Goal: Task Accomplishment & Management: Manage account settings

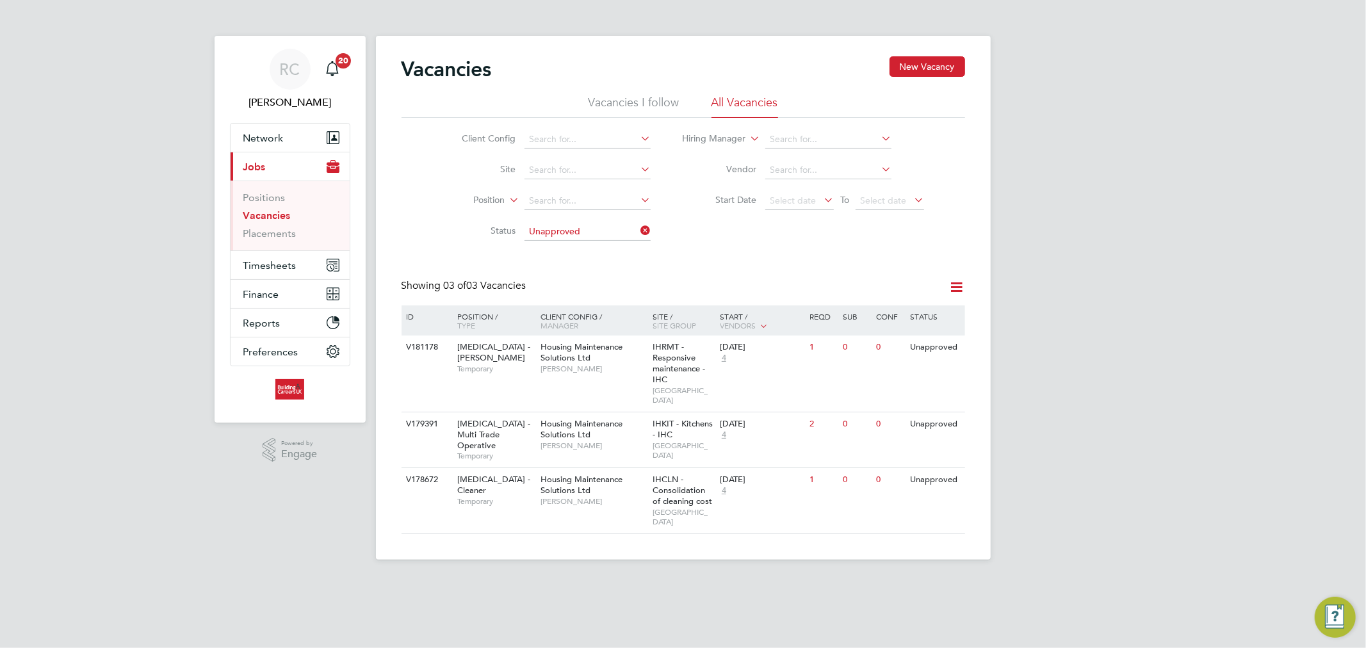
click at [271, 245] on ul "Positions Vacancies Placements" at bounding box center [290, 216] width 119 height 70
click at [273, 240] on link "Placements" at bounding box center [269, 233] width 53 height 12
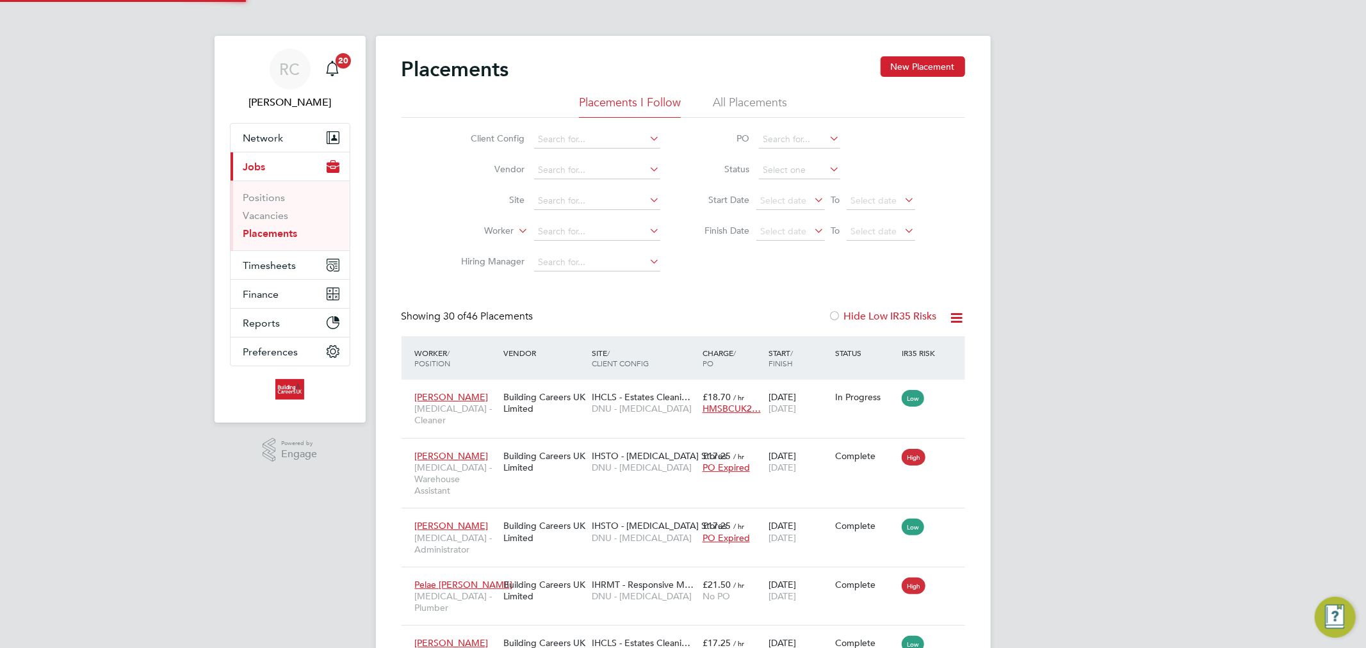
click at [739, 98] on li "All Placements" at bounding box center [750, 106] width 74 height 23
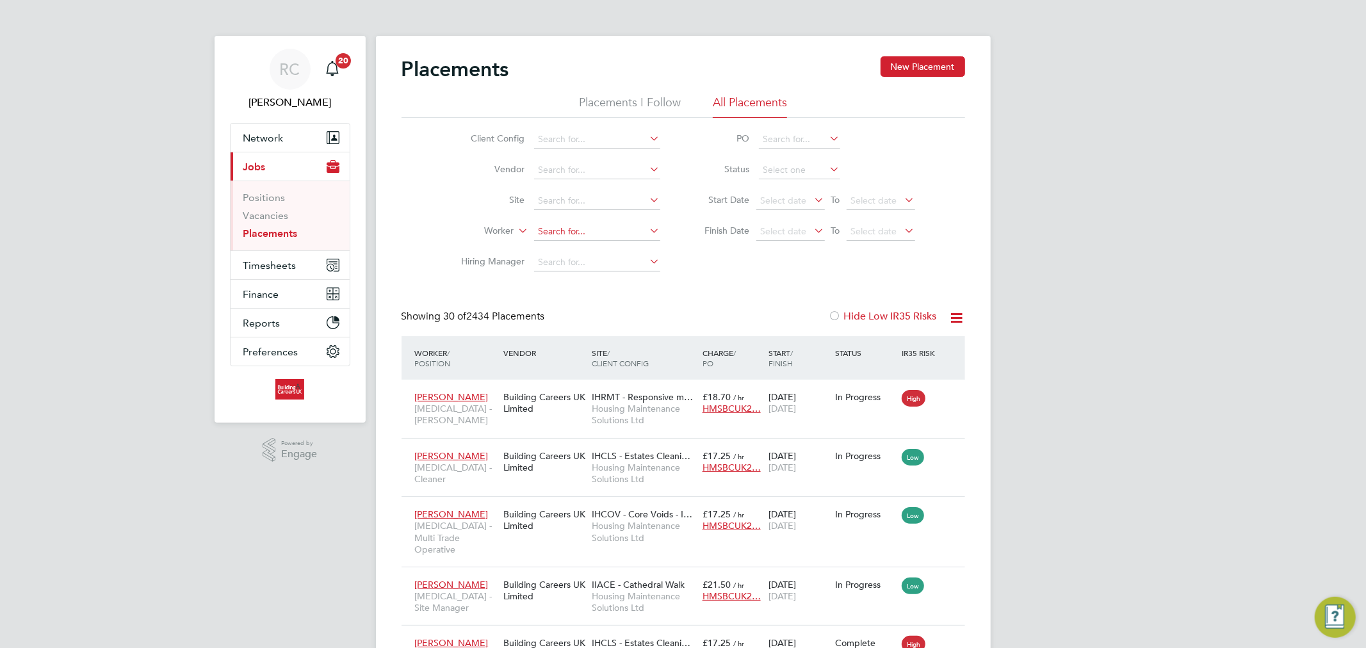
click at [566, 232] on input at bounding box center [597, 232] width 126 height 18
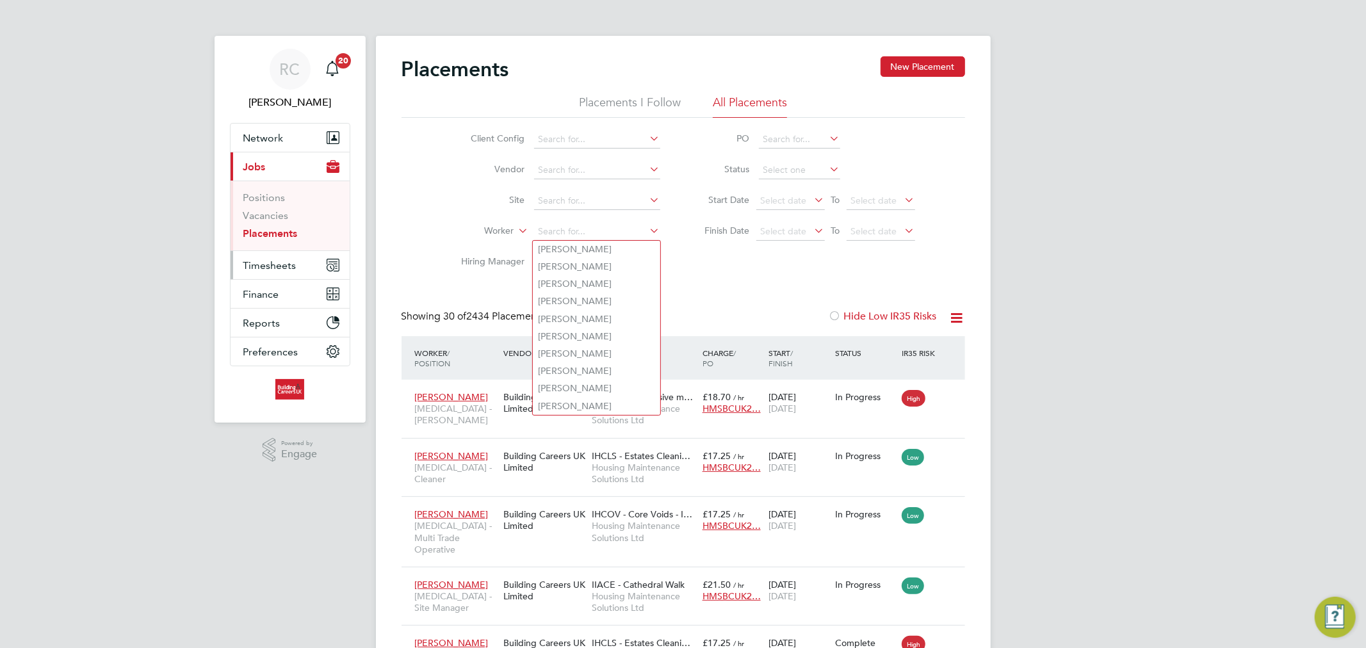
click at [243, 261] on span "Timesheets" at bounding box center [269, 265] width 53 height 12
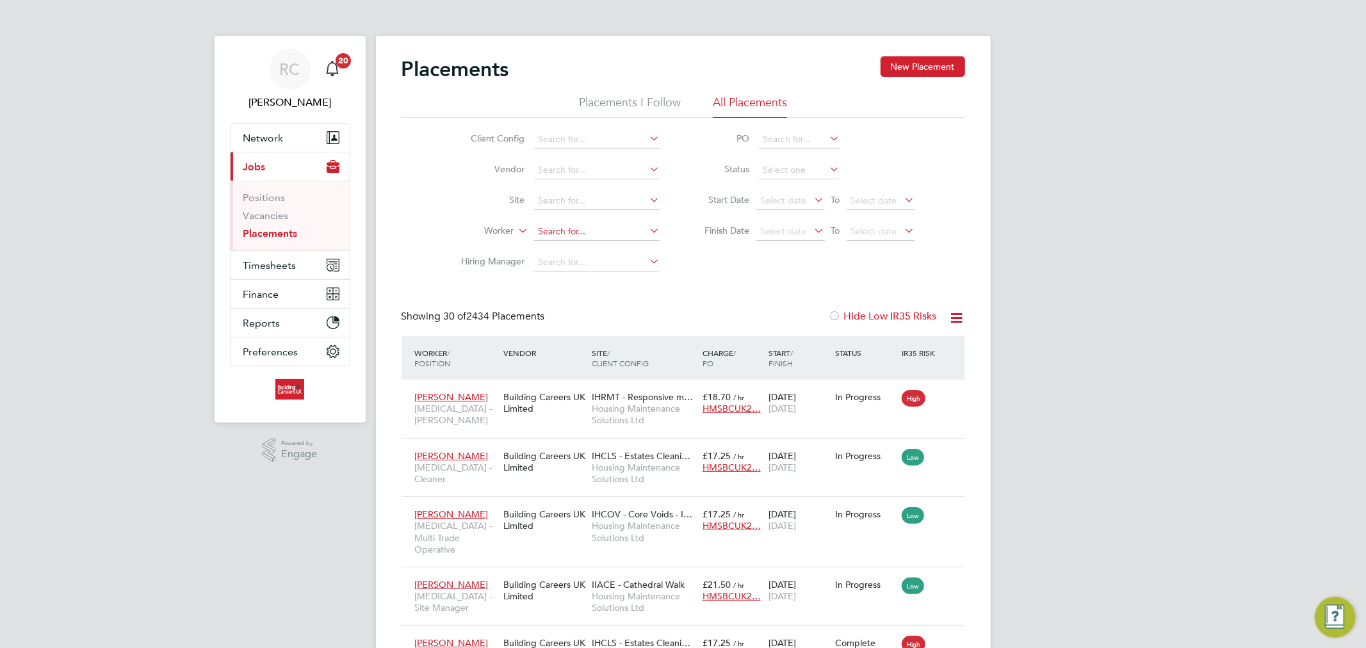
click at [568, 229] on input at bounding box center [597, 232] width 126 height 18
click at [615, 247] on b "Lyt" at bounding box center [621, 249] width 12 height 11
type input "Richard Lythgoe"
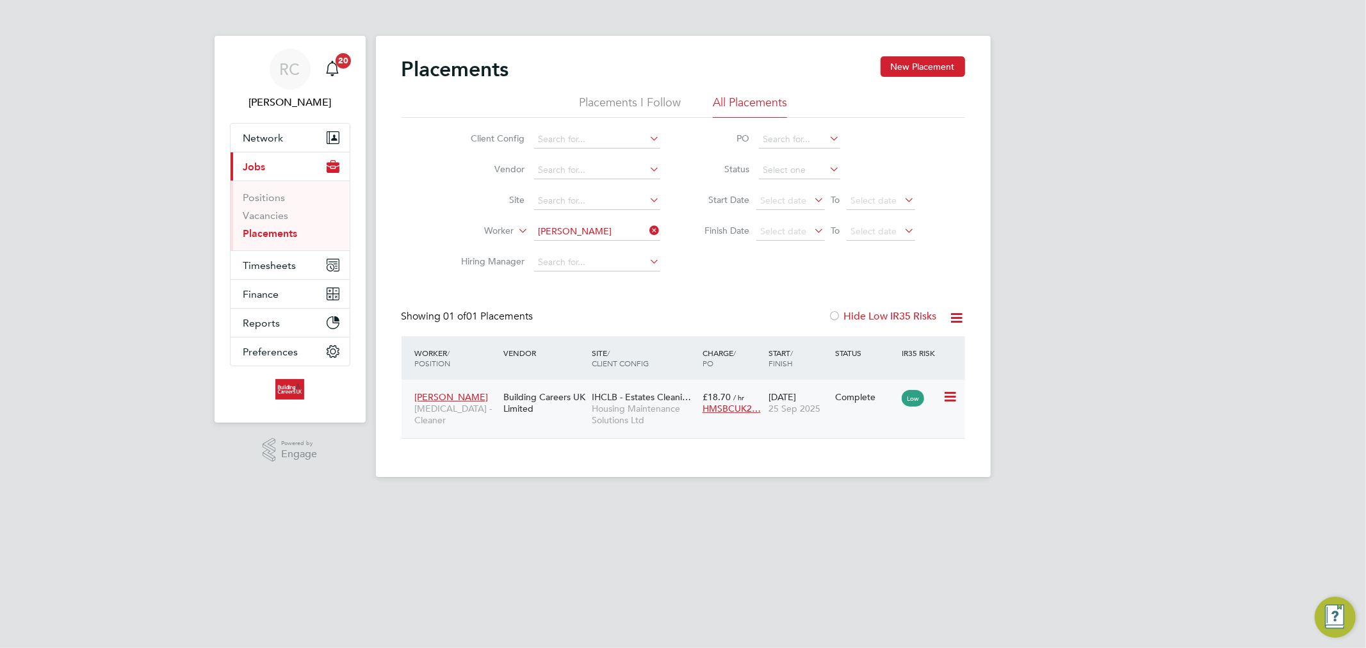
click at [781, 395] on div "17 Jul 2025 25 Sep 2025" at bounding box center [798, 403] width 67 height 36
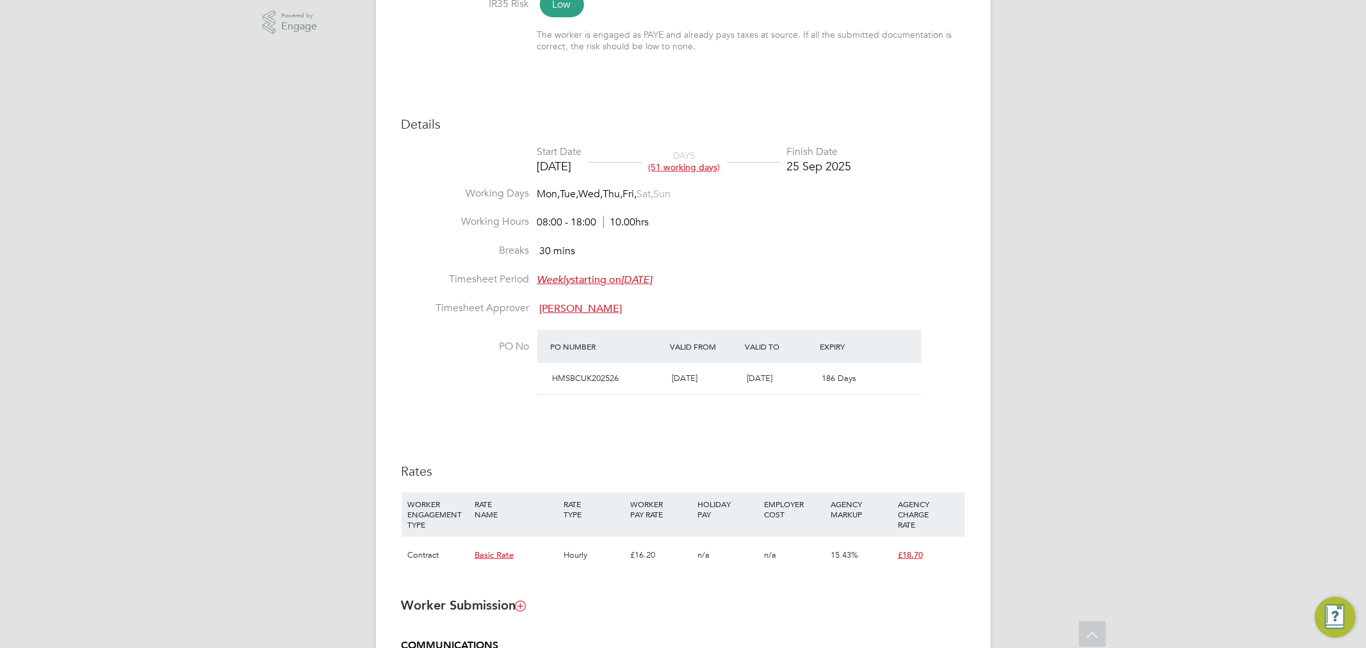
scroll to position [30, 0]
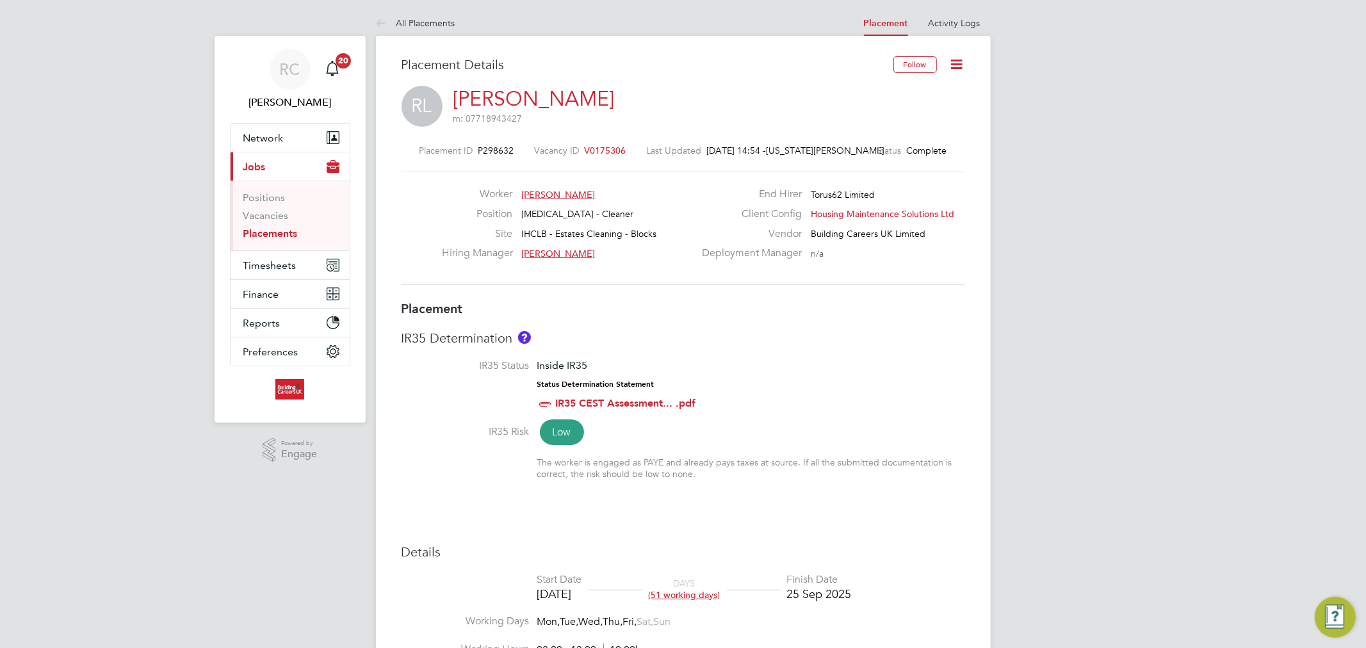
click at [963, 65] on icon at bounding box center [957, 64] width 16 height 16
click at [931, 94] on li "Edit Placement e" at bounding box center [916, 95] width 94 height 18
type input "Tracey Radford"
type input "17 Jul 2025"
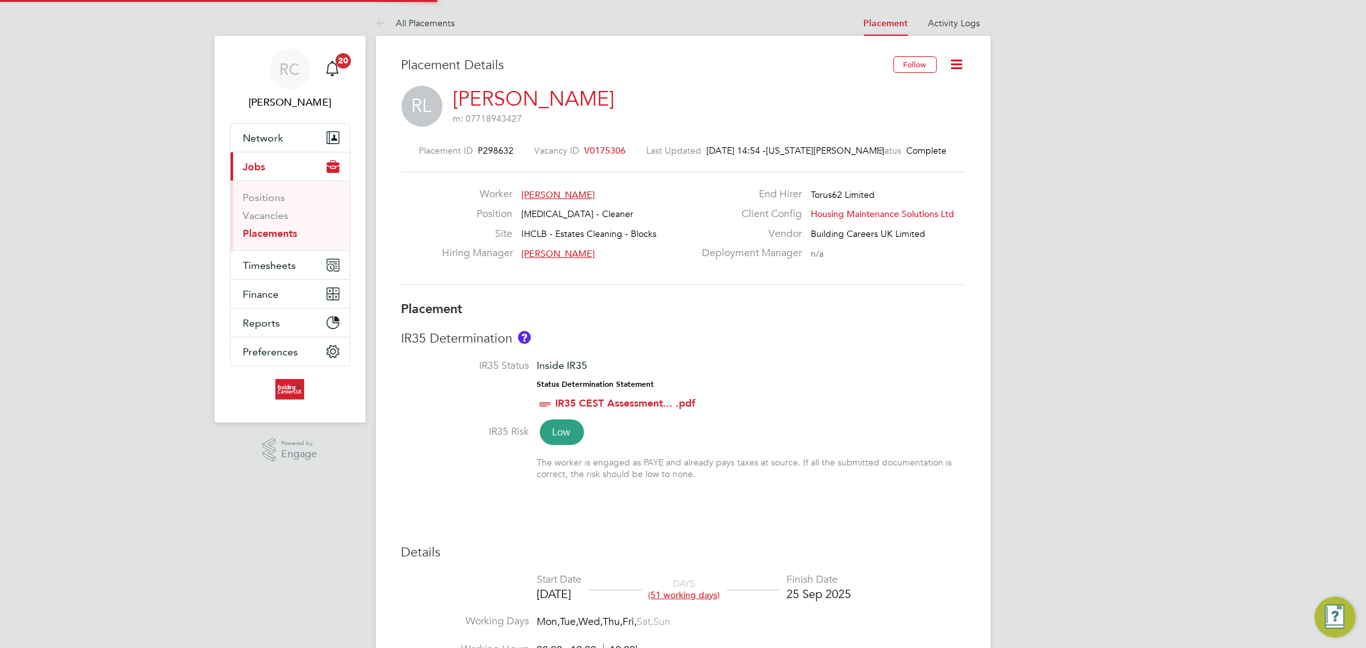
type input "25 Sep 2025"
type input "08:00"
type input "18:00"
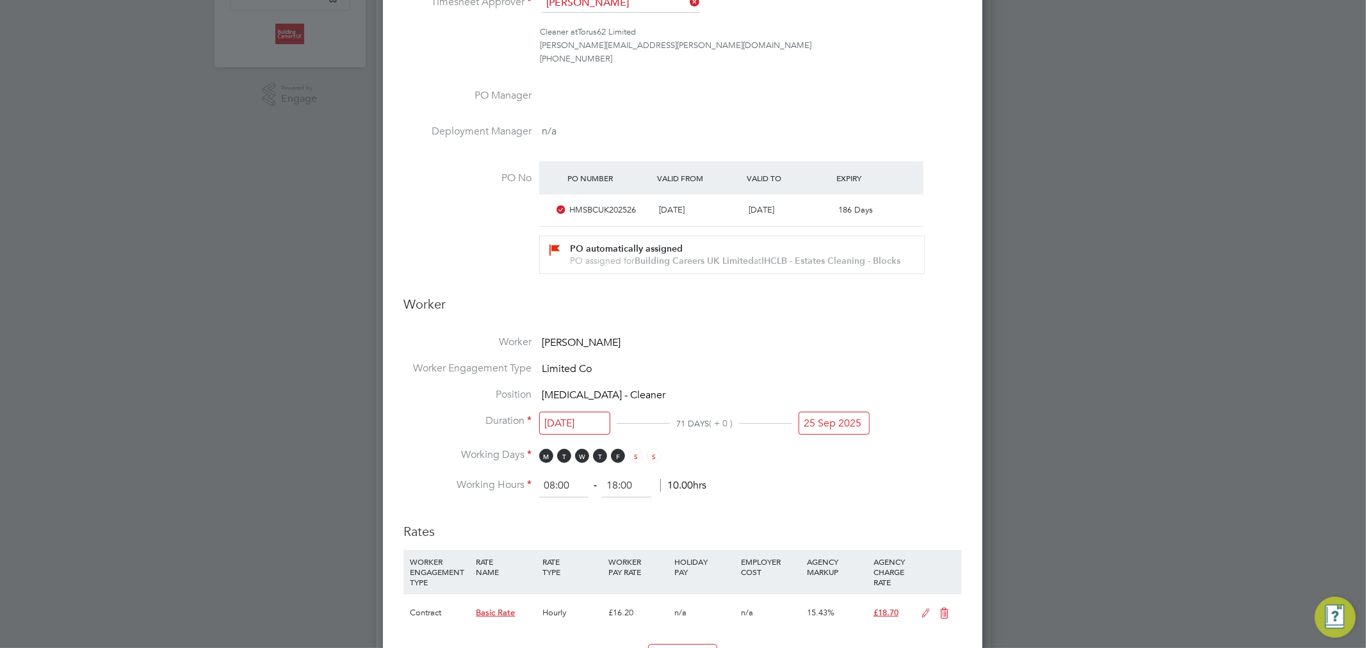
click at [839, 420] on input "25 Sep 2025" at bounding box center [834, 424] width 71 height 24
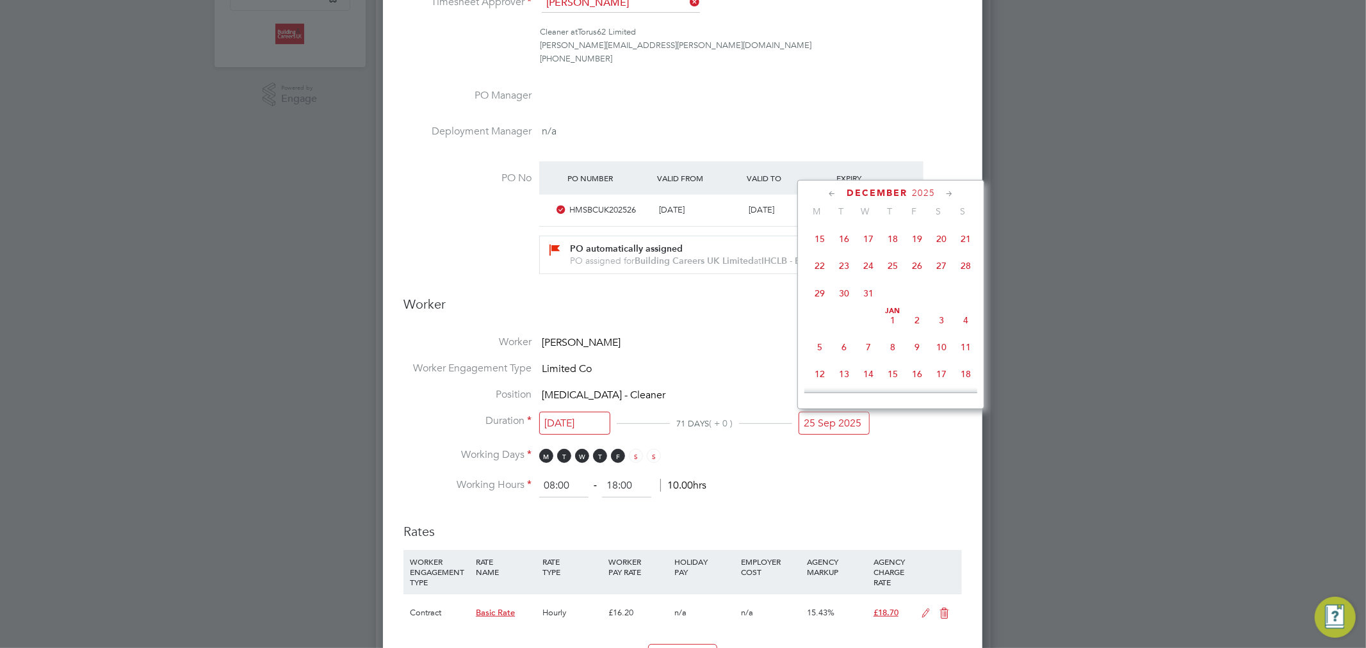
click at [866, 301] on span "31" at bounding box center [868, 293] width 24 height 24
type input "31 Dec 2025"
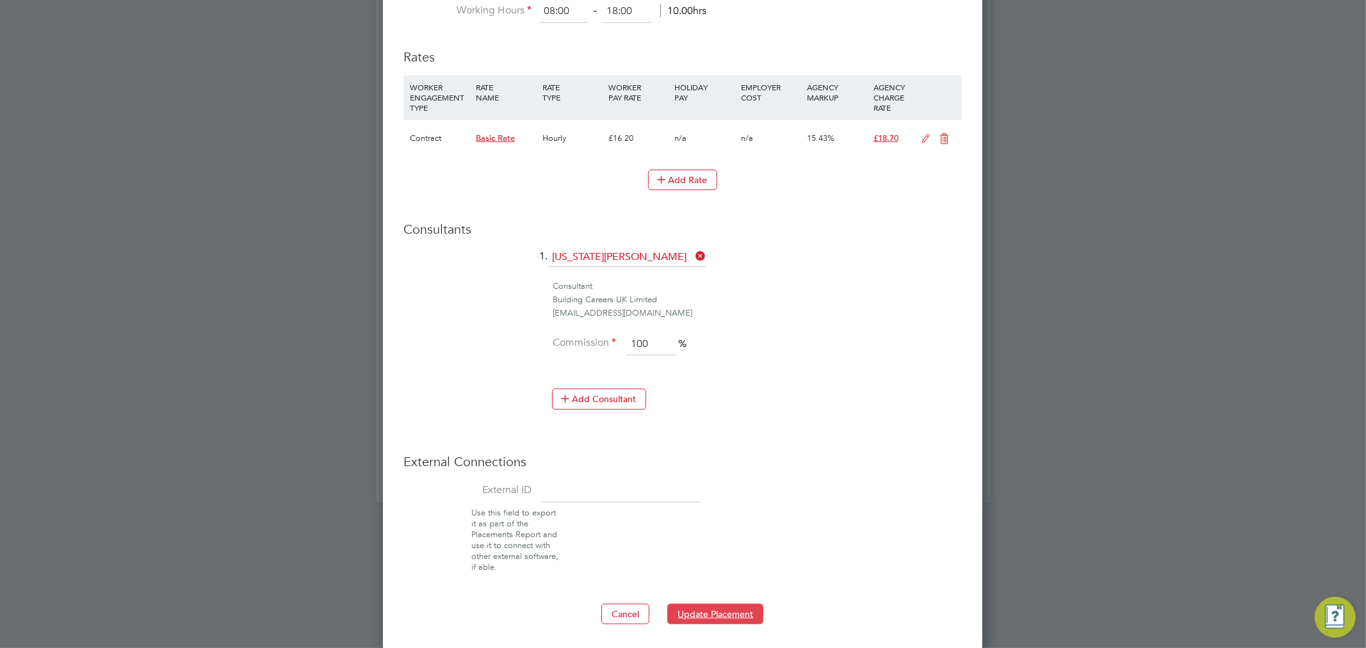
click at [726, 604] on button "Update Placement" at bounding box center [715, 614] width 96 height 20
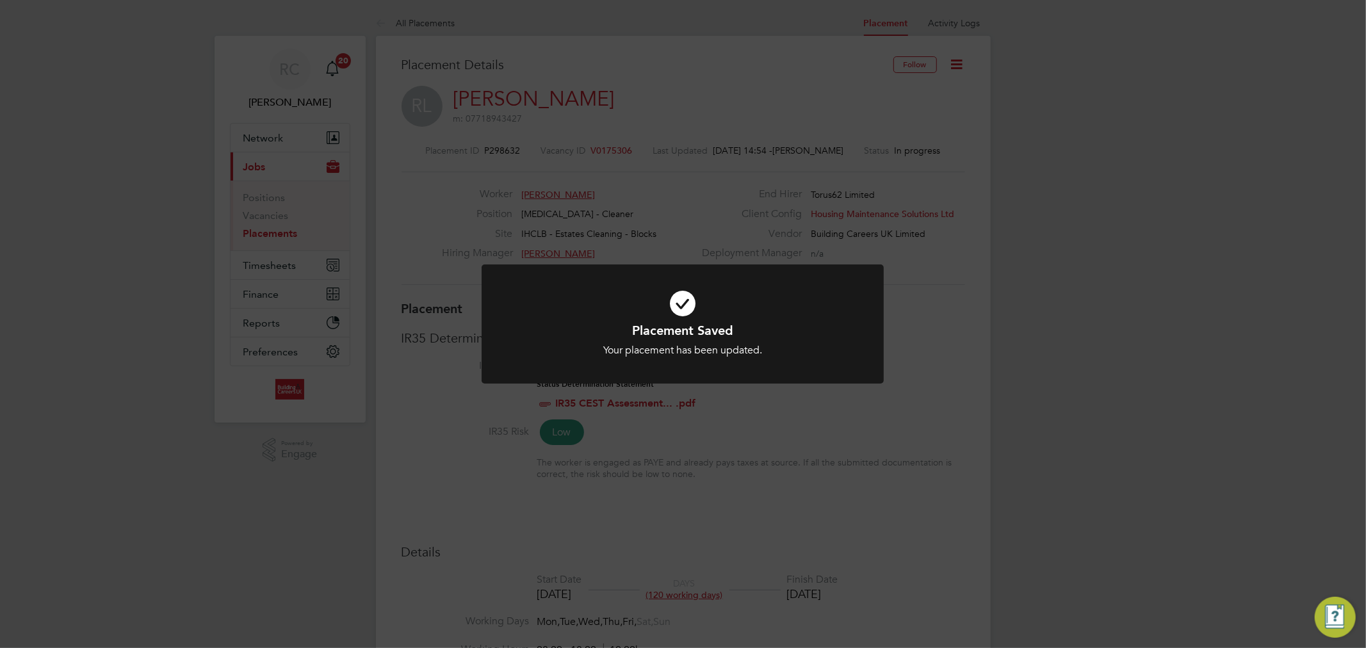
click at [692, 311] on icon at bounding box center [682, 304] width 333 height 50
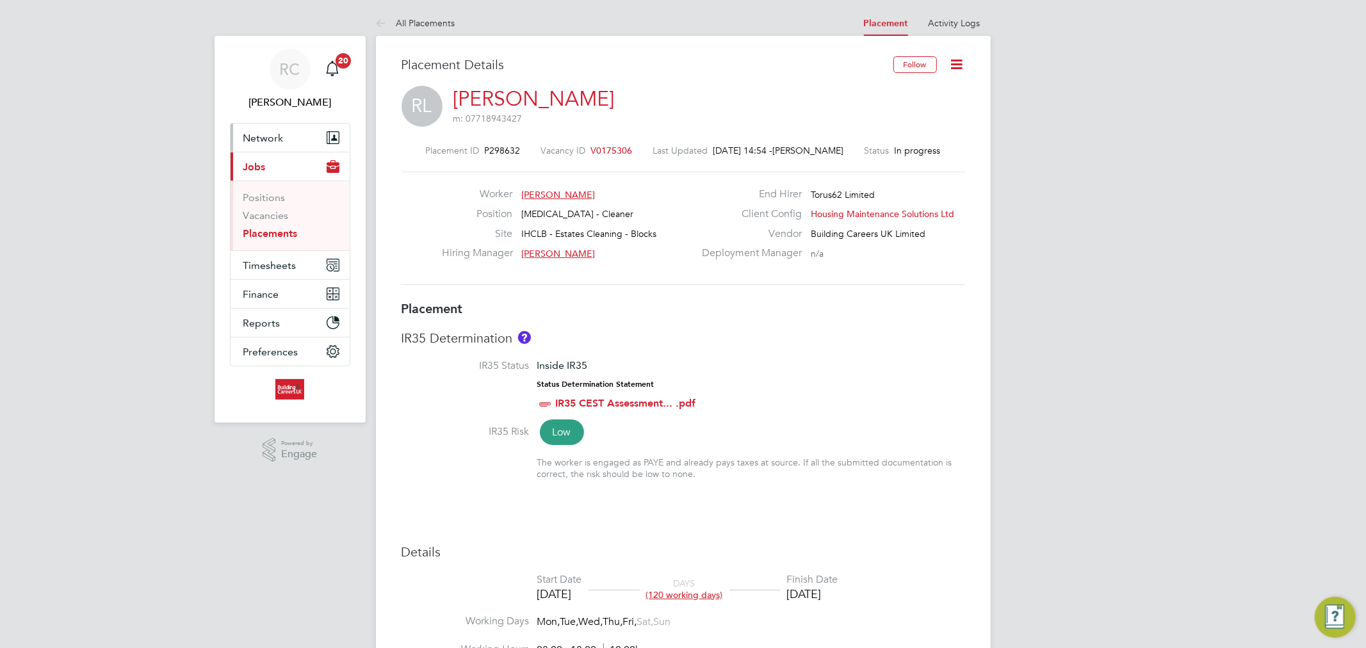
click at [278, 136] on span "Network" at bounding box center [263, 138] width 40 height 12
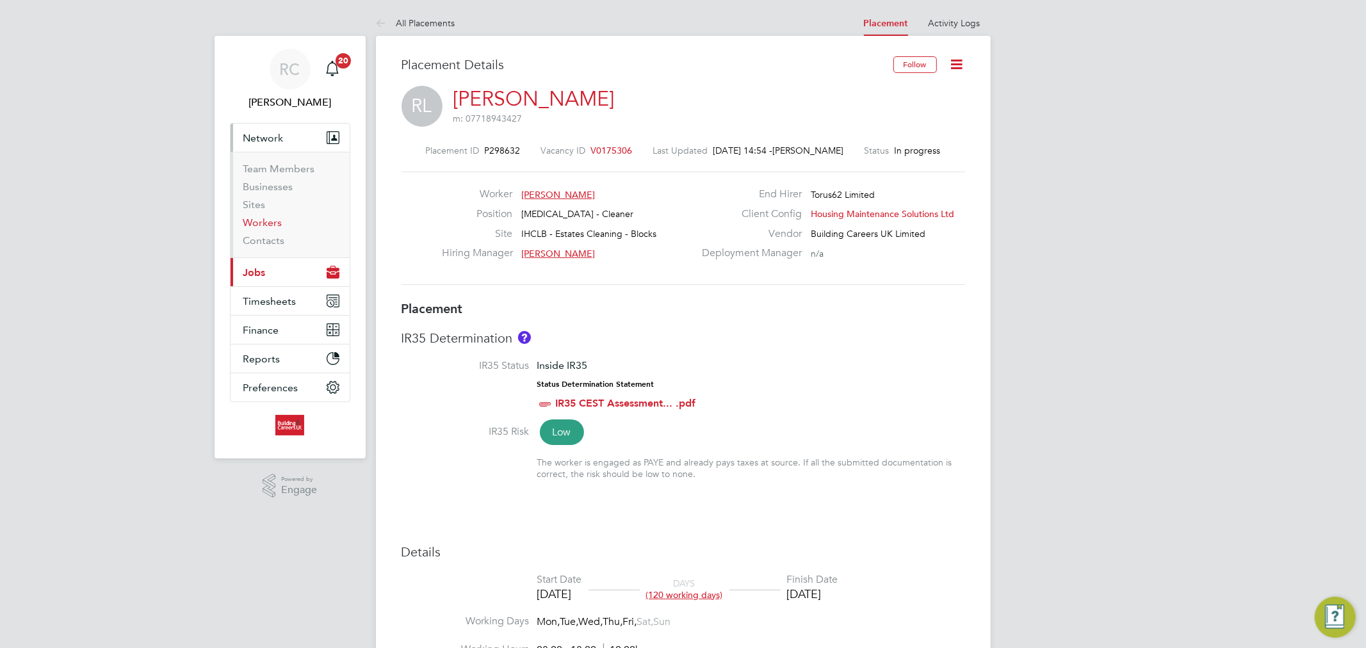
click at [271, 221] on link "Workers" at bounding box center [262, 223] width 39 height 12
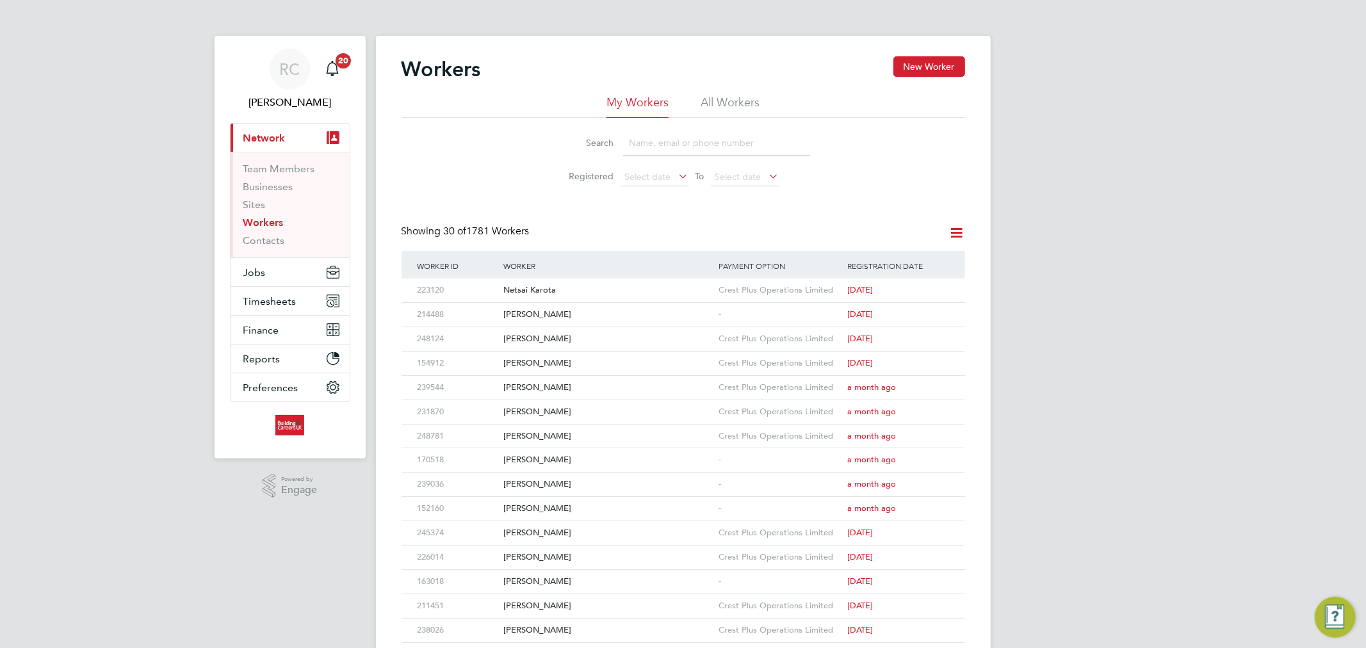
click at [714, 110] on li "All Workers" at bounding box center [730, 106] width 59 height 23
click at [520, 388] on div "[PERSON_NAME]" at bounding box center [607, 388] width 215 height 24
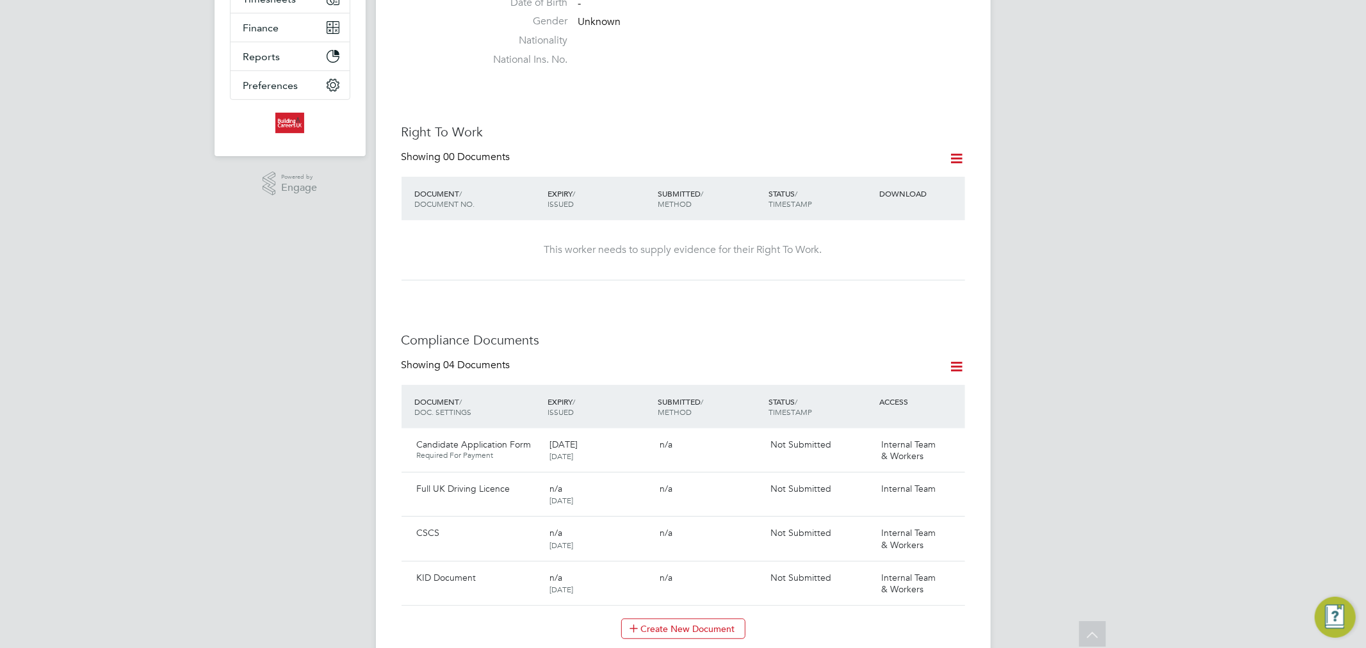
scroll to position [427, 0]
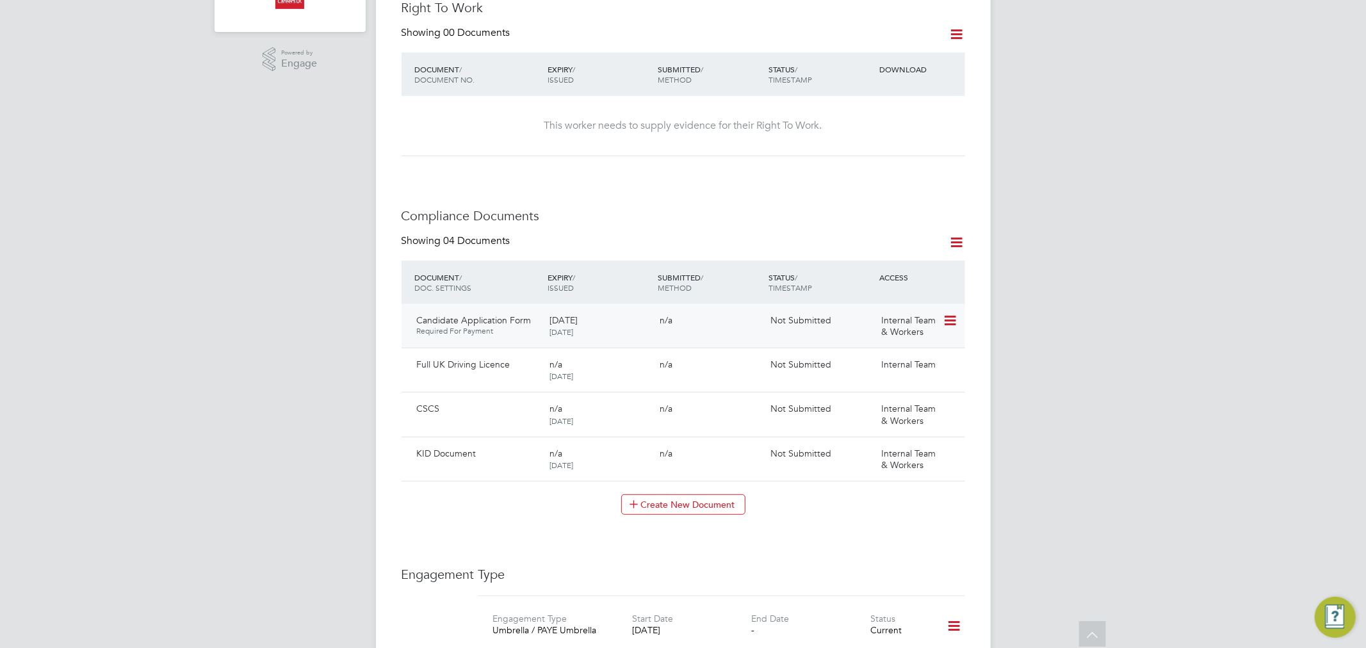
click at [946, 313] on icon at bounding box center [949, 320] width 13 height 15
click at [915, 331] on li "Edit Document" at bounding box center [908, 338] width 95 height 18
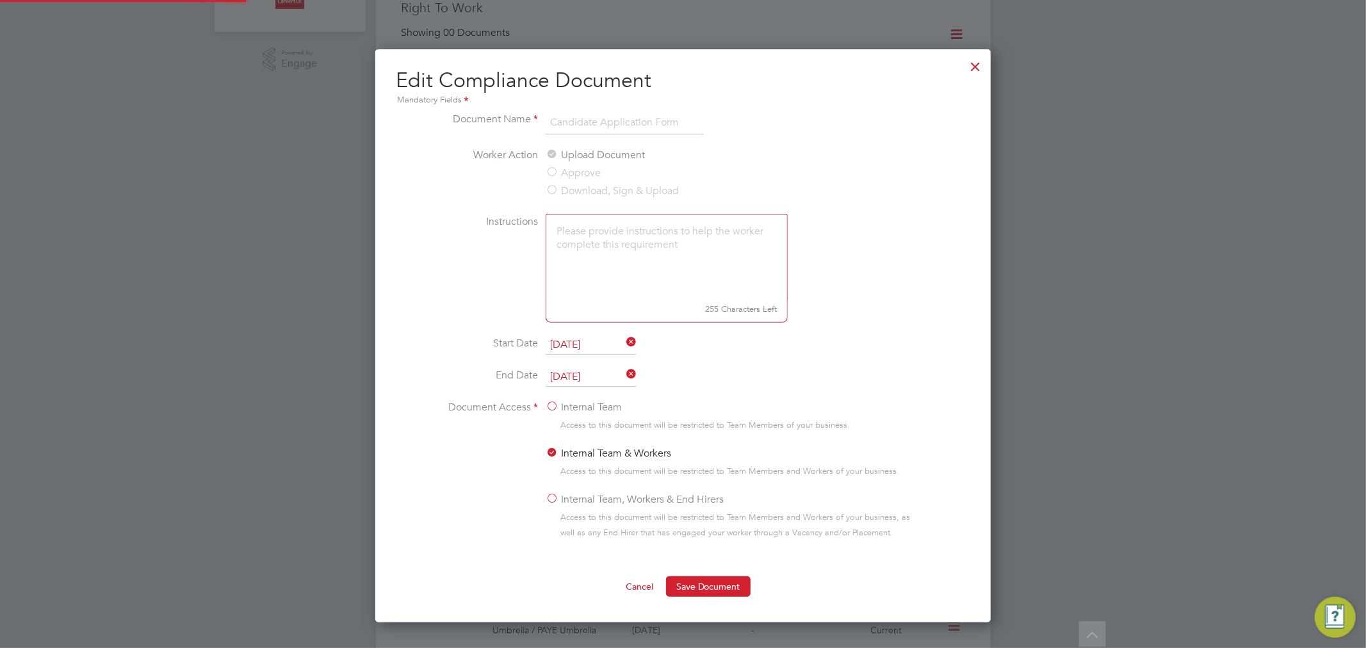
scroll to position [573, 616]
click at [983, 68] on div at bounding box center [976, 63] width 23 height 23
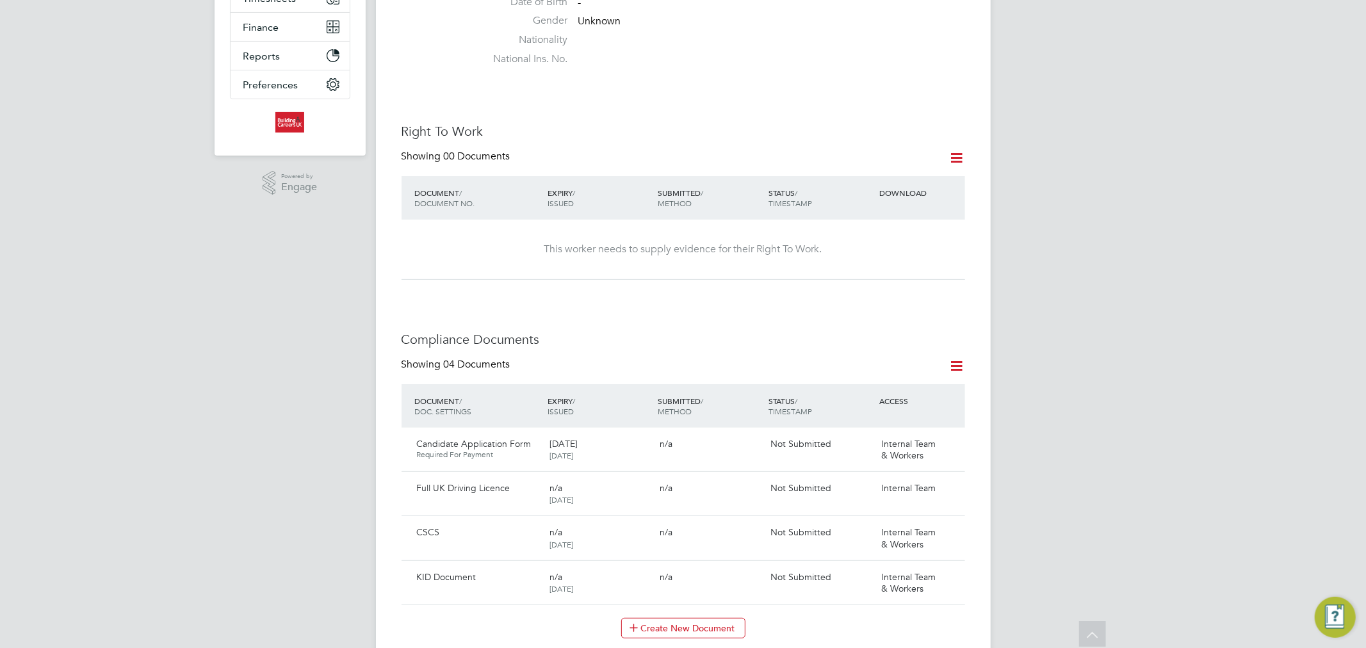
scroll to position [284, 0]
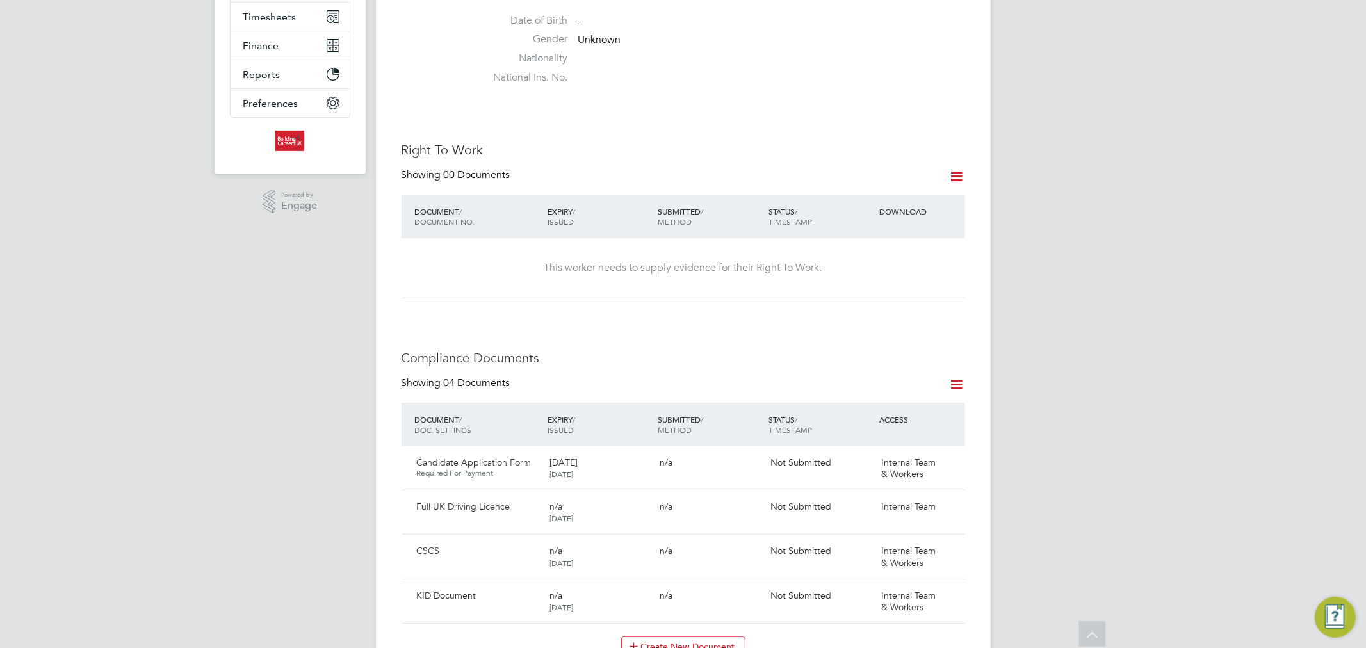
click at [956, 154] on div "Right To Work Showing 00 Documents DOCUMENT / DOCUMENT NO. EXPIRY / ISSUED SUBM…" at bounding box center [684, 220] width 564 height 157
click at [956, 168] on icon at bounding box center [957, 176] width 16 height 16
click at [913, 188] on li "Add Right To Work Document" at bounding box center [885, 194] width 154 height 18
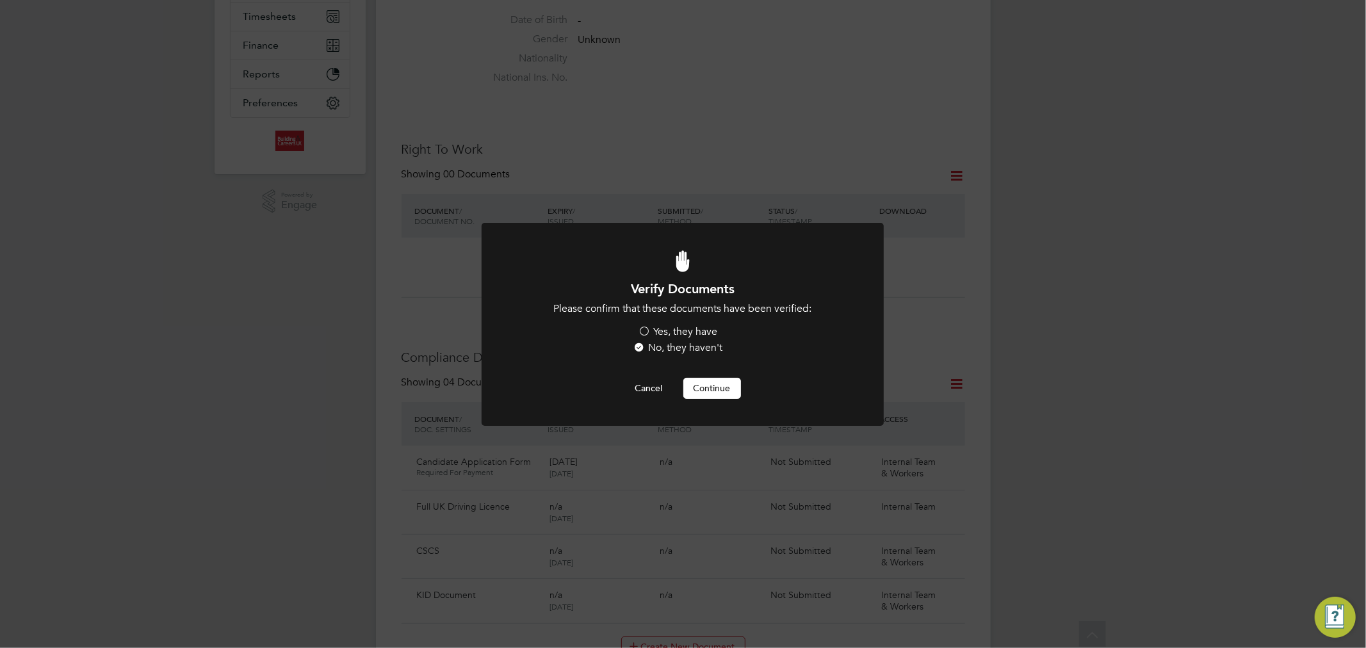
click at [680, 334] on label "Yes, they have" at bounding box center [678, 331] width 79 height 13
click at [0, 0] on input "Yes, they have" at bounding box center [0, 0] width 0 height 0
click at [724, 398] on div at bounding box center [683, 324] width 402 height 202
click at [721, 395] on button "Continue" at bounding box center [712, 388] width 58 height 20
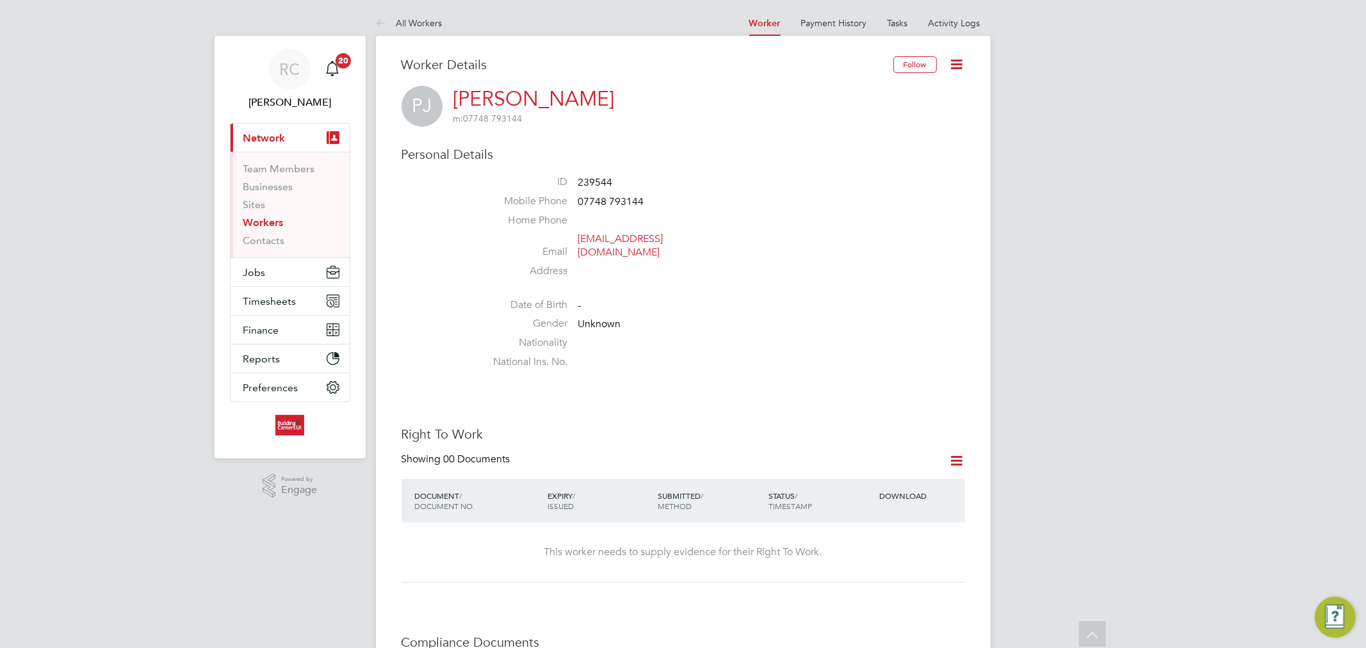
scroll to position [284, 0]
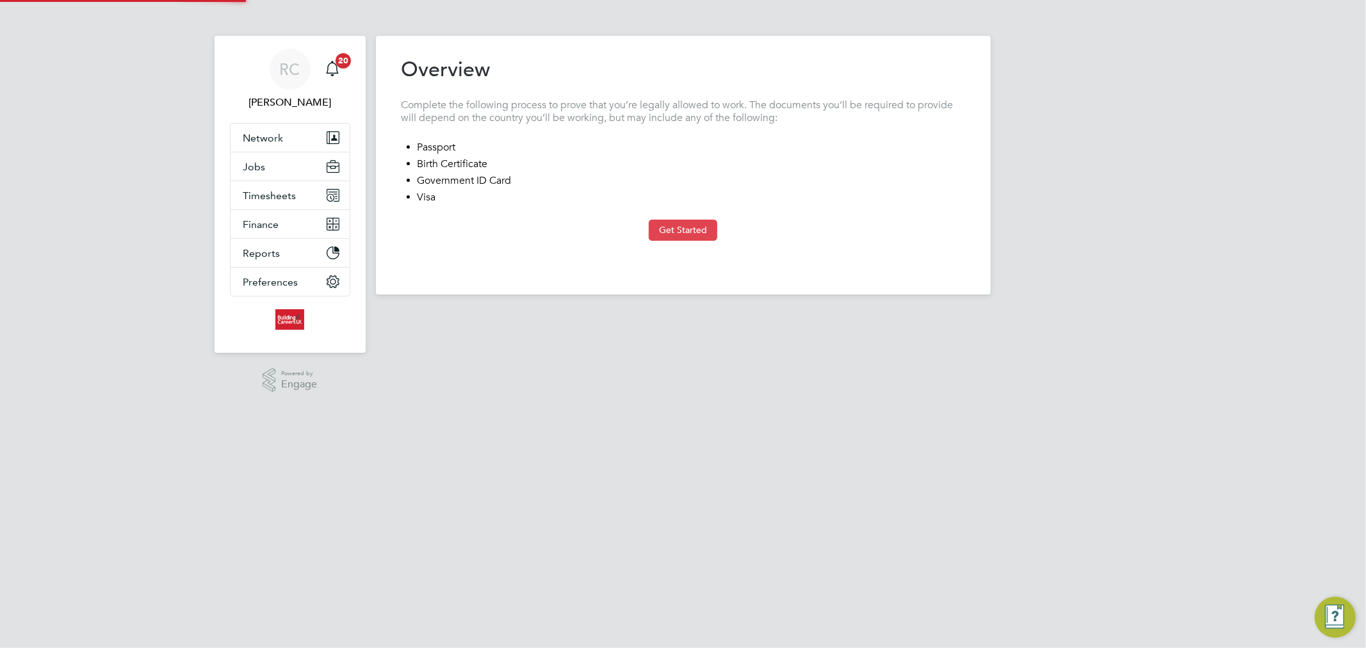
click at [683, 224] on button "Get Started" at bounding box center [683, 230] width 69 height 20
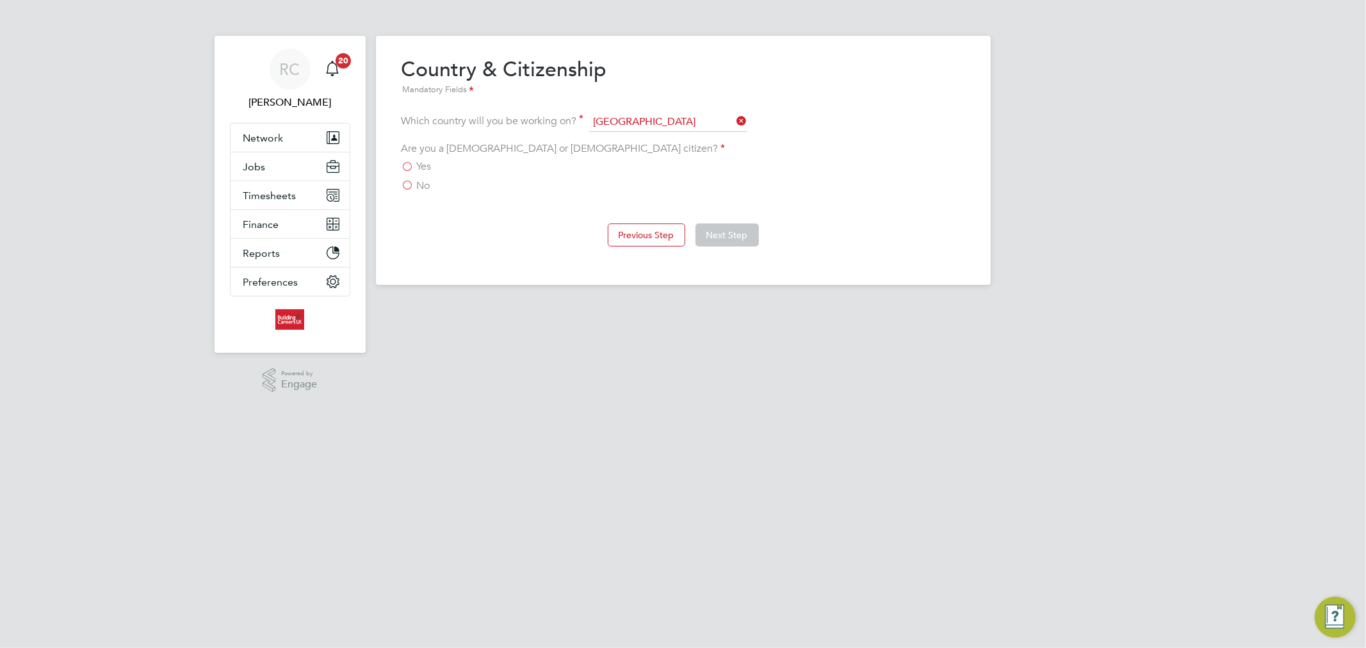
click at [437, 161] on div "Yes" at bounding box center [684, 166] width 564 height 13
click at [424, 165] on span "Yes" at bounding box center [424, 166] width 15 height 13
click at [0, 0] on input "Yes" at bounding box center [0, 0] width 0 height 0
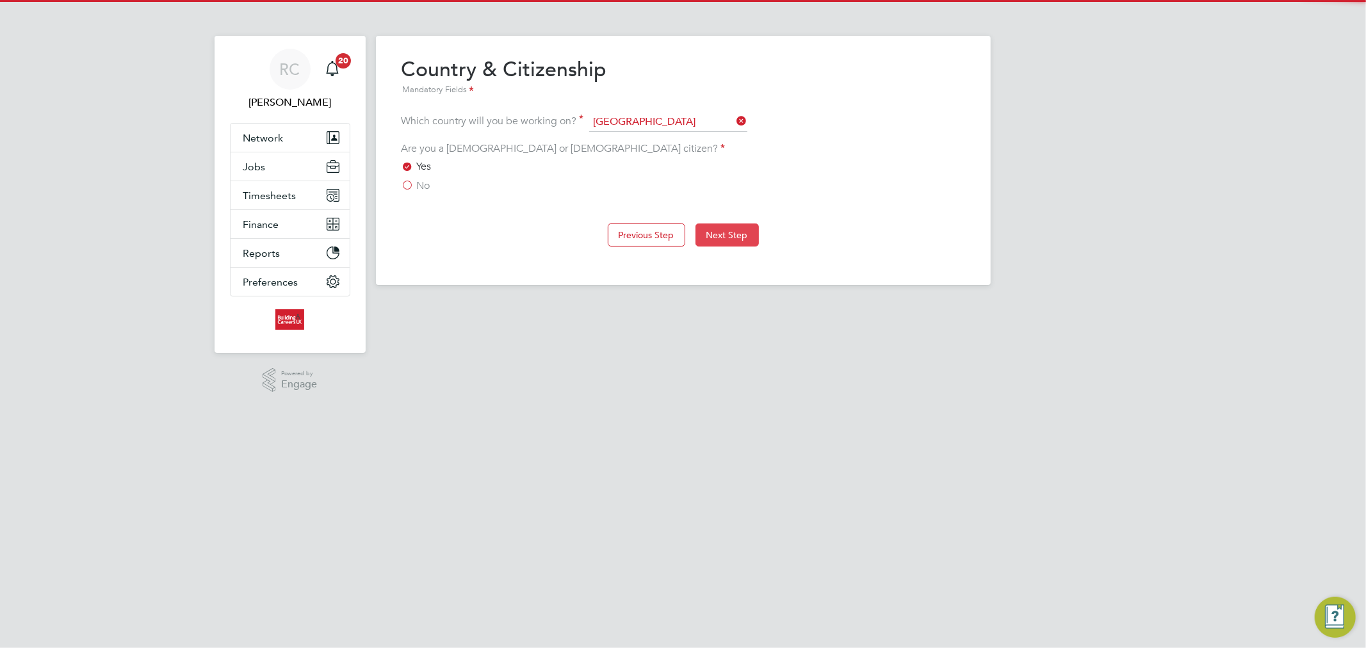
click at [711, 234] on button "Next Step" at bounding box center [727, 235] width 63 height 23
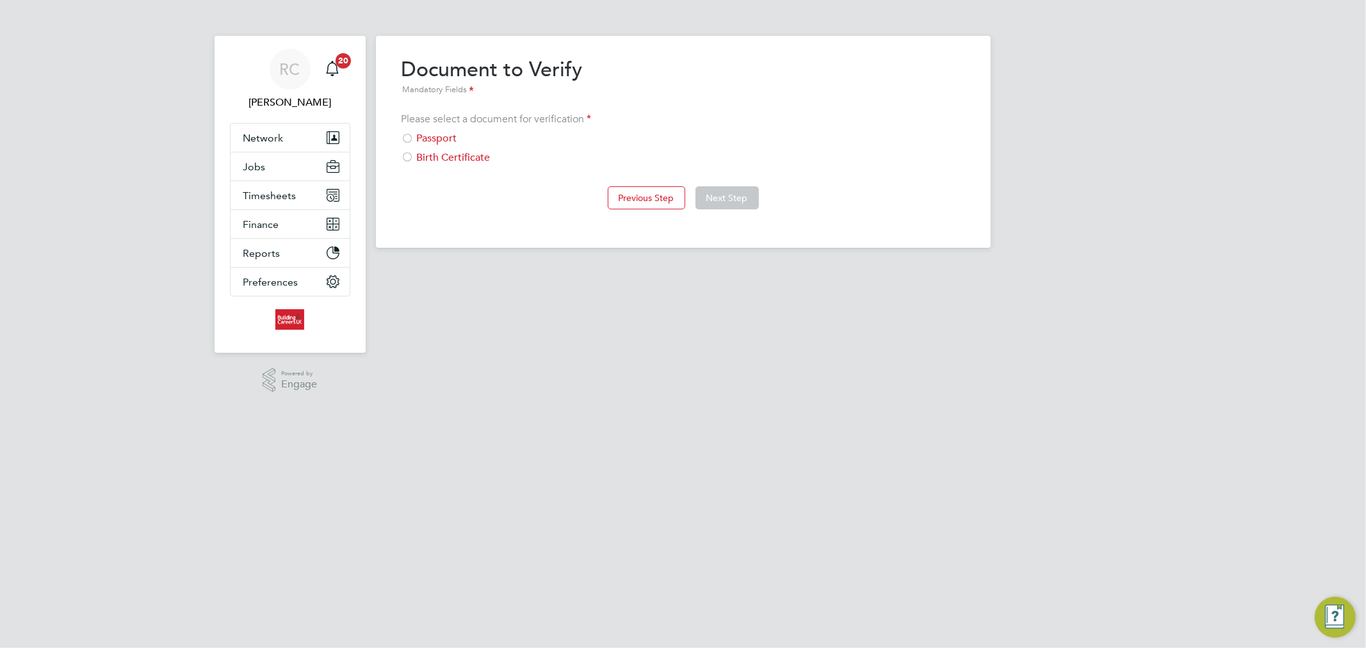
click at [409, 143] on div at bounding box center [408, 139] width 13 height 13
click at [710, 203] on button "Next Step" at bounding box center [727, 197] width 63 height 23
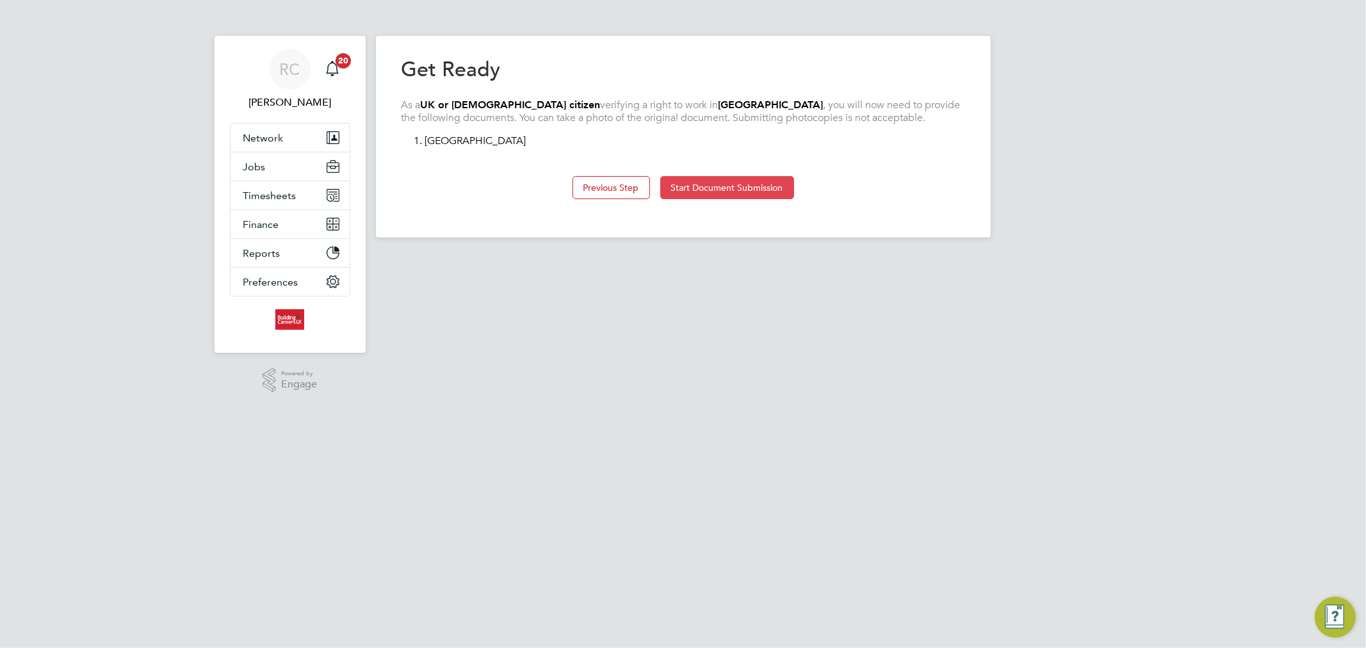
click at [694, 187] on button "Start Document Submission" at bounding box center [727, 187] width 134 height 23
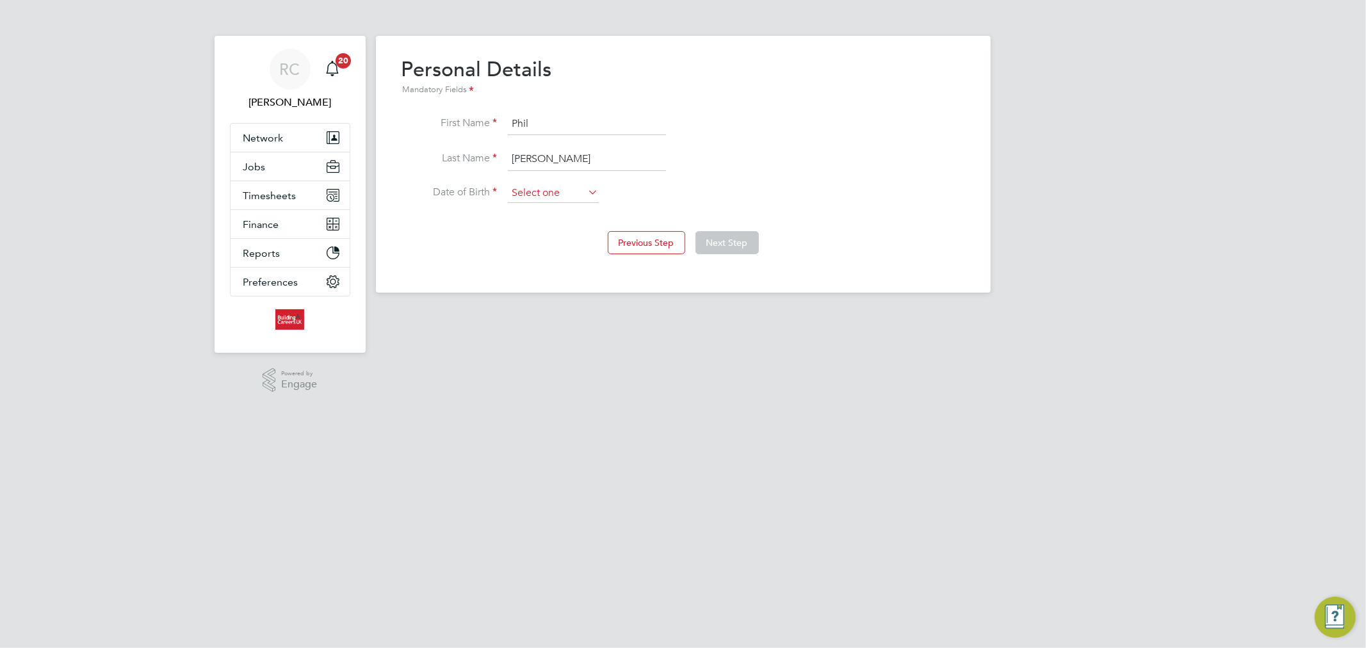
click at [548, 196] on input at bounding box center [553, 193] width 91 height 19
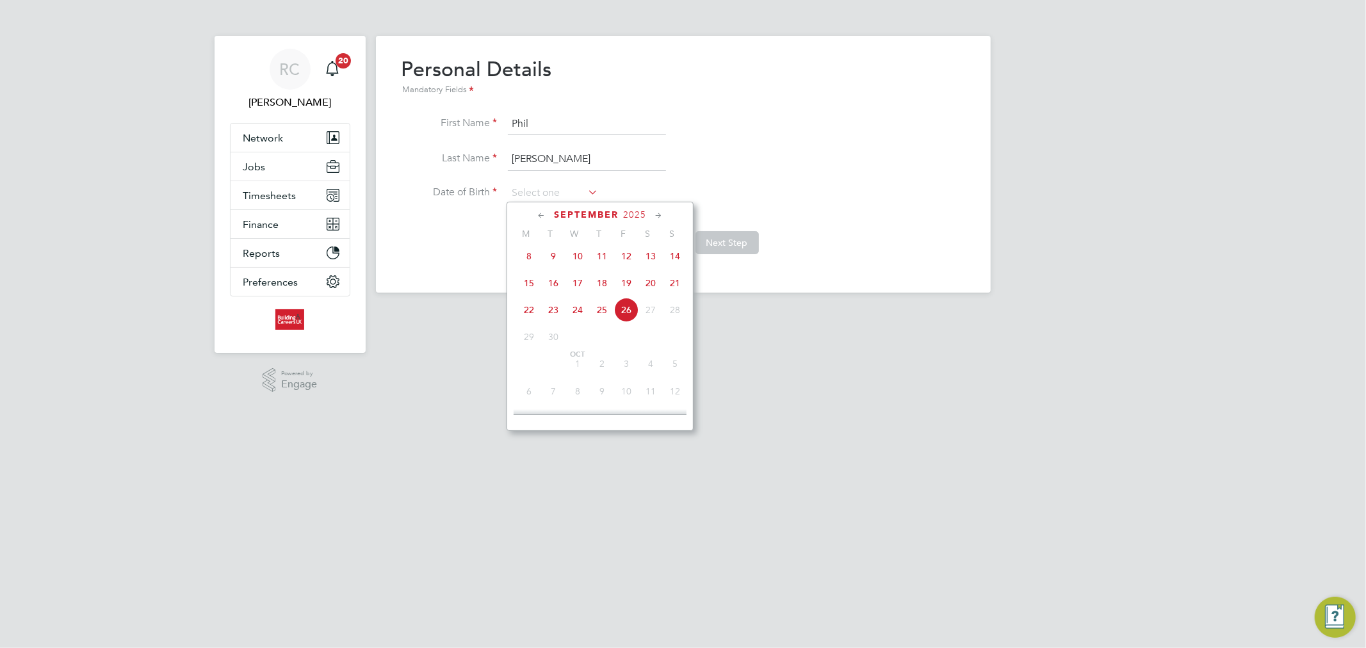
click at [632, 213] on span "2025" at bounding box center [634, 214] width 23 height 11
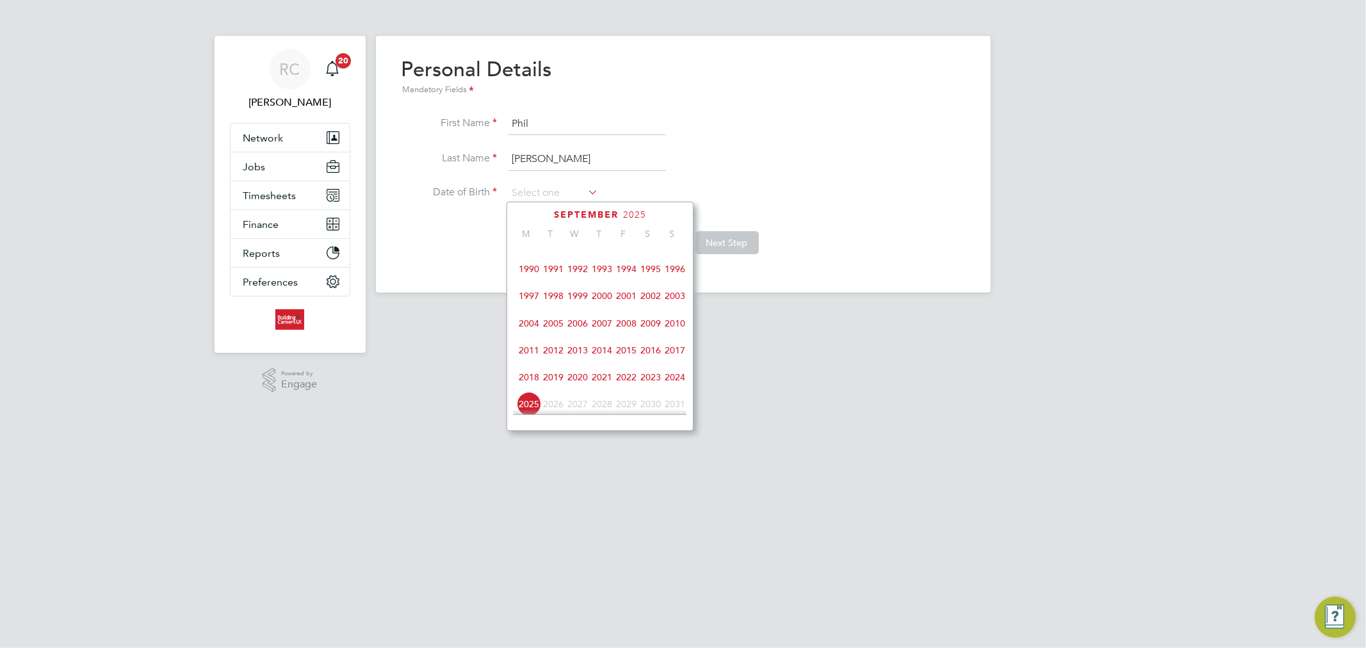
scroll to position [193, 0]
click at [675, 316] on span "1989" at bounding box center [675, 313] width 24 height 24
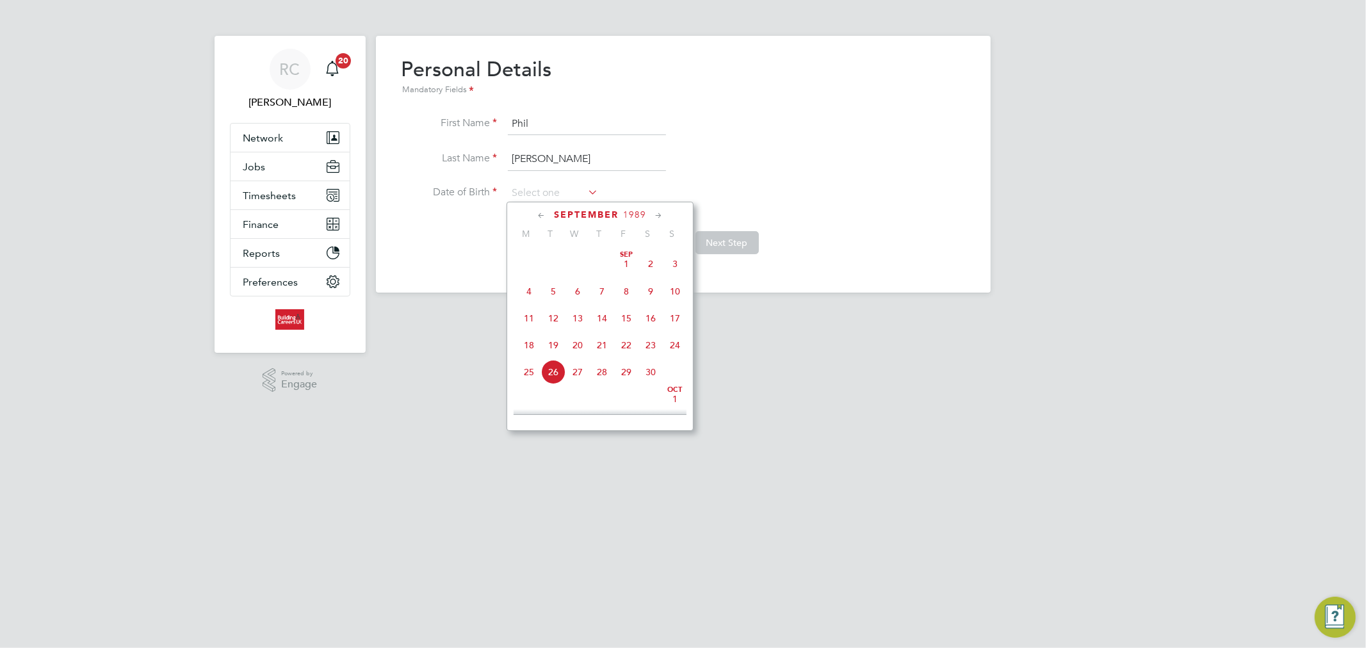
scroll to position [406, 0]
click at [653, 350] on span "16" at bounding box center [651, 343] width 24 height 24
type input "16 Sep 1989"
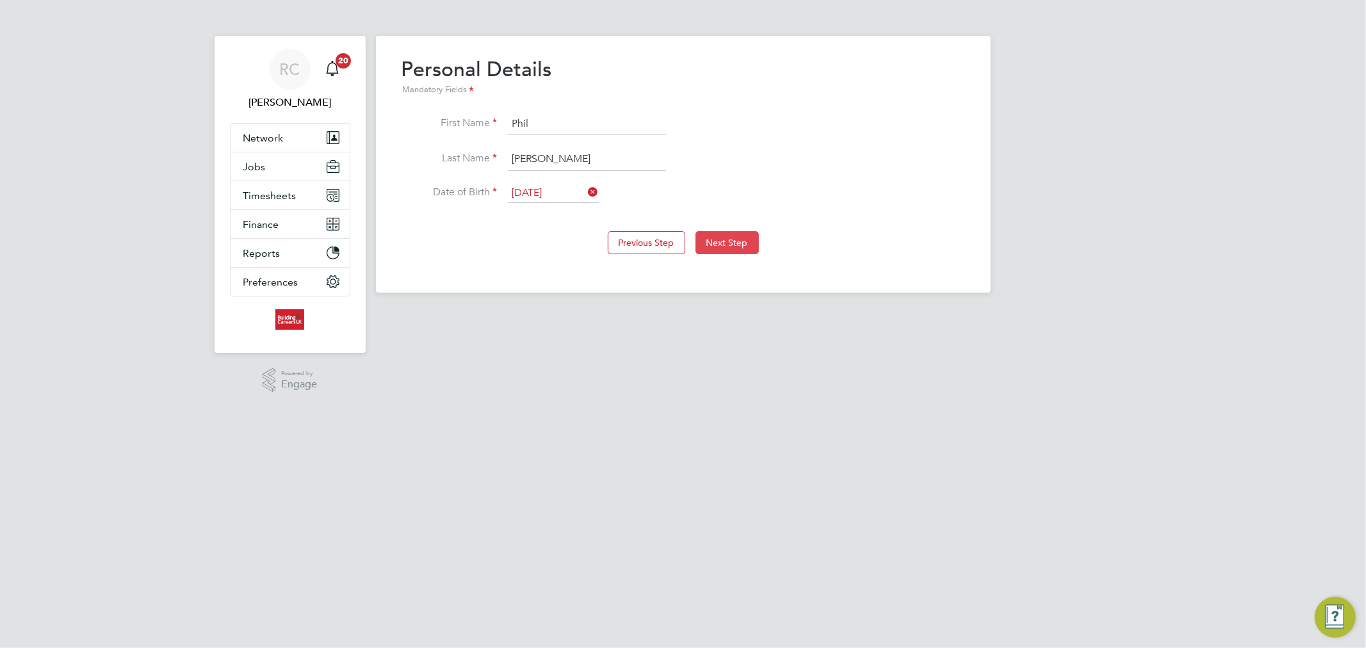
click at [722, 243] on button "Next Step" at bounding box center [727, 242] width 63 height 23
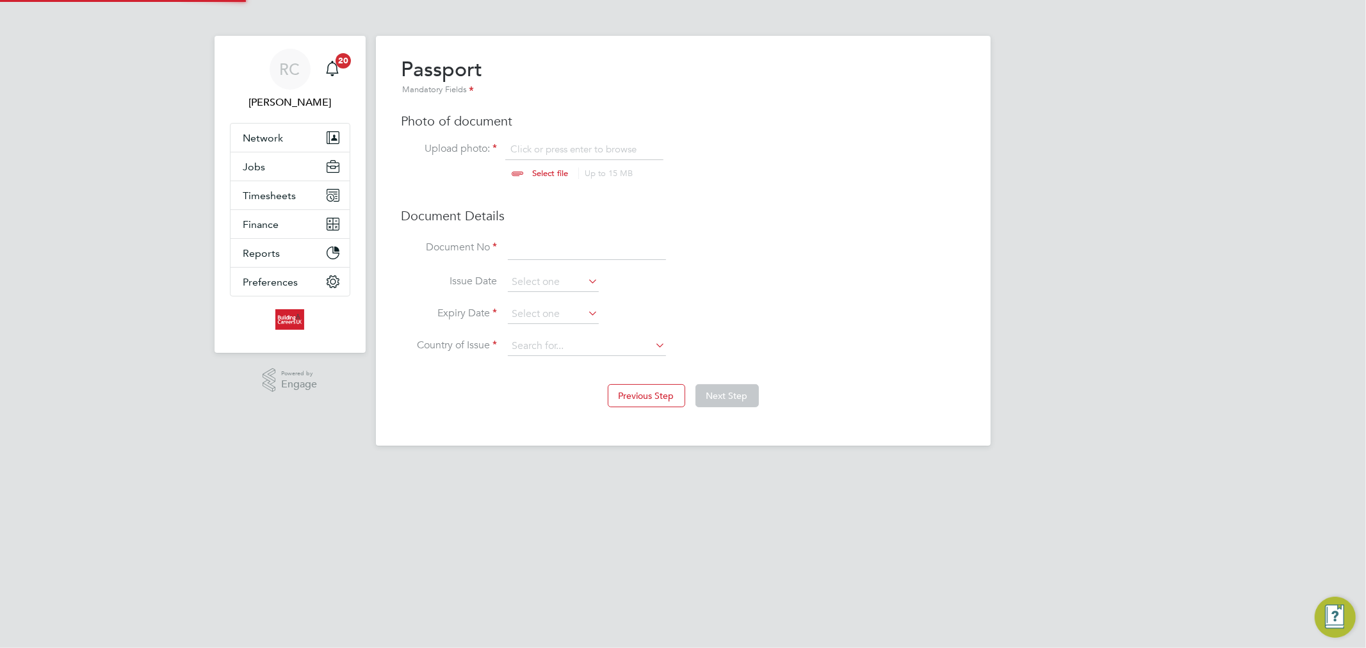
scroll to position [17, 158]
click at [532, 252] on input at bounding box center [587, 248] width 158 height 23
type input "133625935"
click at [547, 268] on li "Document No 133625935" at bounding box center [684, 255] width 564 height 36
click at [547, 274] on input at bounding box center [553, 282] width 91 height 19
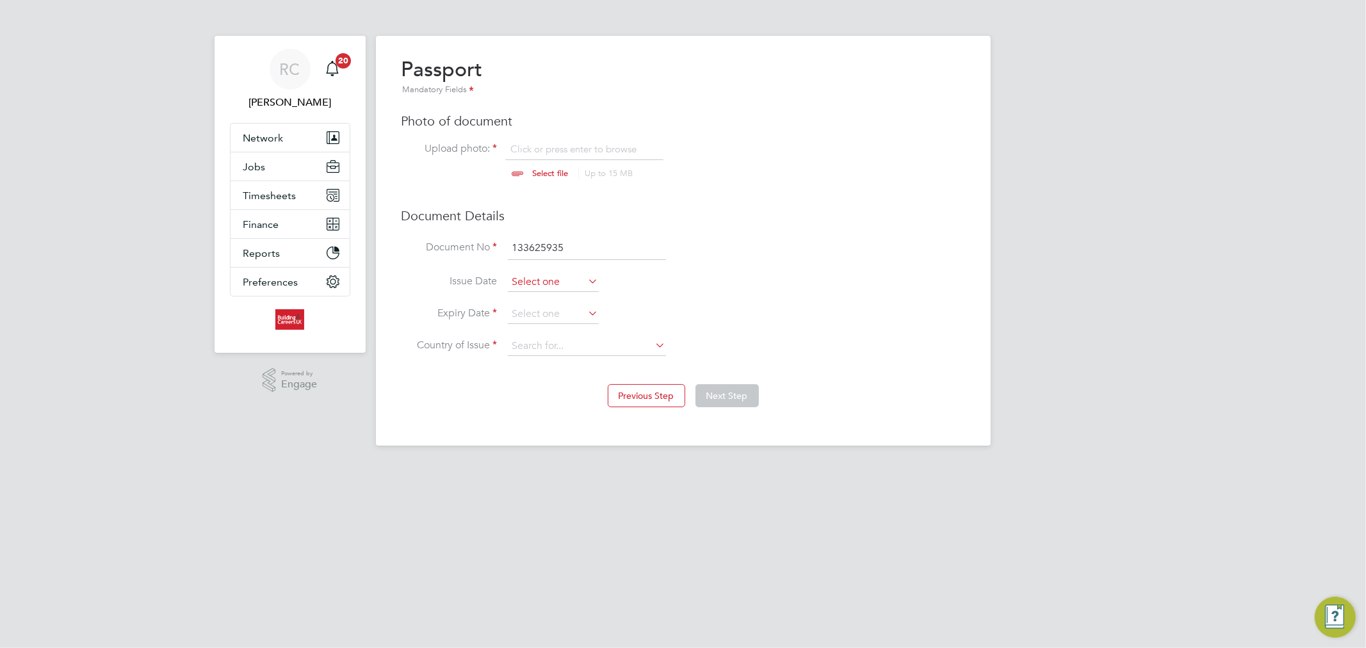
scroll to position [466, 0]
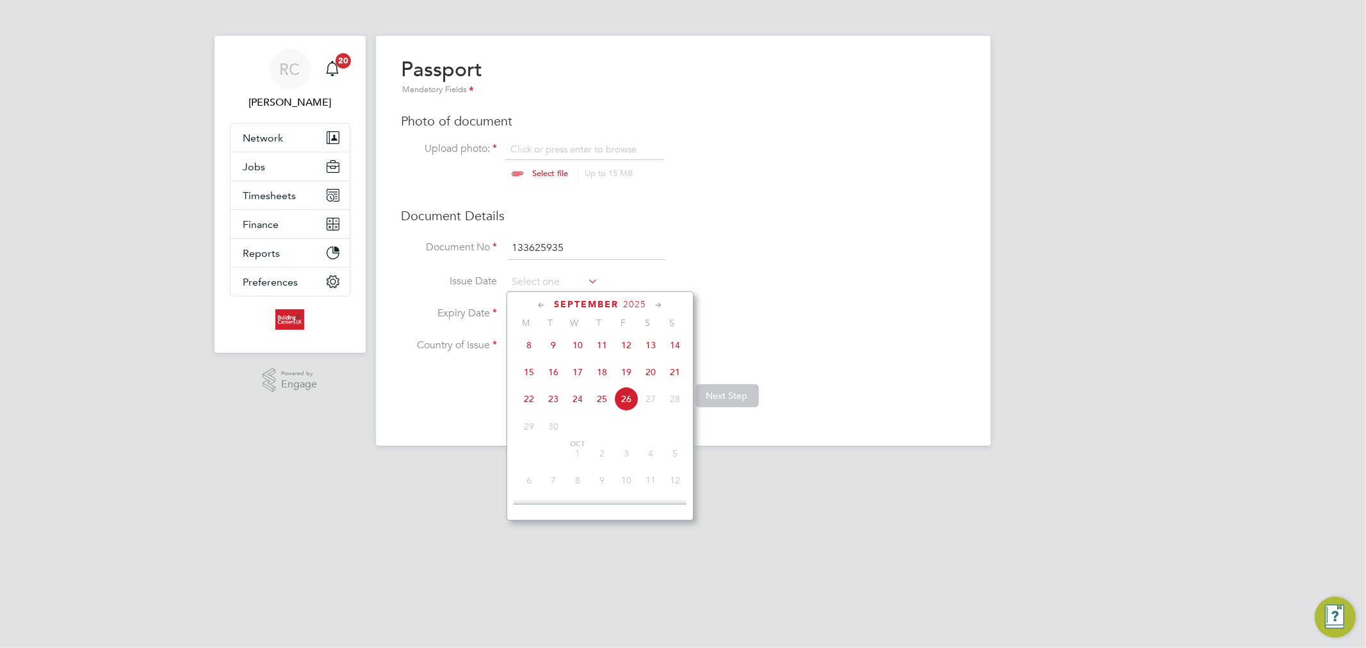
click at [635, 304] on span "2025" at bounding box center [634, 304] width 23 height 11
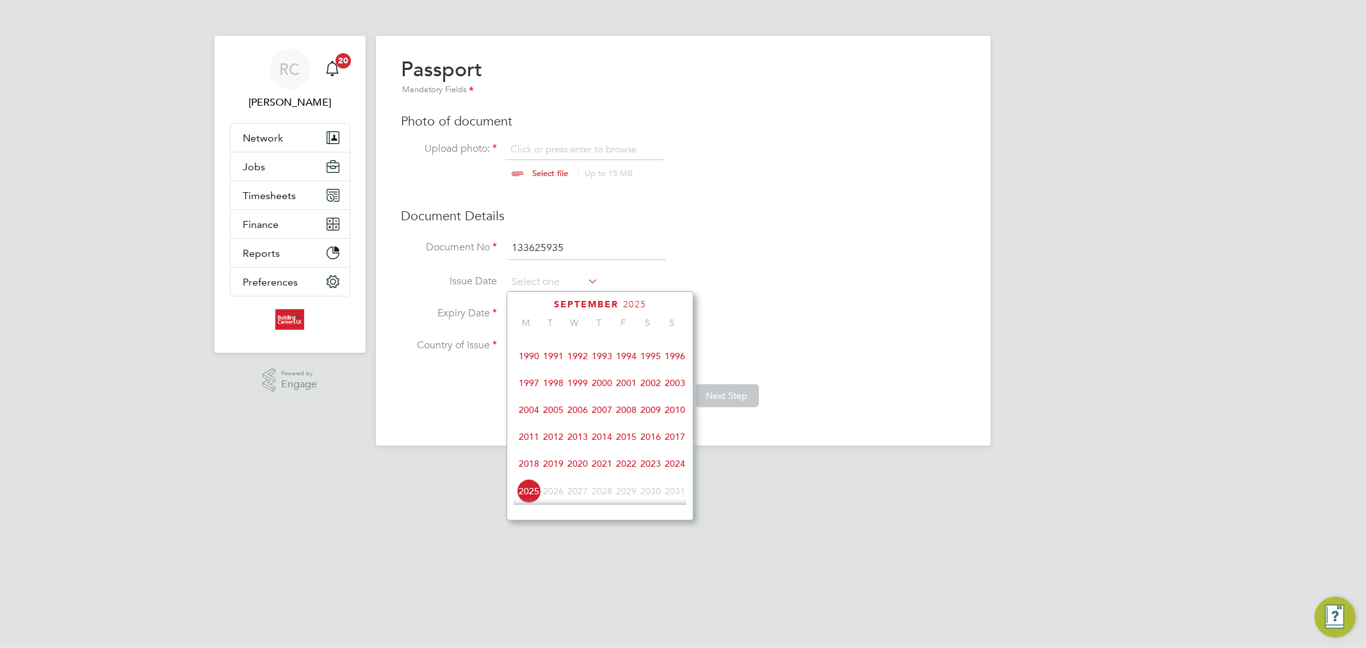
scroll to position [396, 0]
click at [639, 302] on span "2025" at bounding box center [634, 304] width 23 height 11
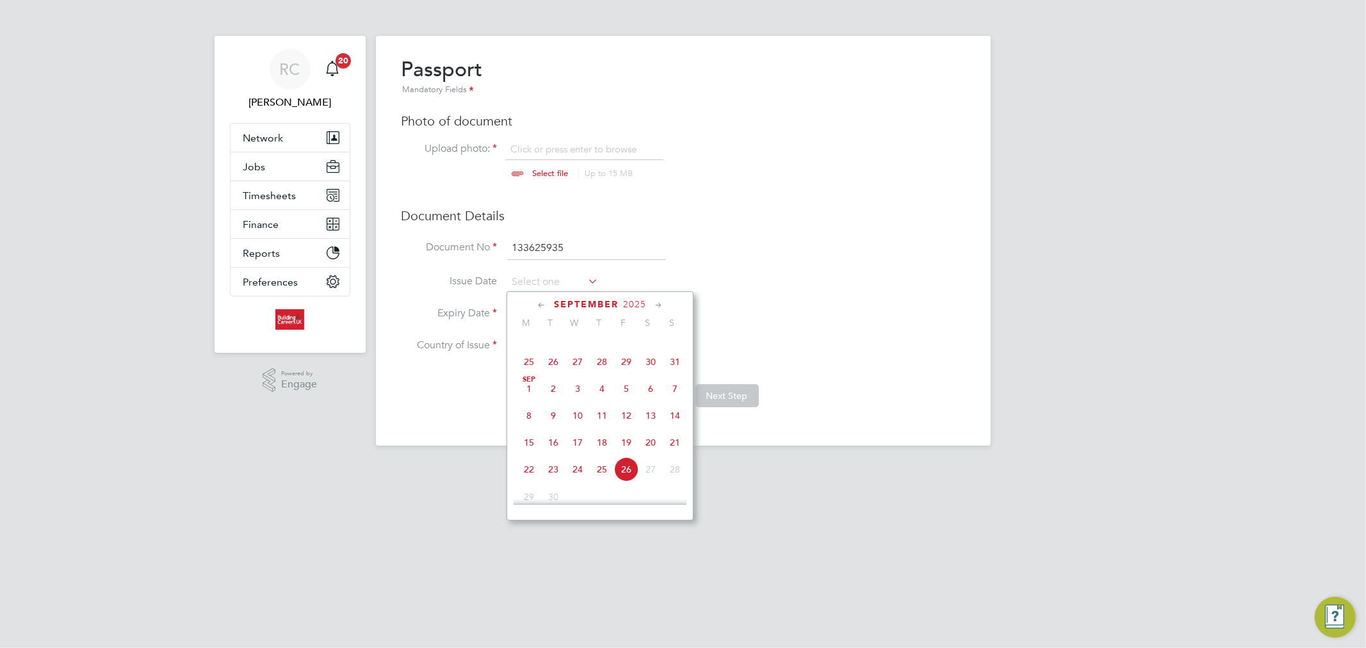
click at [636, 306] on span "2025" at bounding box center [634, 304] width 23 height 11
click at [622, 401] on span "2022" at bounding box center [626, 395] width 24 height 24
click at [529, 395] on span "4" at bounding box center [529, 391] width 24 height 24
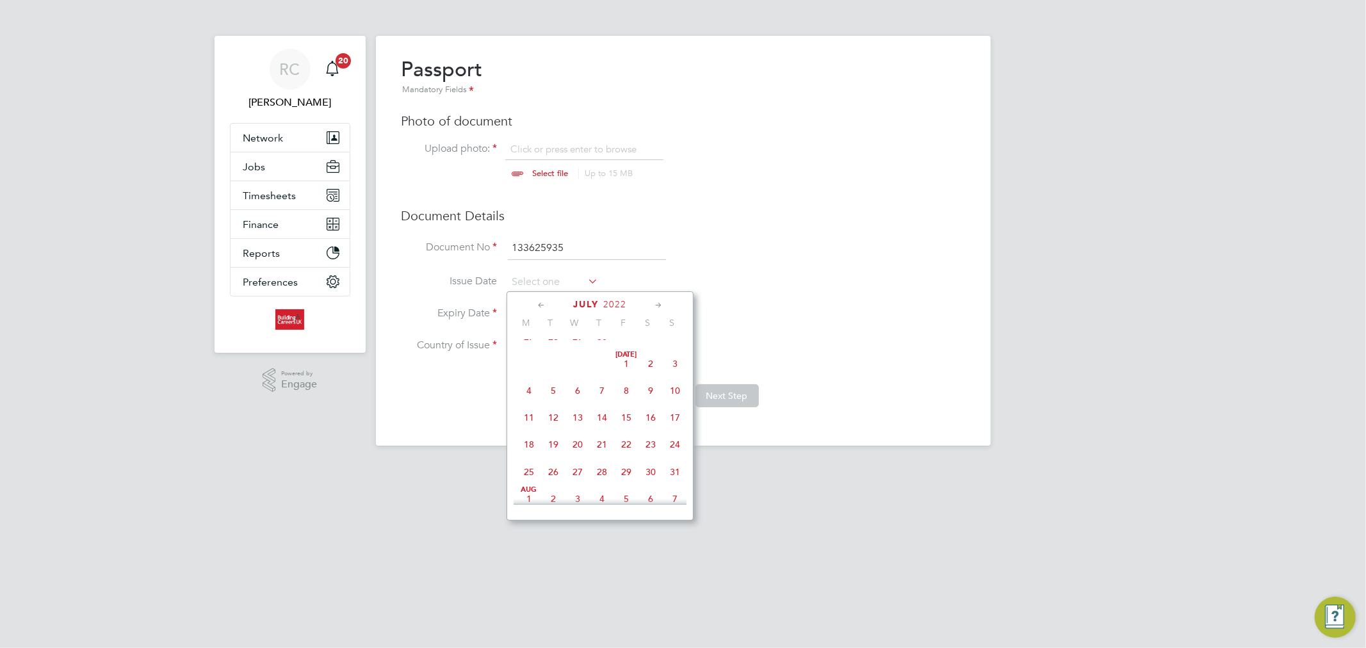
type input "04 Jul 2022"
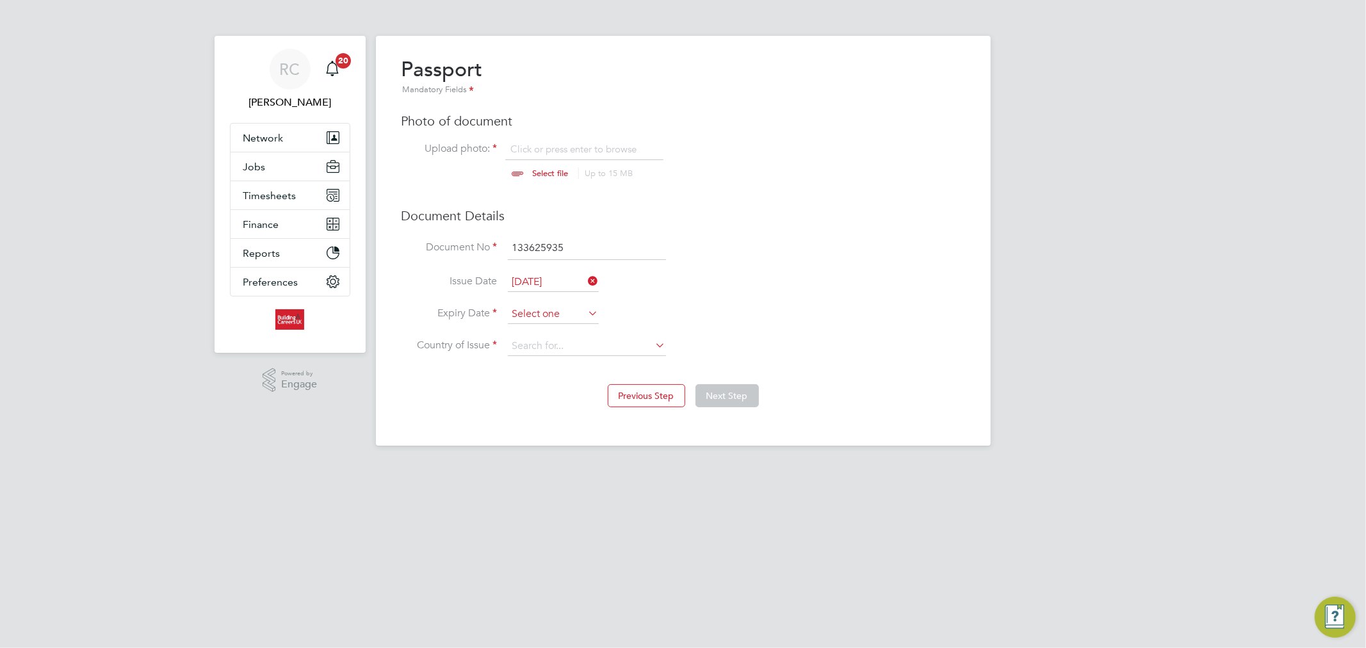
click at [578, 318] on input at bounding box center [553, 314] width 91 height 19
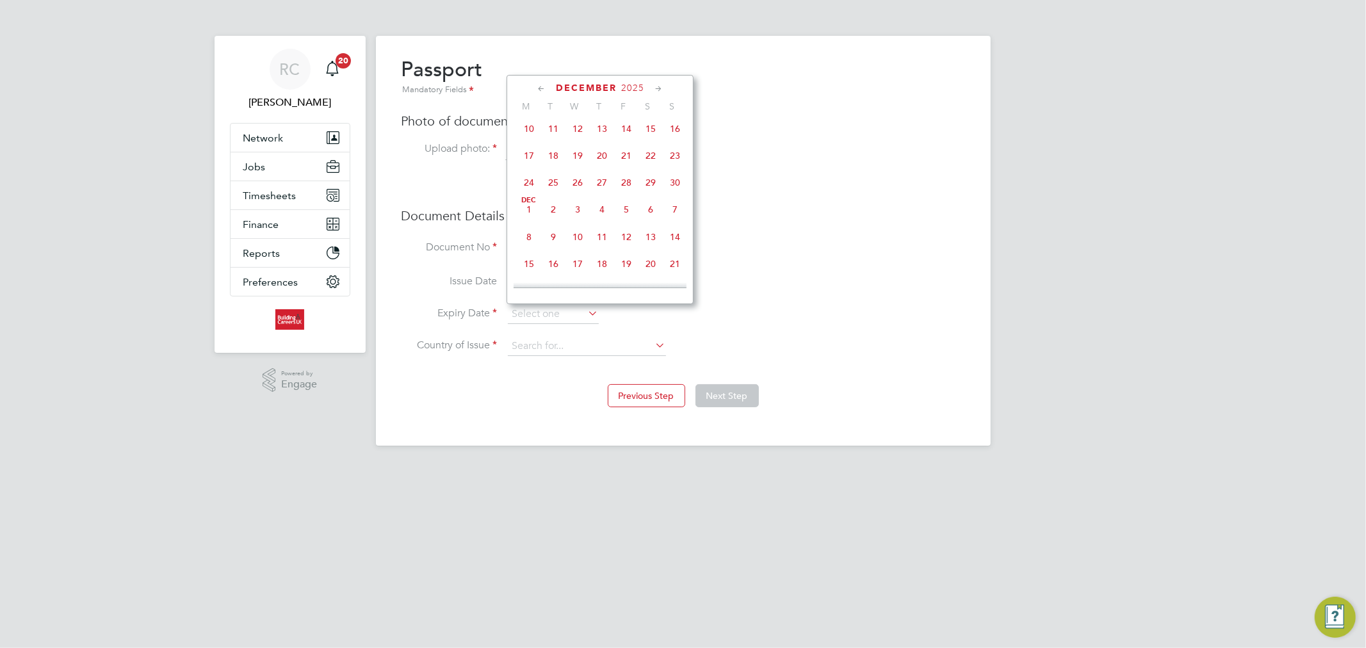
scroll to position [822, 0]
click at [631, 87] on span "2025" at bounding box center [632, 88] width 23 height 11
click at [530, 238] on span "2032" at bounding box center [529, 233] width 24 height 24
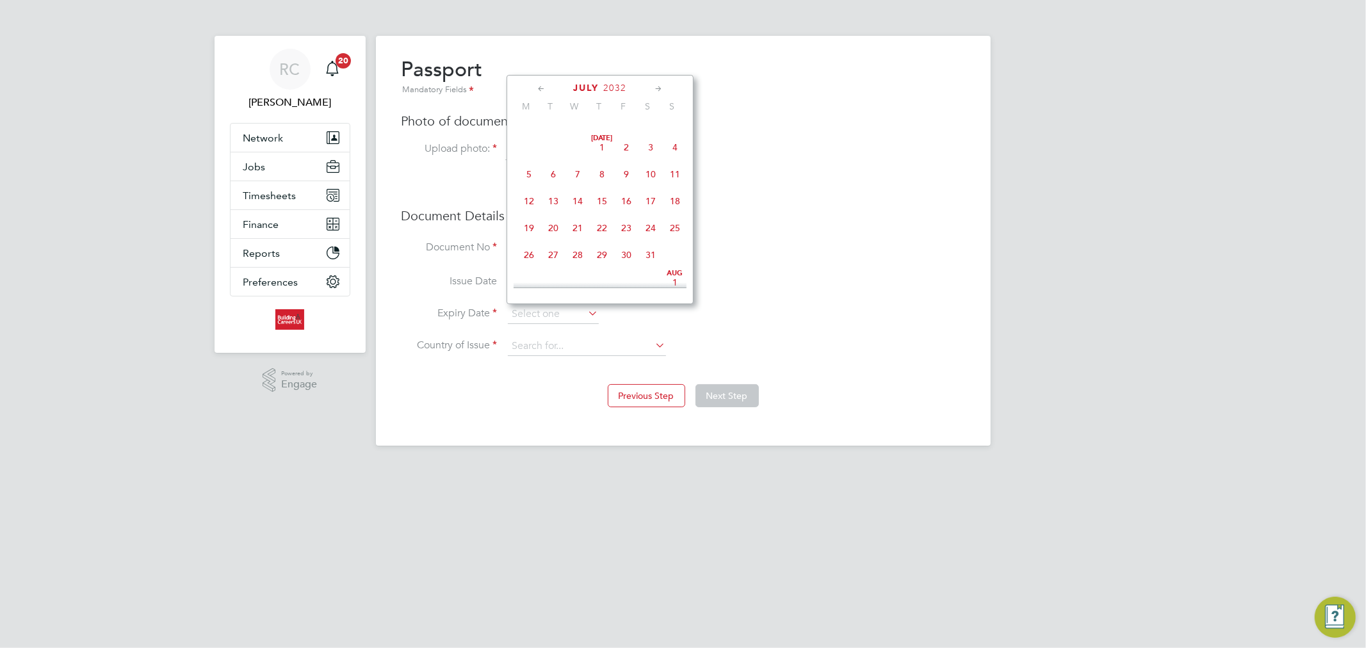
click at [673, 149] on span "4" at bounding box center [675, 147] width 24 height 24
type input "04 Jul 2032"
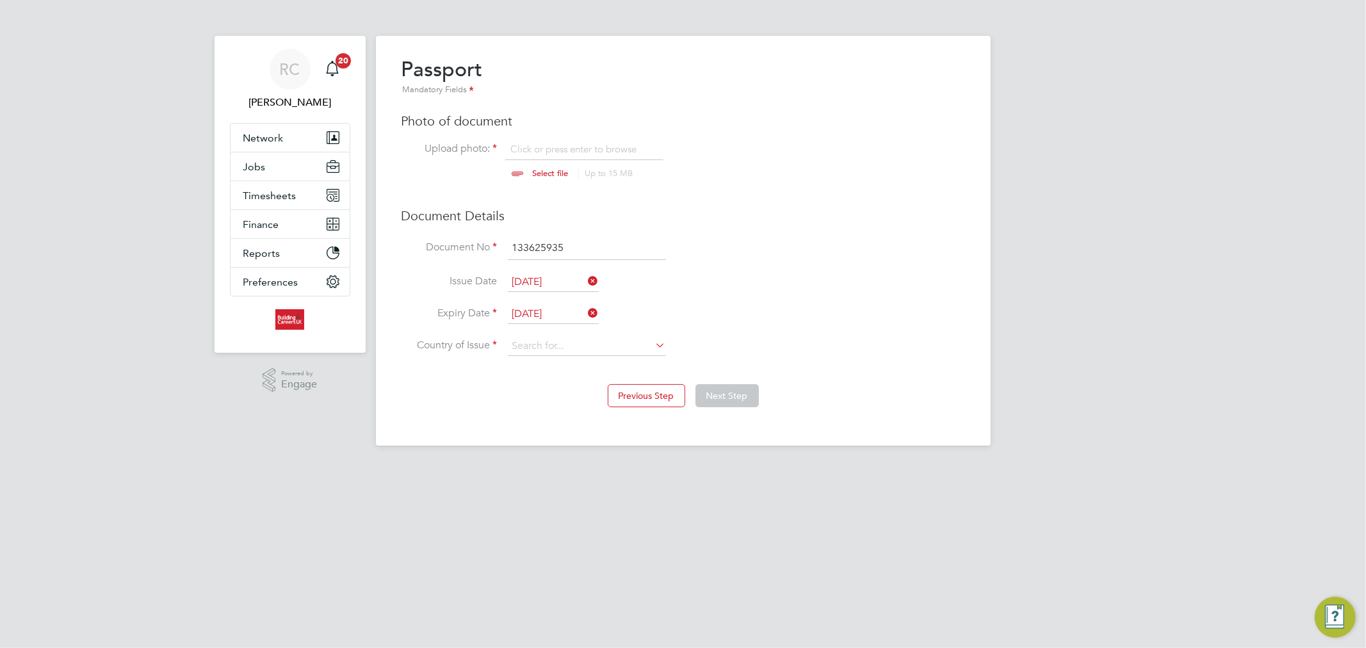
click at [824, 213] on h3 "Document Details" at bounding box center [684, 216] width 564 height 17
click at [616, 347] on input at bounding box center [587, 346] width 158 height 19
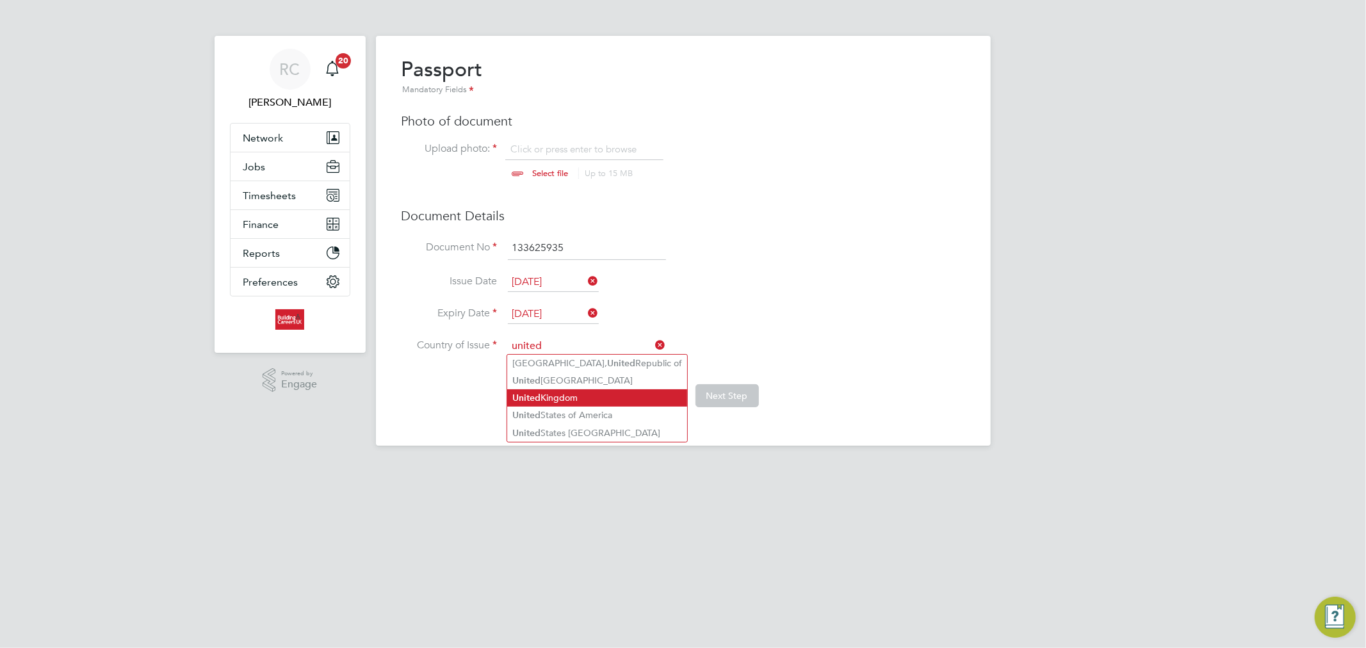
click at [575, 393] on li "United Kingdom" at bounding box center [597, 397] width 180 height 17
type input "United Kingdom"
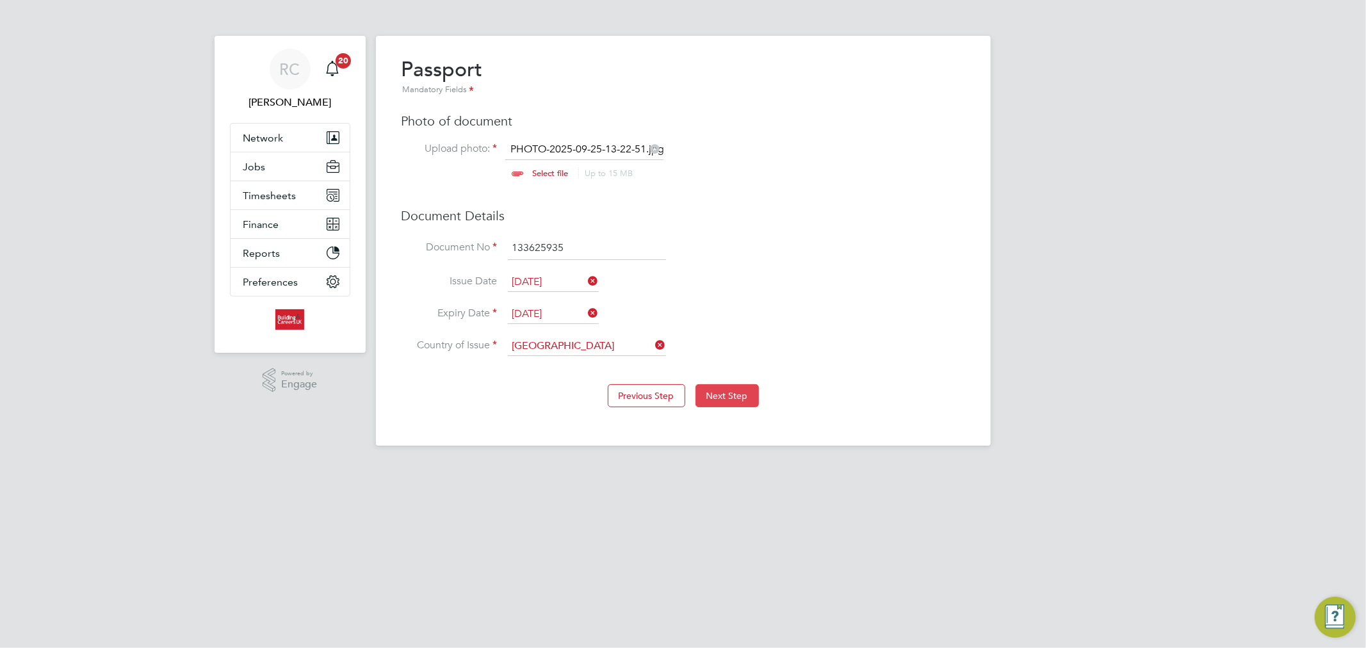
click at [732, 398] on button "Next Step" at bounding box center [727, 395] width 63 height 23
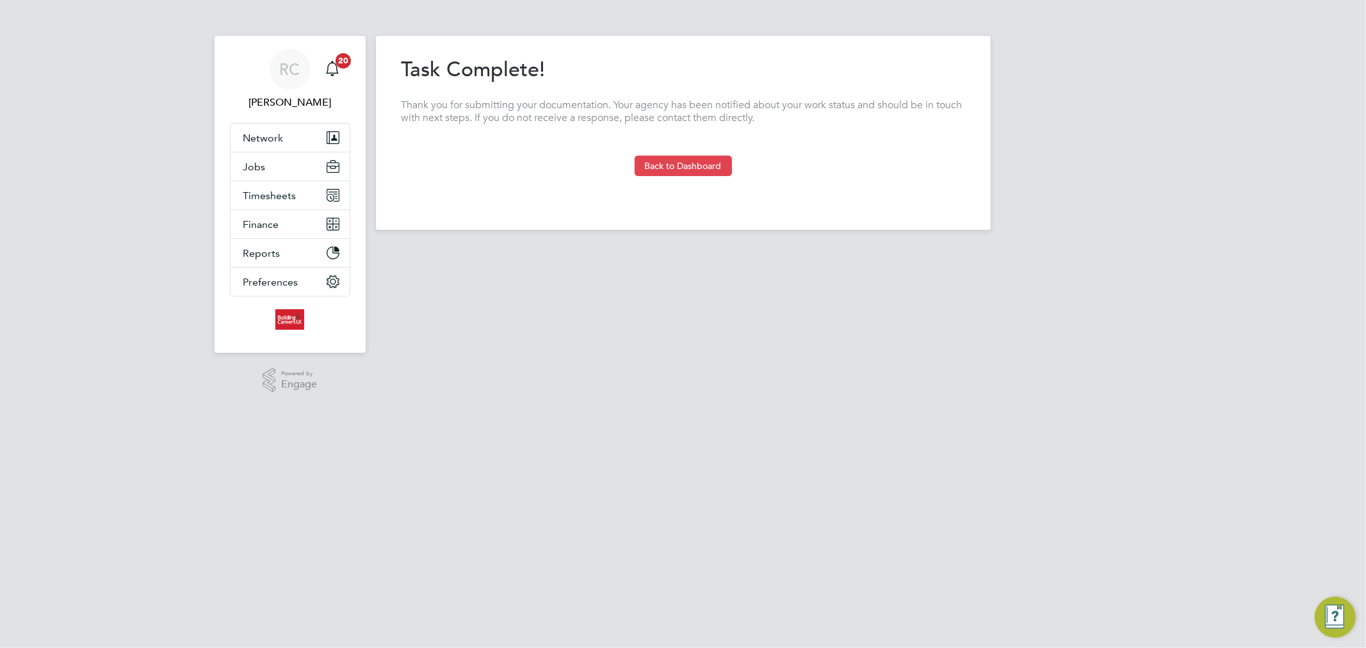
click at [701, 164] on button "Back to Dashboard" at bounding box center [683, 166] width 97 height 20
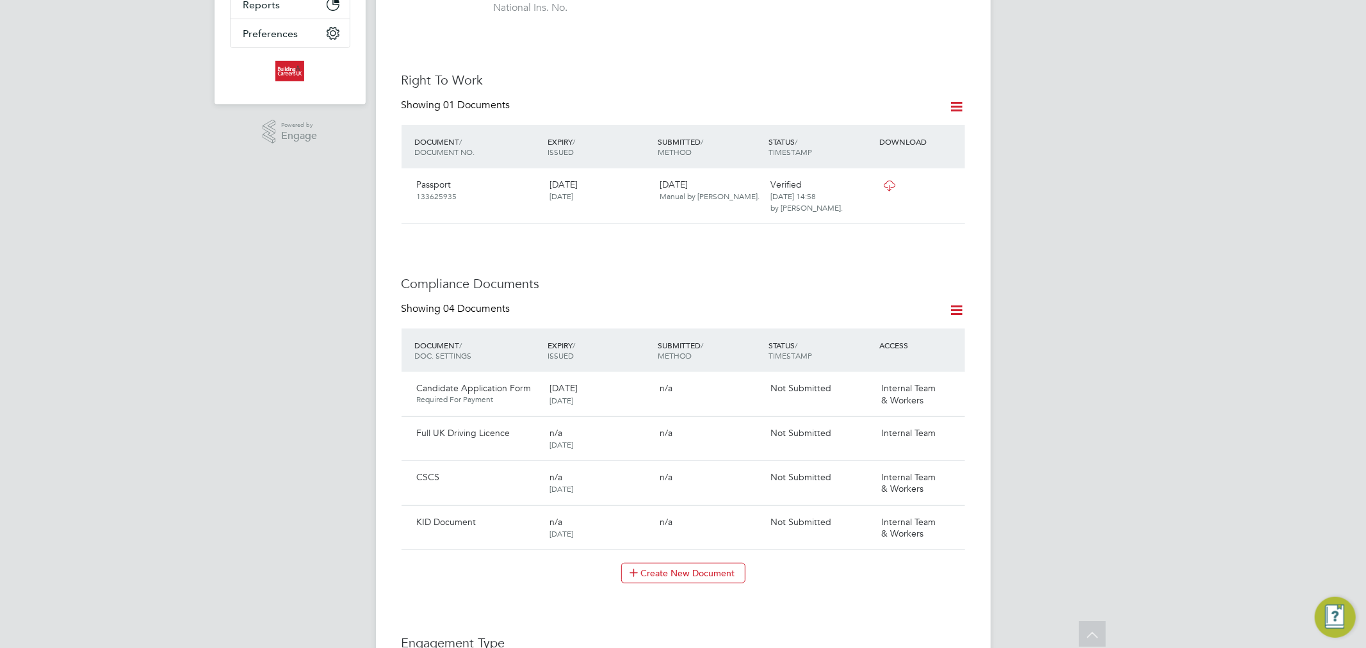
scroll to position [356, 0]
click at [669, 562] on button "Create New Document" at bounding box center [683, 572] width 124 height 20
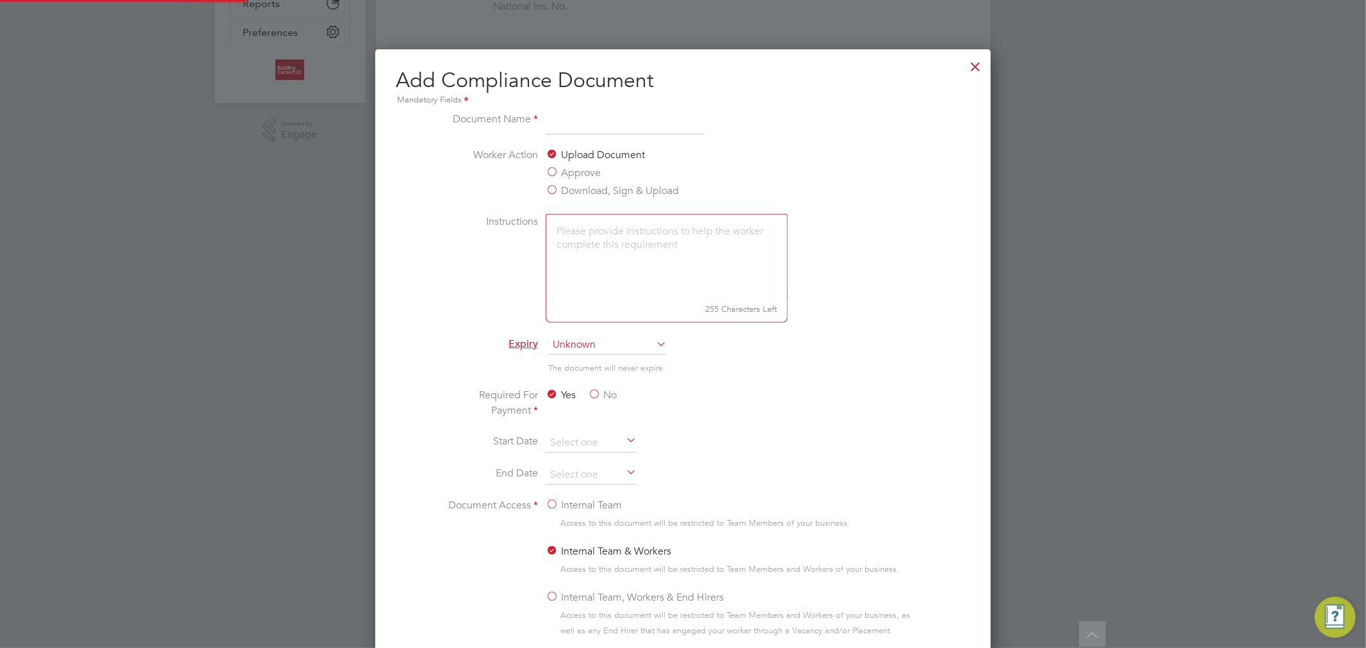
scroll to position [671, 616]
click at [594, 131] on input at bounding box center [625, 122] width 158 height 23
type input "City & Guilds"
click at [634, 120] on input "City & Guilds" at bounding box center [625, 122] width 158 height 23
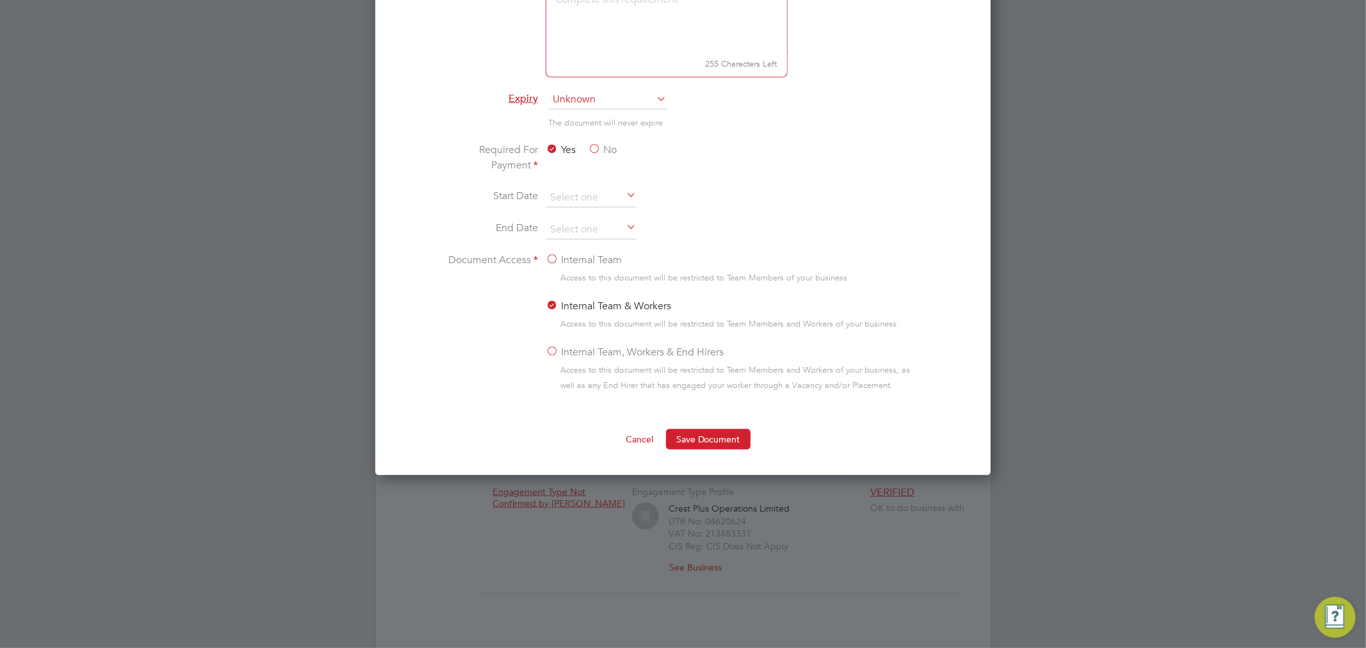
scroll to position [641, 0]
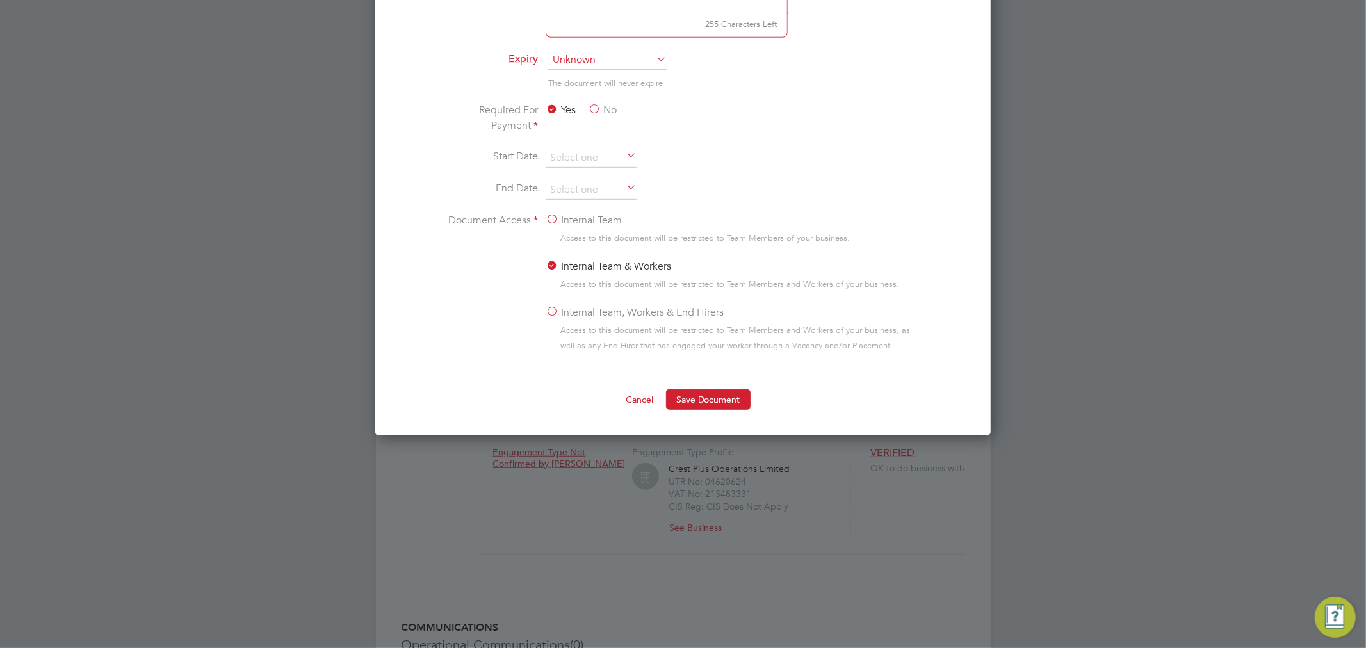
click at [547, 218] on label "Internal Team" at bounding box center [584, 220] width 76 height 15
click at [0, 0] on input "Internal Team" at bounding box center [0, 0] width 0 height 0
click at [694, 404] on button "Save Document" at bounding box center [708, 399] width 85 height 20
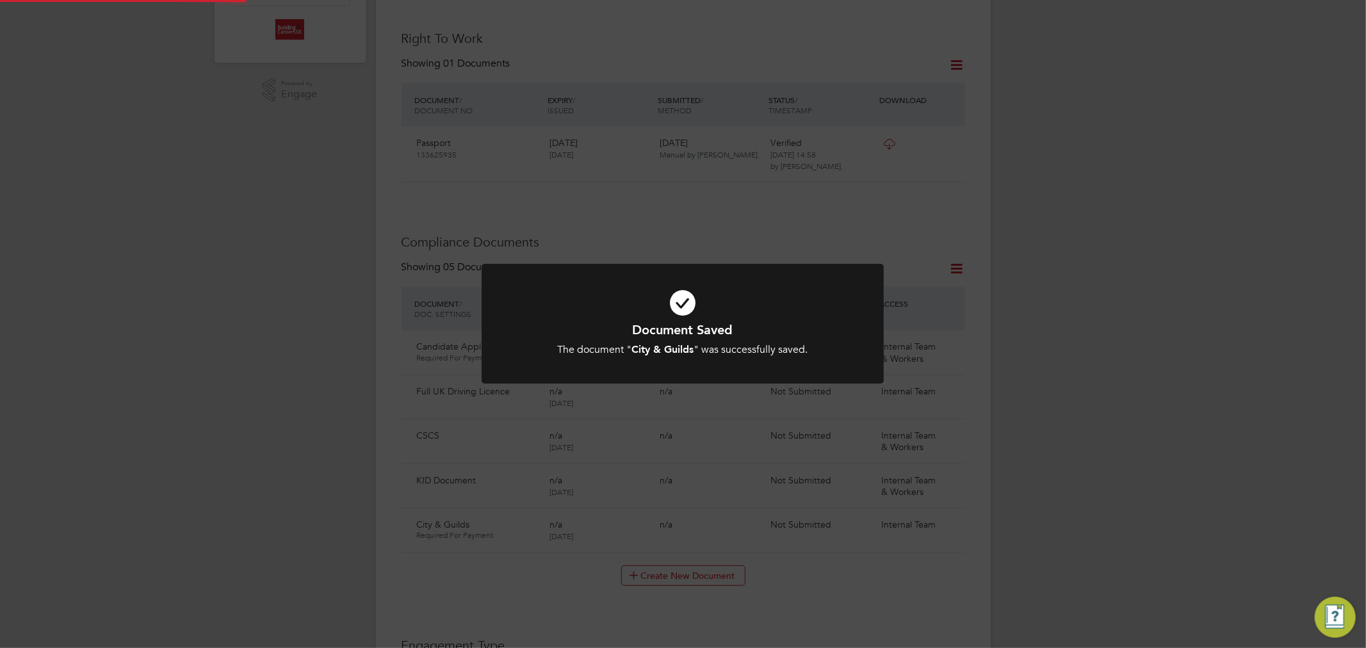
scroll to position [356, 0]
click at [698, 316] on icon at bounding box center [682, 303] width 333 height 50
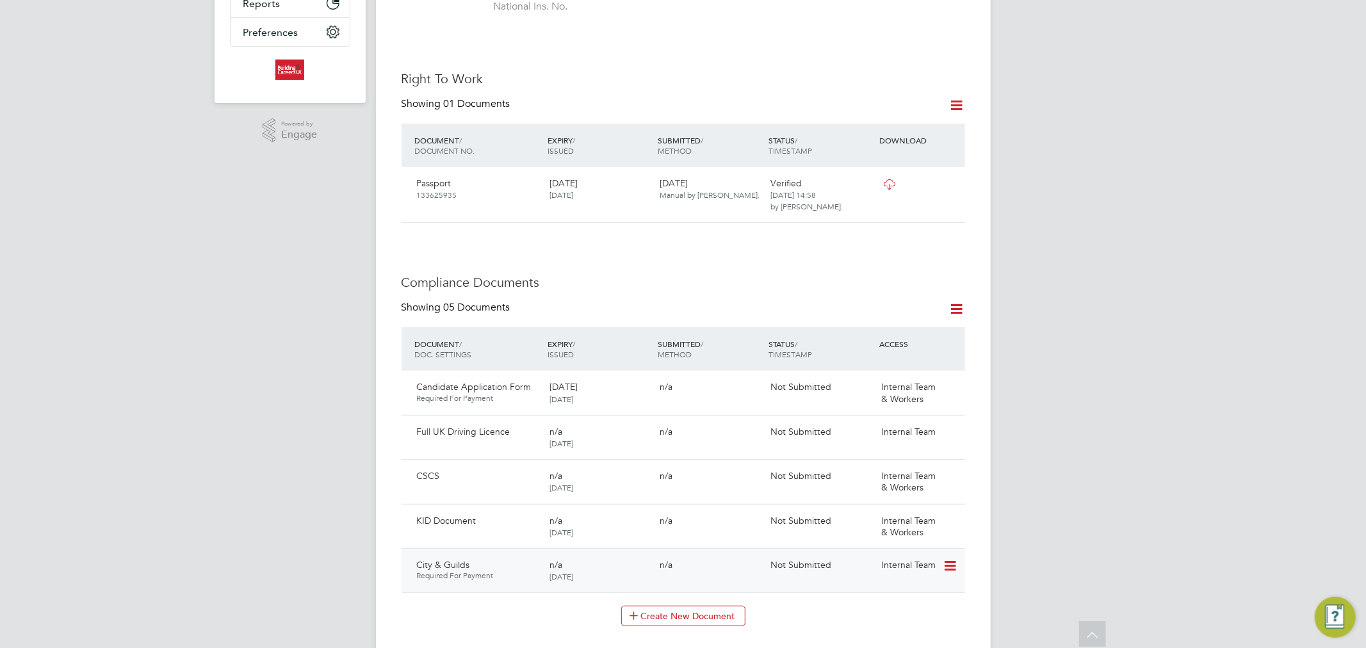
click at [949, 559] on icon at bounding box center [949, 566] width 13 height 15
click at [886, 597] on li "Submit Document" at bounding box center [910, 601] width 90 height 18
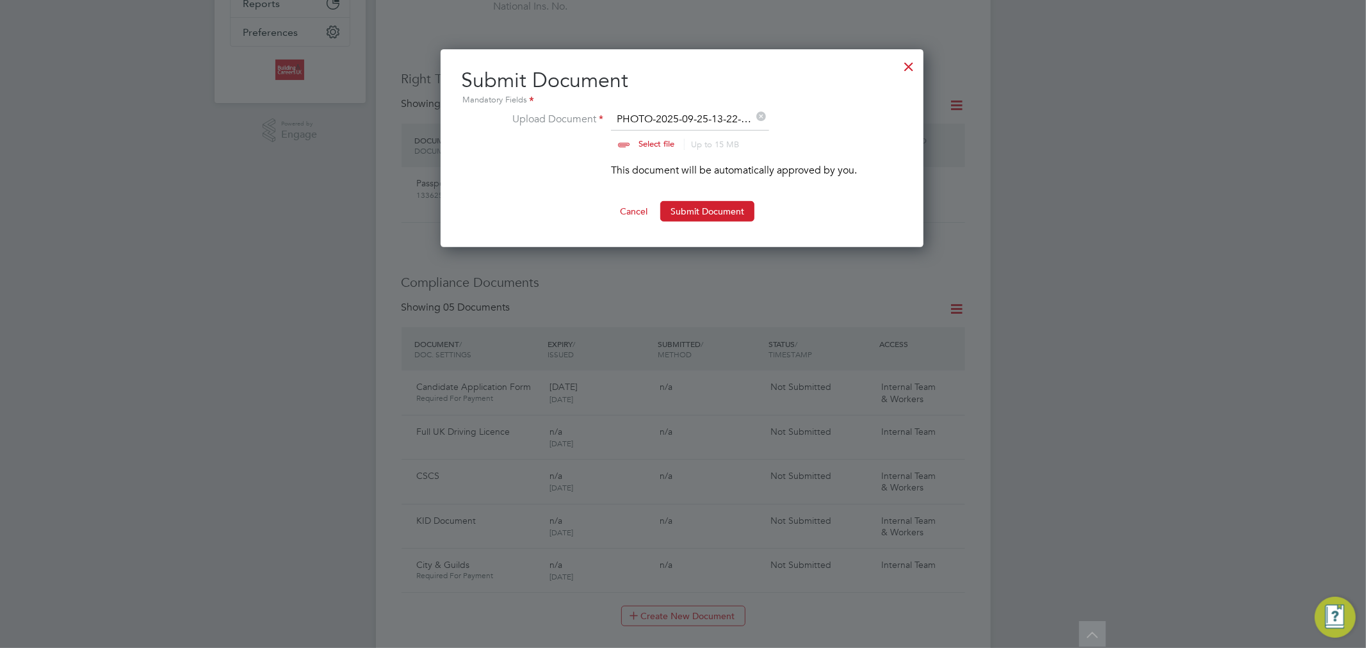
scroll to position [19, 158]
click at [692, 213] on button "Submit Document" at bounding box center [707, 211] width 94 height 20
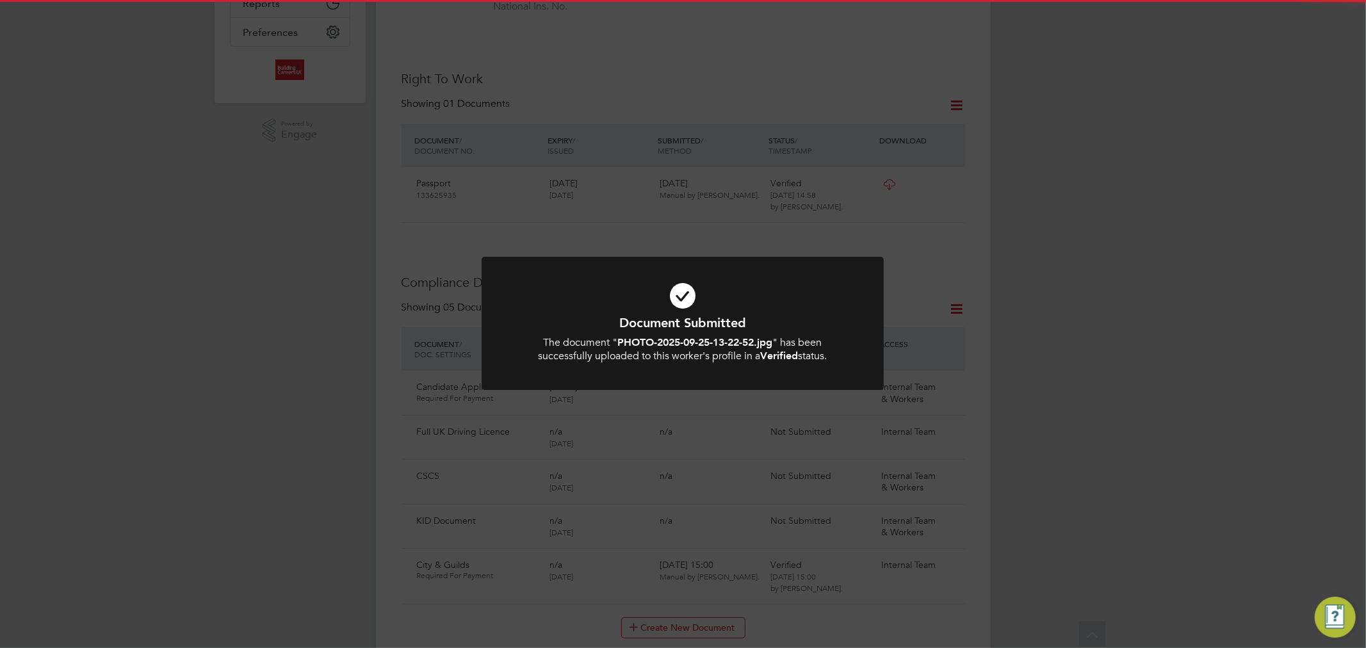
click at [693, 343] on b "PHOTO-2025-09-25-13-22-52.jpg" at bounding box center [695, 342] width 155 height 12
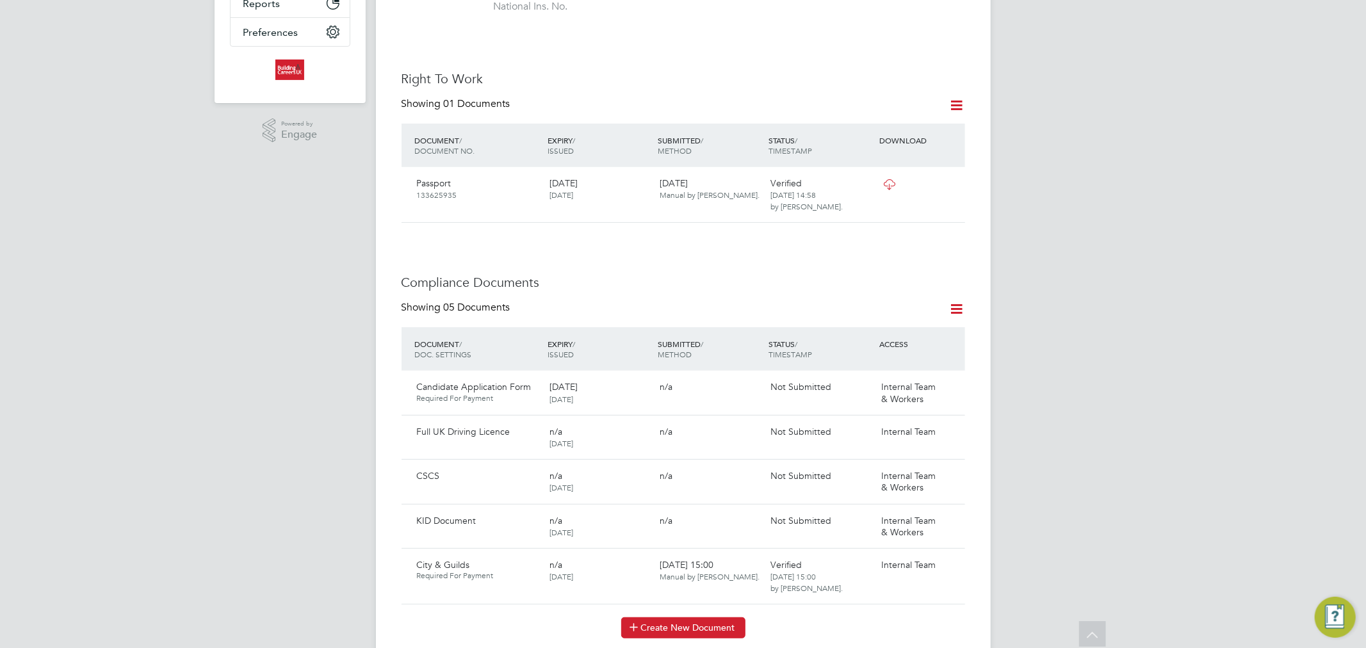
click at [650, 619] on button "Create New Document" at bounding box center [683, 628] width 124 height 20
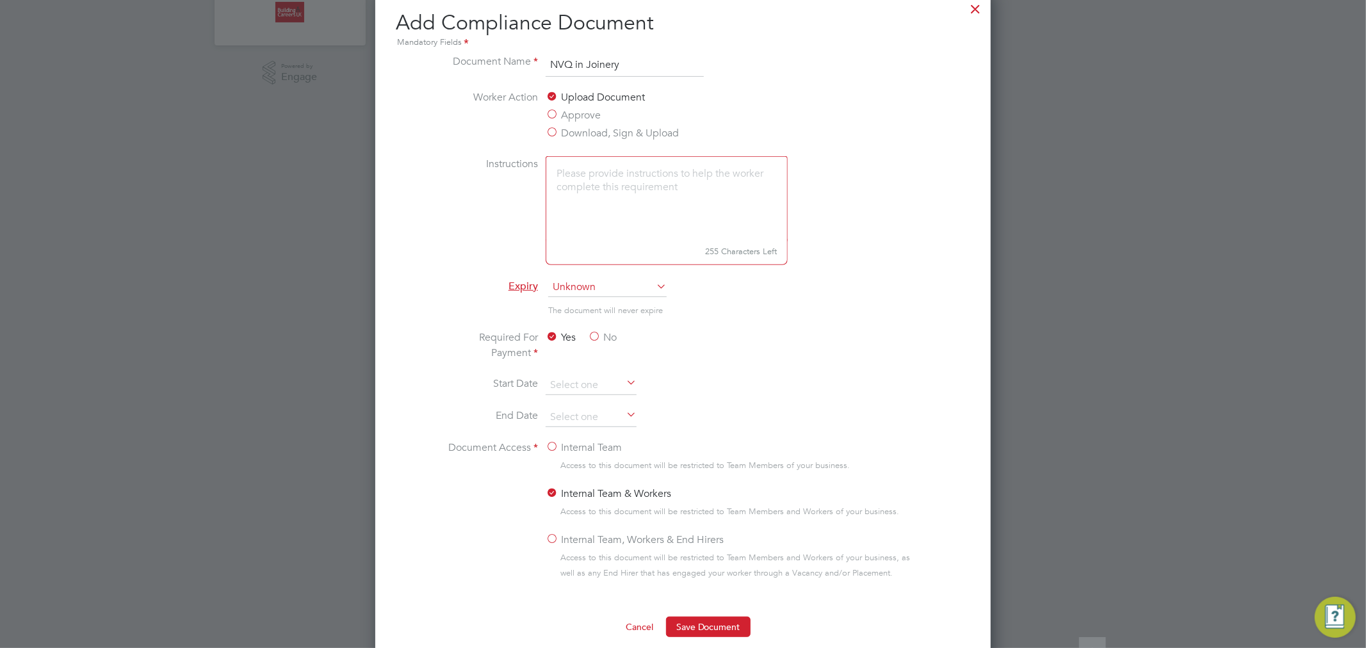
scroll to position [569, 0]
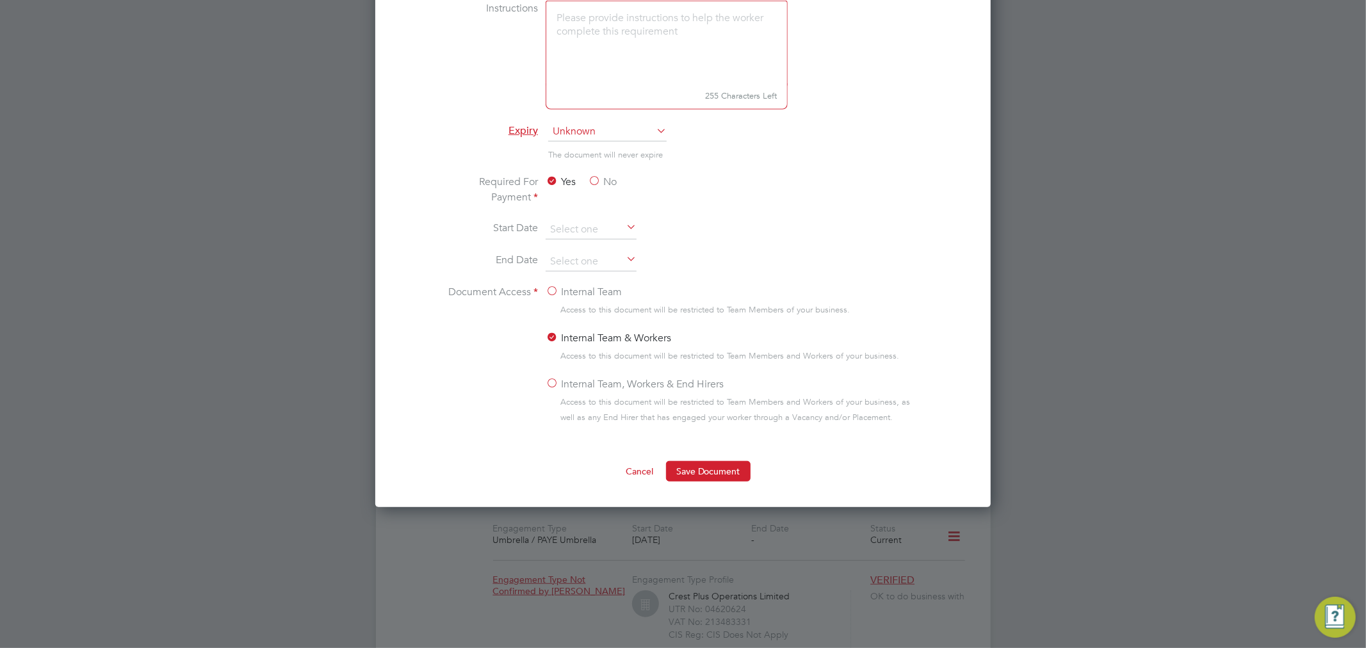
type input "NVQ in Joinery"
click at [551, 292] on label "Internal Team" at bounding box center [584, 291] width 76 height 15
click at [0, 0] on input "Internal Team" at bounding box center [0, 0] width 0 height 0
click at [591, 181] on label "No" at bounding box center [602, 181] width 29 height 15
click at [0, 0] on input "No" at bounding box center [0, 0] width 0 height 0
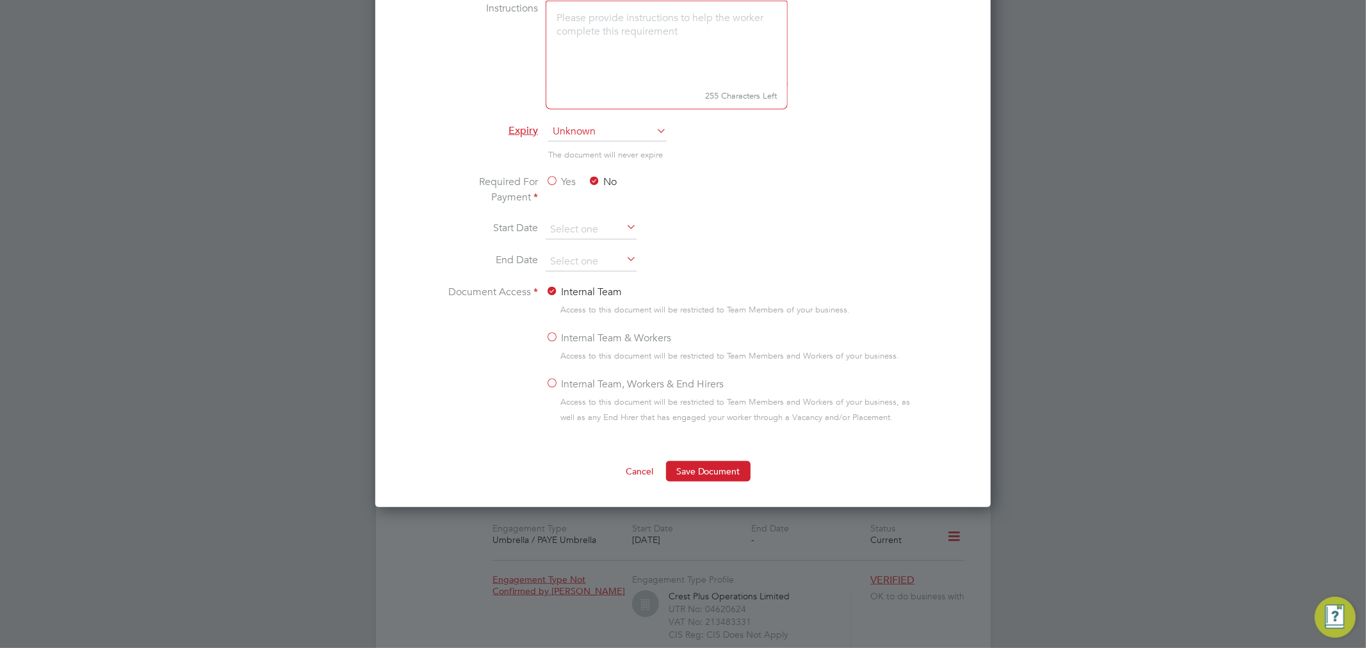
click at [679, 458] on ng-form "Document Name NVQ in Joinery Worker Action Upload Document Approve Download, Si…" at bounding box center [683, 190] width 575 height 584
click at [680, 468] on button "Save Document" at bounding box center [708, 471] width 85 height 20
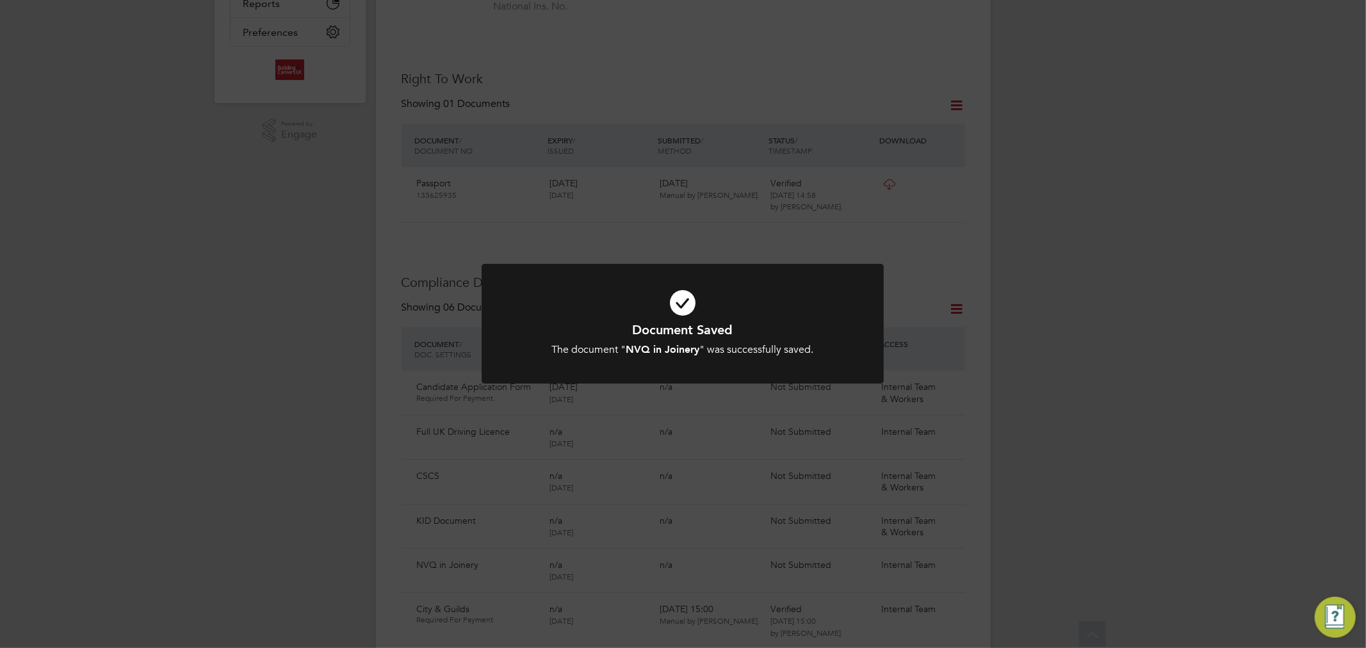
click at [679, 316] on icon at bounding box center [682, 303] width 333 height 50
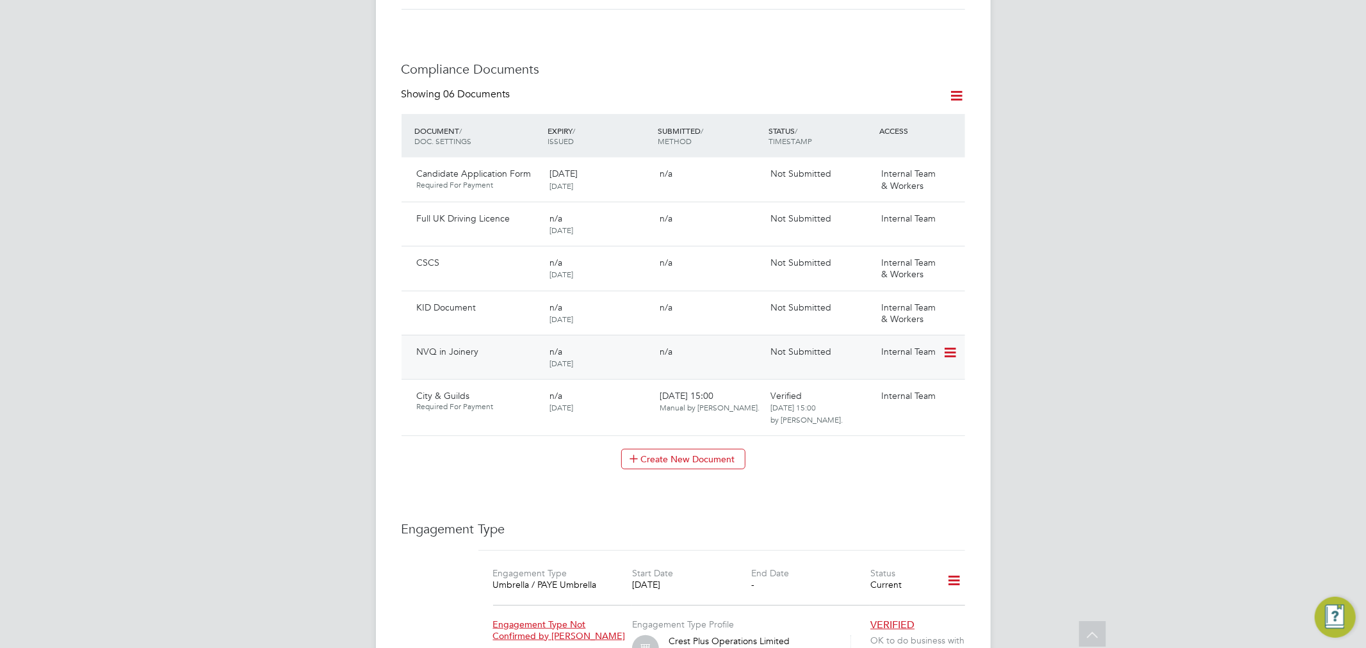
click at [951, 345] on icon at bounding box center [949, 352] width 13 height 15
click at [901, 382] on li "Submit Document" at bounding box center [910, 388] width 90 height 18
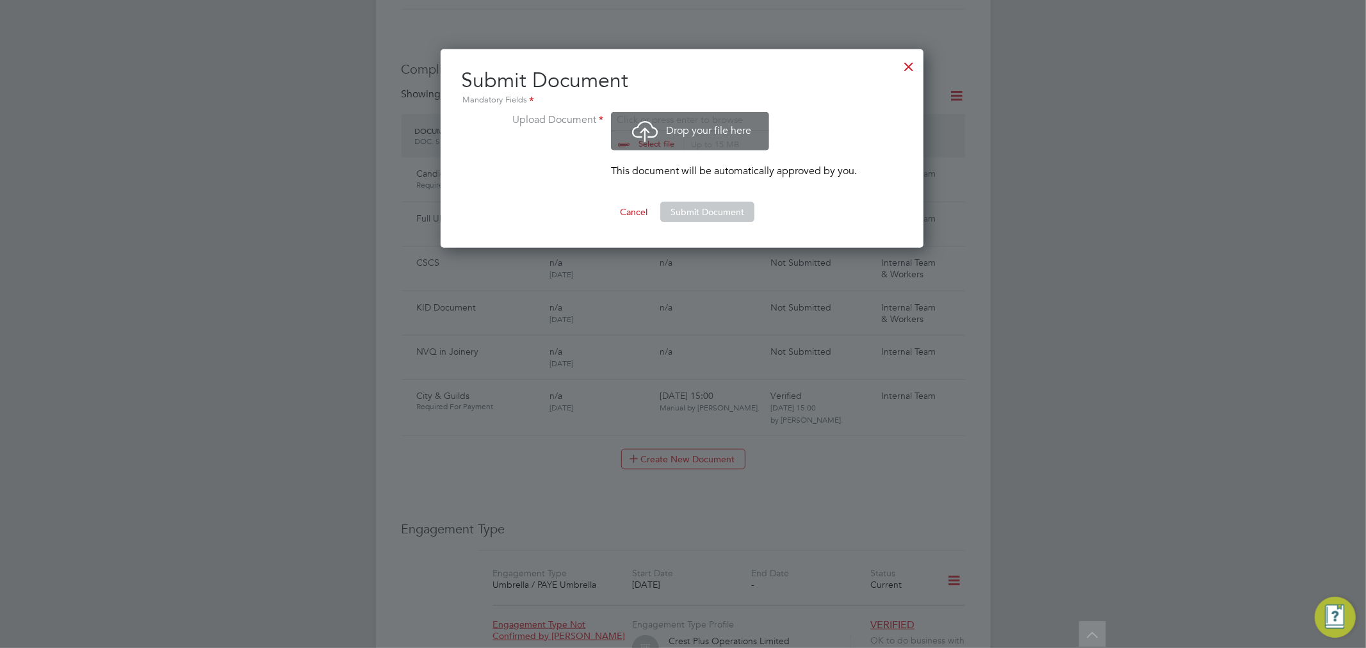
scroll to position [19, 158]
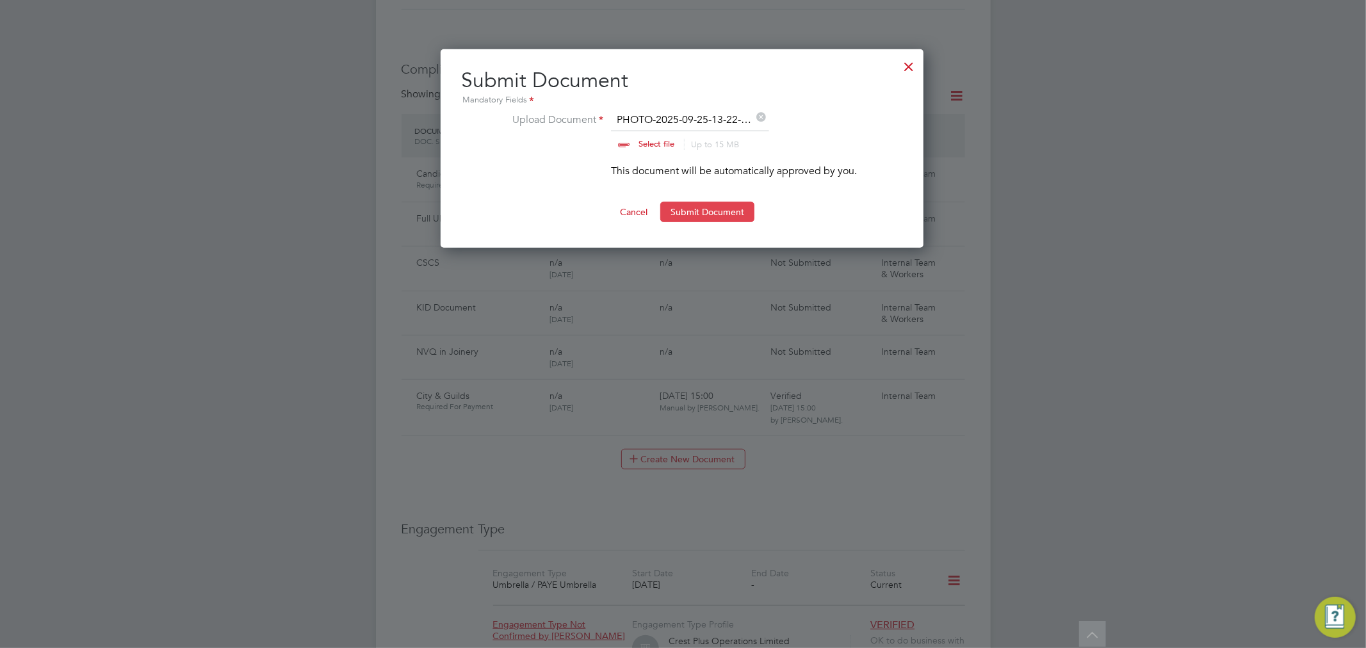
click at [689, 213] on button "Submit Document" at bounding box center [707, 212] width 94 height 20
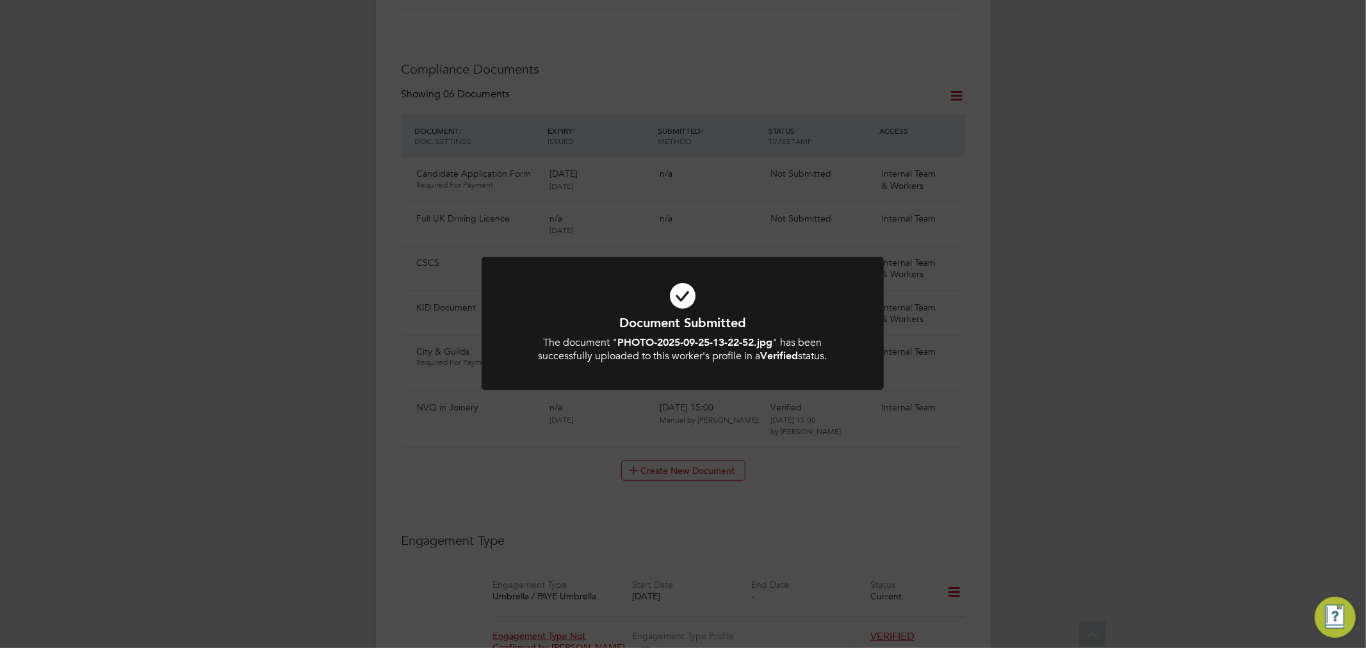
click at [671, 306] on icon at bounding box center [682, 296] width 333 height 50
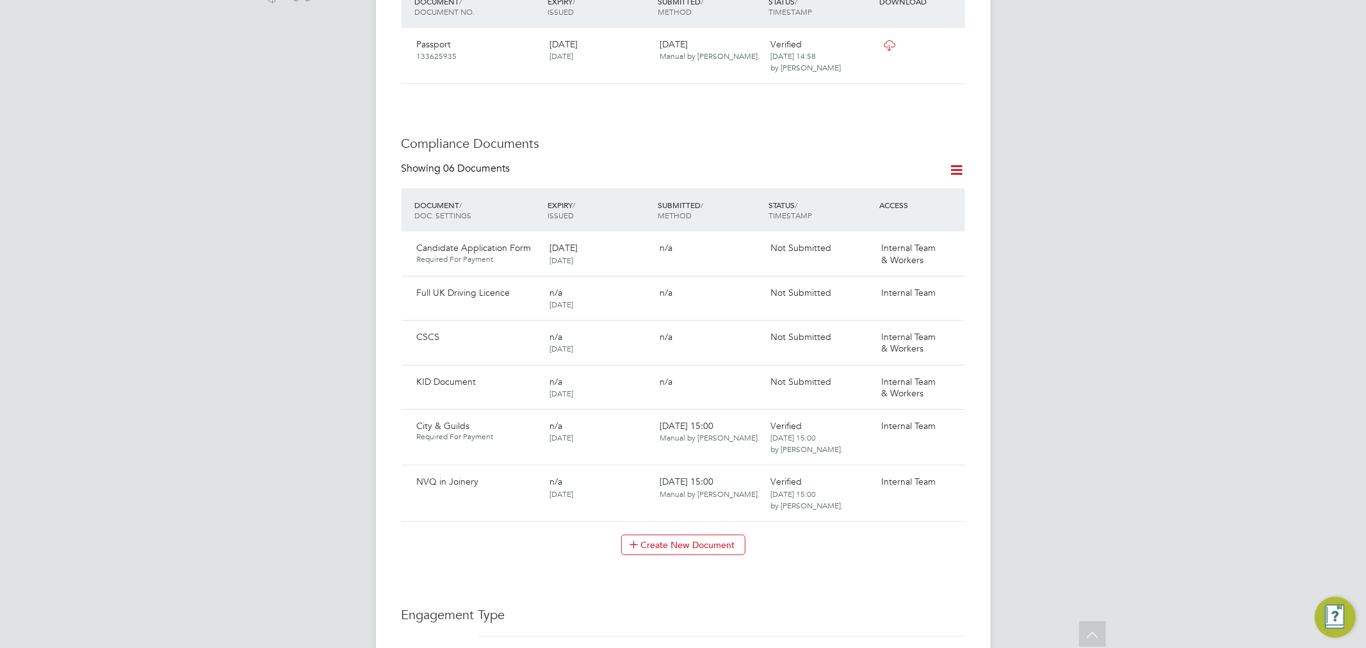
scroll to position [498, 0]
click at [945, 416] on icon at bounding box center [949, 423] width 13 height 15
click at [1109, 386] on div "RC Rhys Cook Notifications 20 Applications: Current page: Network Team Members …" at bounding box center [683, 318] width 1366 height 1632
click at [951, 238] on icon at bounding box center [949, 245] width 13 height 15
click at [885, 282] on li "Submit Document" at bounding box center [908, 281] width 95 height 18
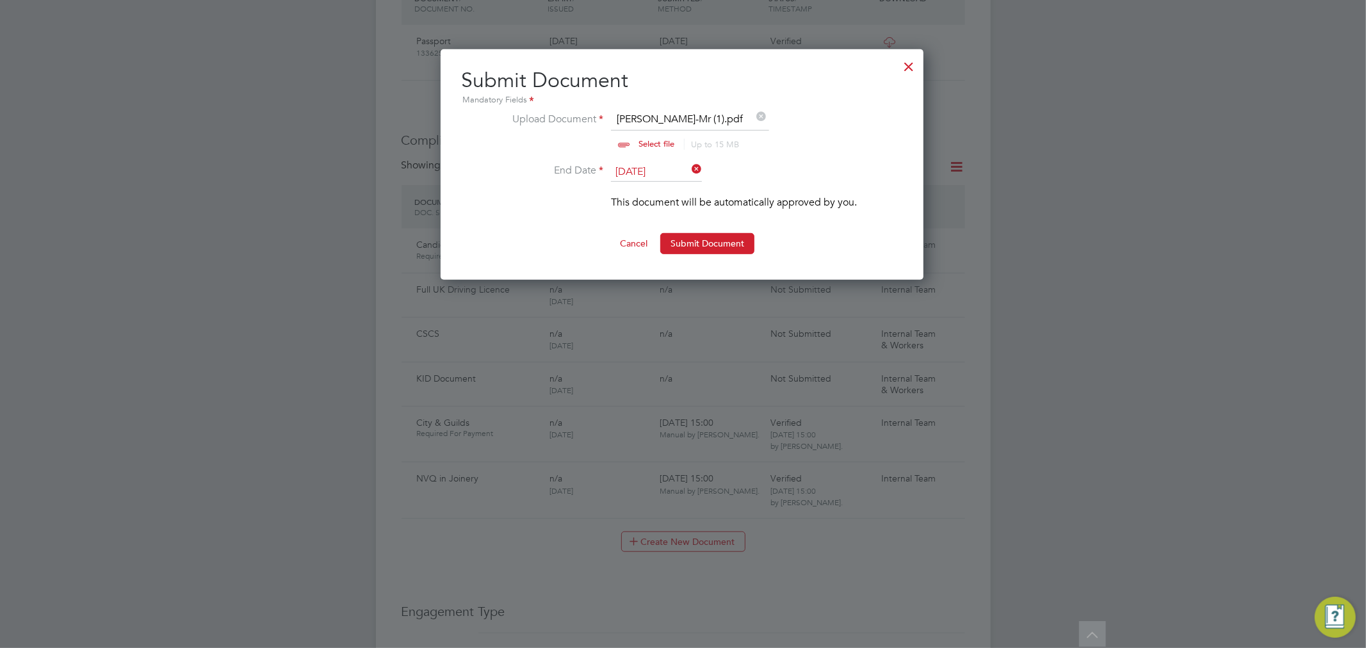
scroll to position [19, 158]
click at [712, 246] on button "Submit Document" at bounding box center [707, 243] width 94 height 20
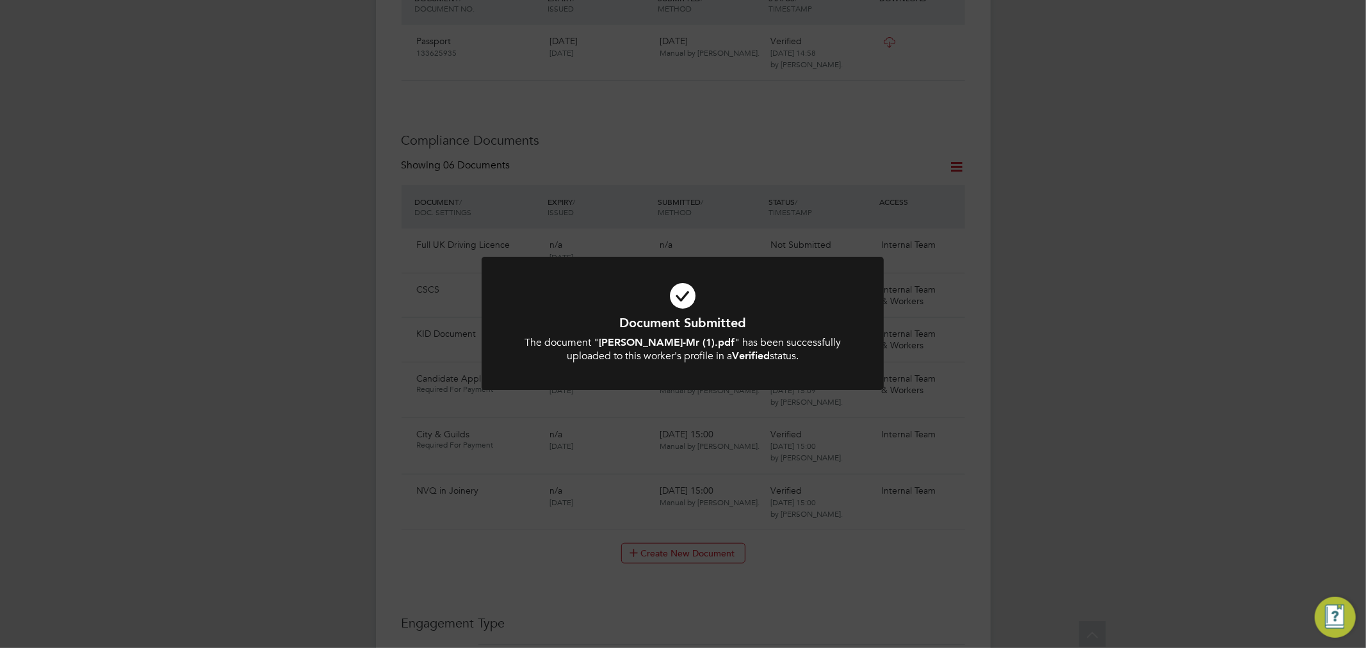
click at [675, 287] on icon at bounding box center [682, 296] width 333 height 50
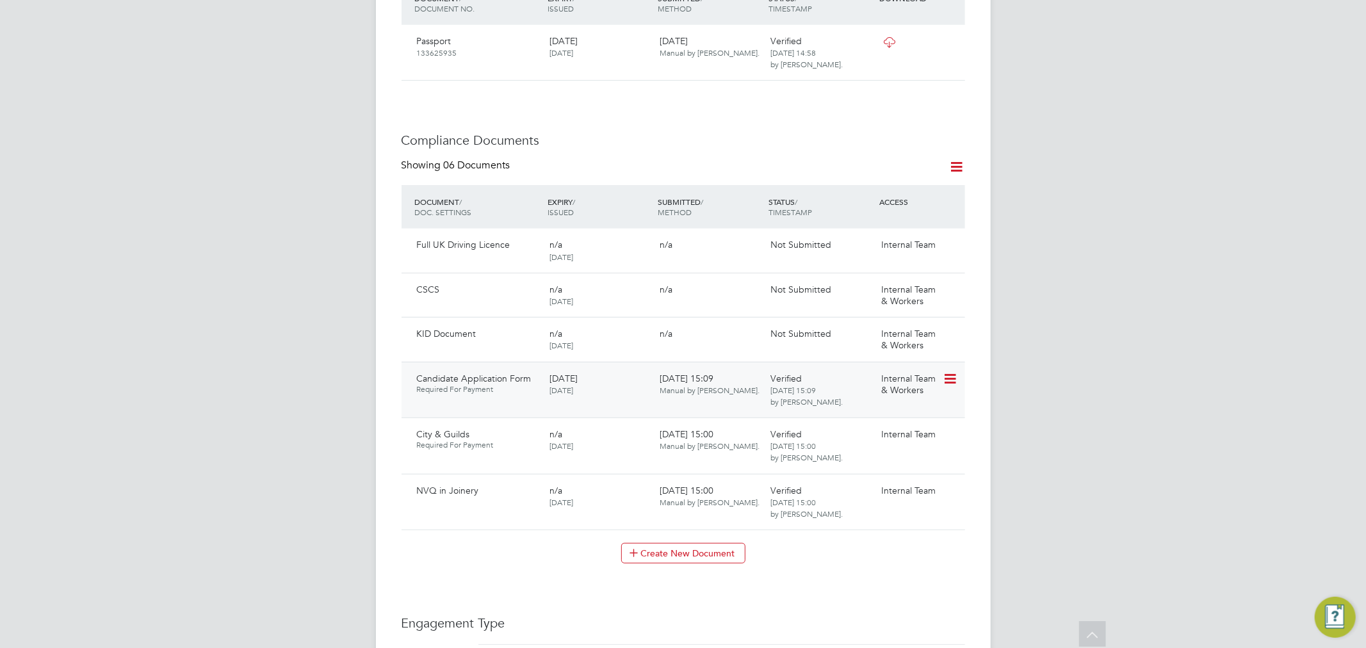
click at [937, 368] on div "Internal Team & Workers" at bounding box center [909, 384] width 67 height 33
click at [947, 372] on icon at bounding box center [949, 379] width 13 height 15
click at [908, 391] on li "Edit Document" at bounding box center [904, 397] width 102 height 18
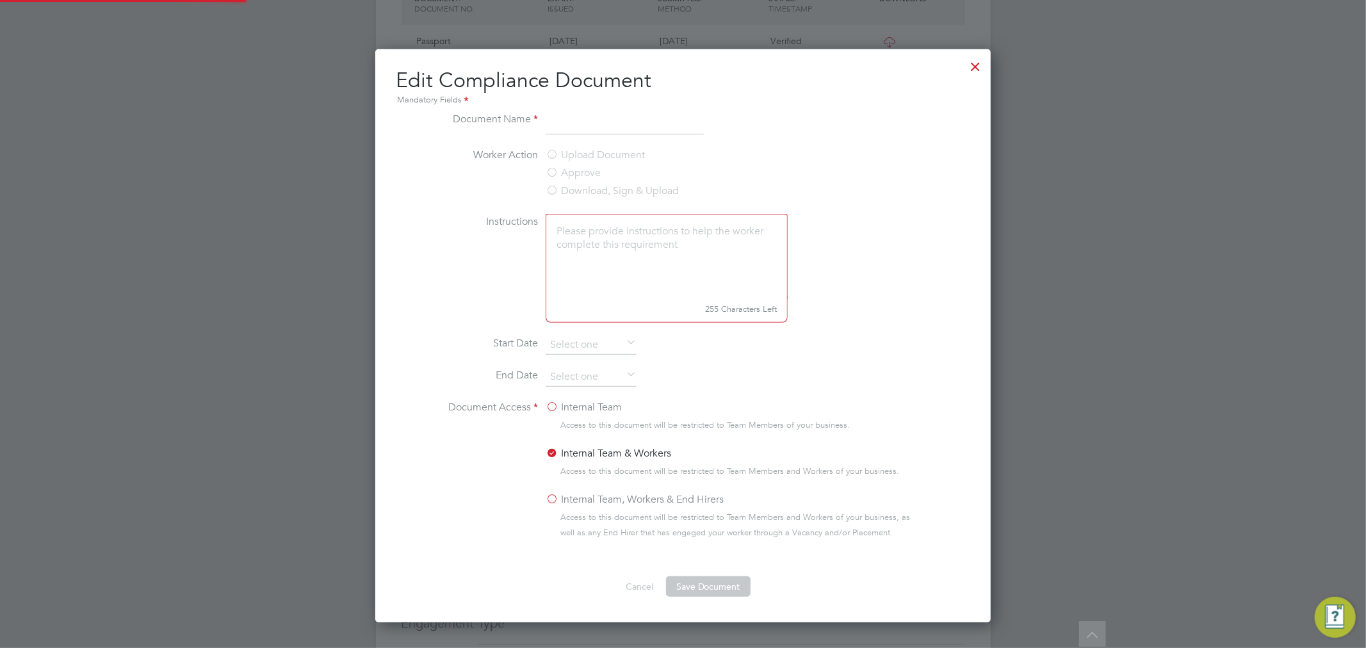
type input "Candidate Application Form"
type input "[DATE]"
click at [597, 373] on input "[DATE]" at bounding box center [591, 377] width 91 height 19
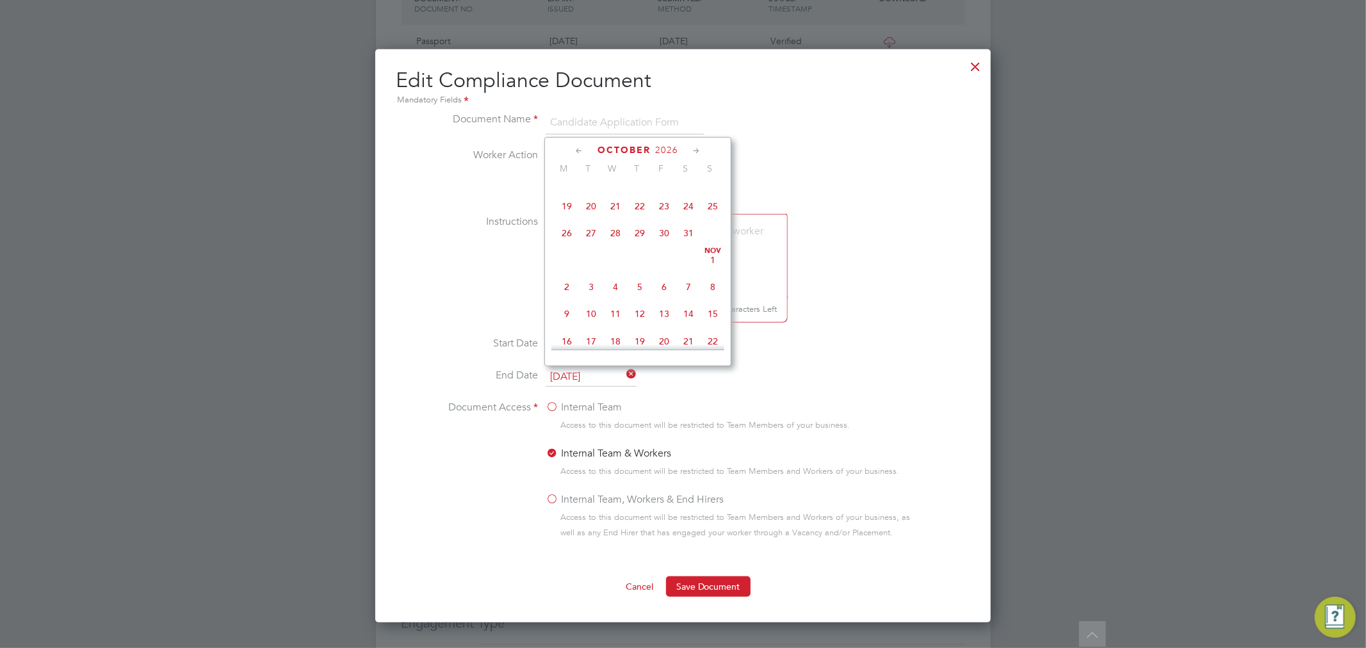
scroll to position [724, 0]
click at [778, 338] on li "Start Date 21 Aug 2025" at bounding box center [683, 352] width 482 height 32
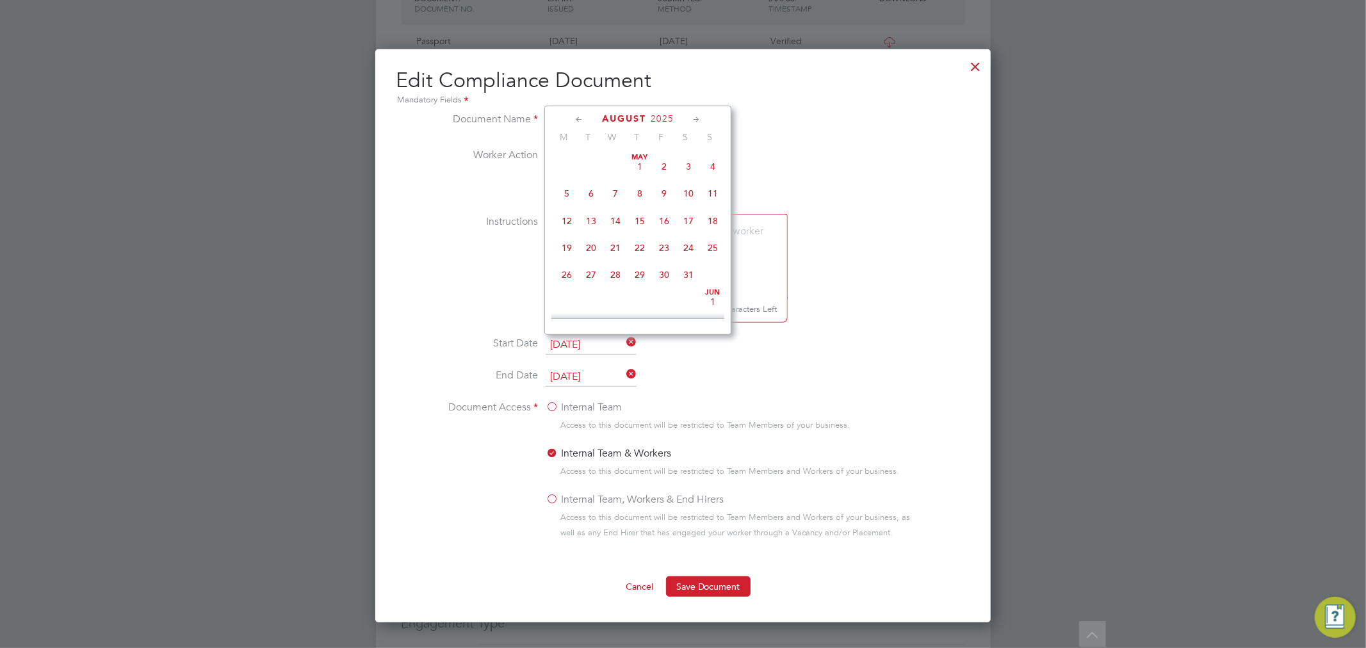
click at [588, 343] on input "[DATE]" at bounding box center [591, 345] width 91 height 19
click at [664, 284] on span "26" at bounding box center [664, 277] width 24 height 24
type input "26 Sep 2025"
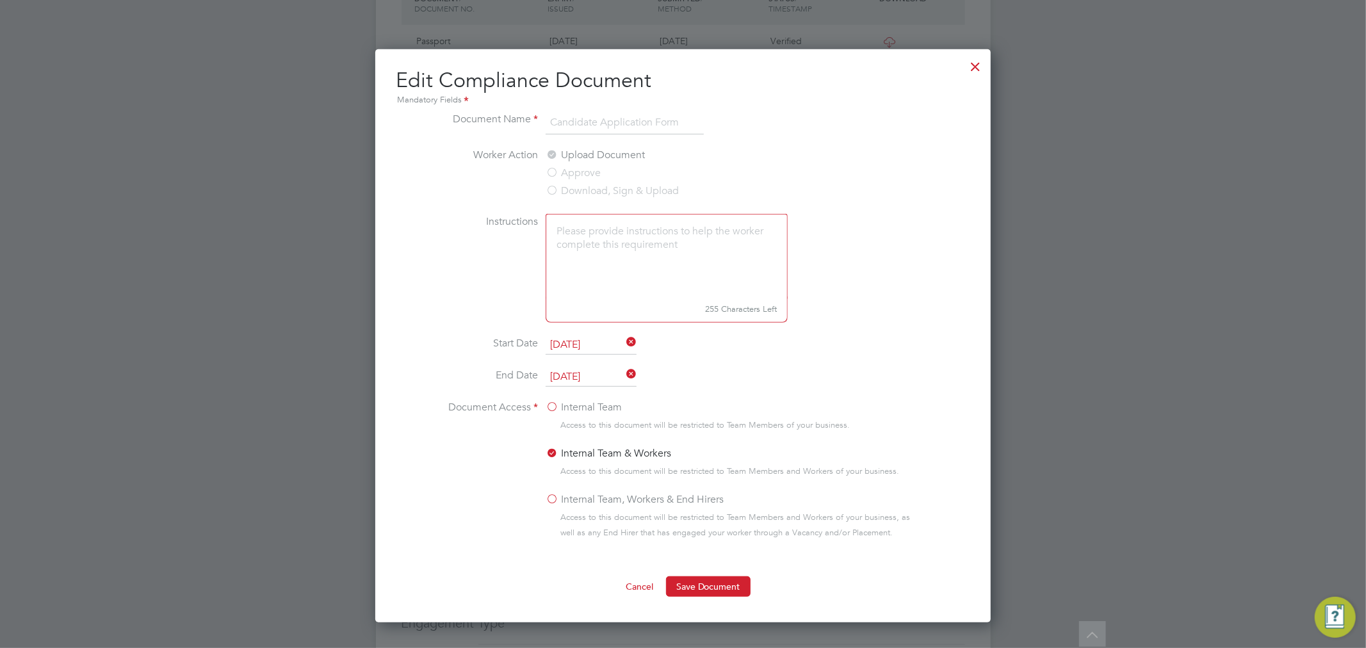
click at [600, 373] on input "[DATE]" at bounding box center [591, 377] width 91 height 19
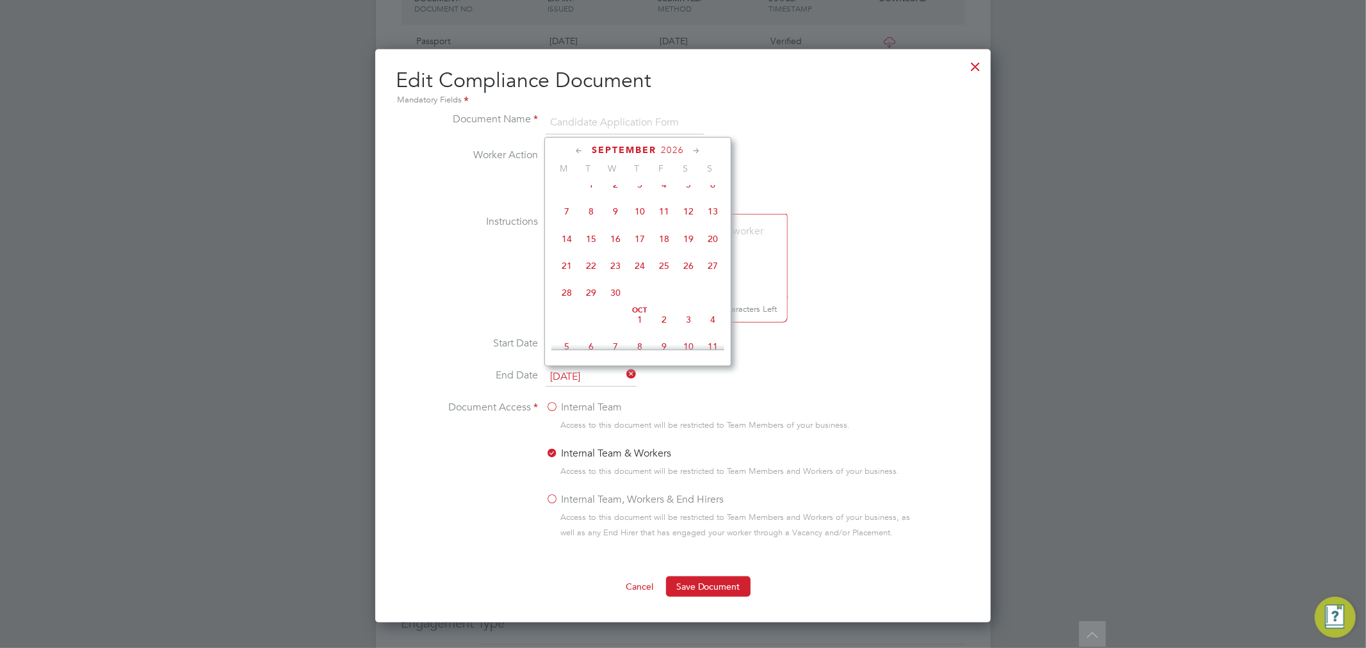
click at [687, 269] on span "26" at bounding box center [688, 266] width 24 height 24
type input "26 Sep 2026"
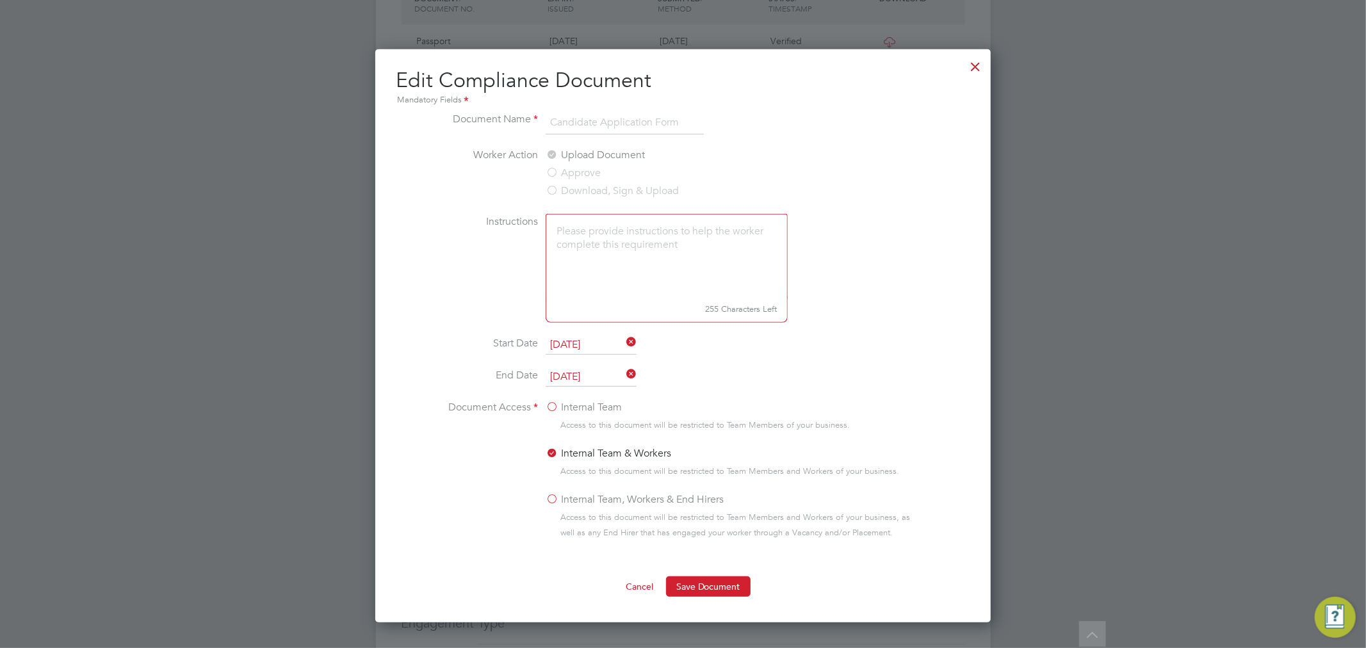
click at [850, 336] on li "Start Date 26 Sep 2025" at bounding box center [683, 352] width 482 height 32
click at [550, 400] on label "Internal Team" at bounding box center [584, 407] width 76 height 15
click at [0, 0] on input "Internal Team" at bounding box center [0, 0] width 0 height 0
click at [683, 582] on button "Save Document" at bounding box center [708, 587] width 85 height 20
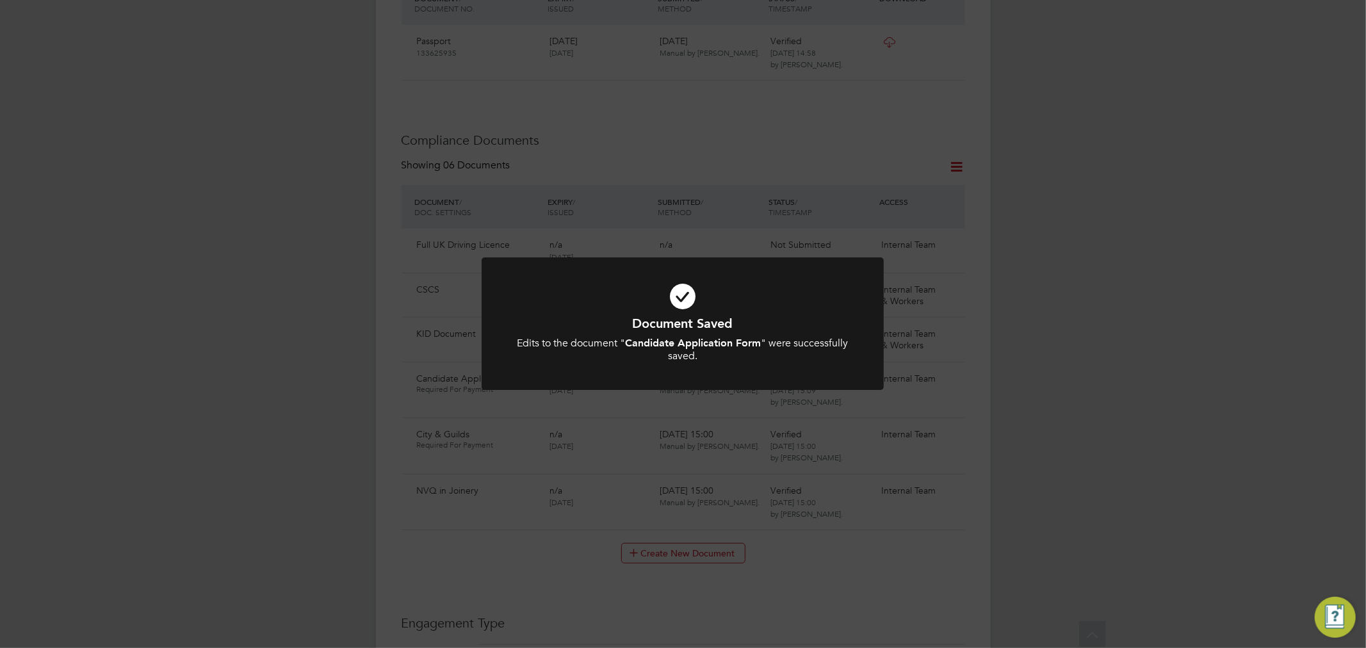
click at [662, 289] on icon at bounding box center [682, 297] width 333 height 50
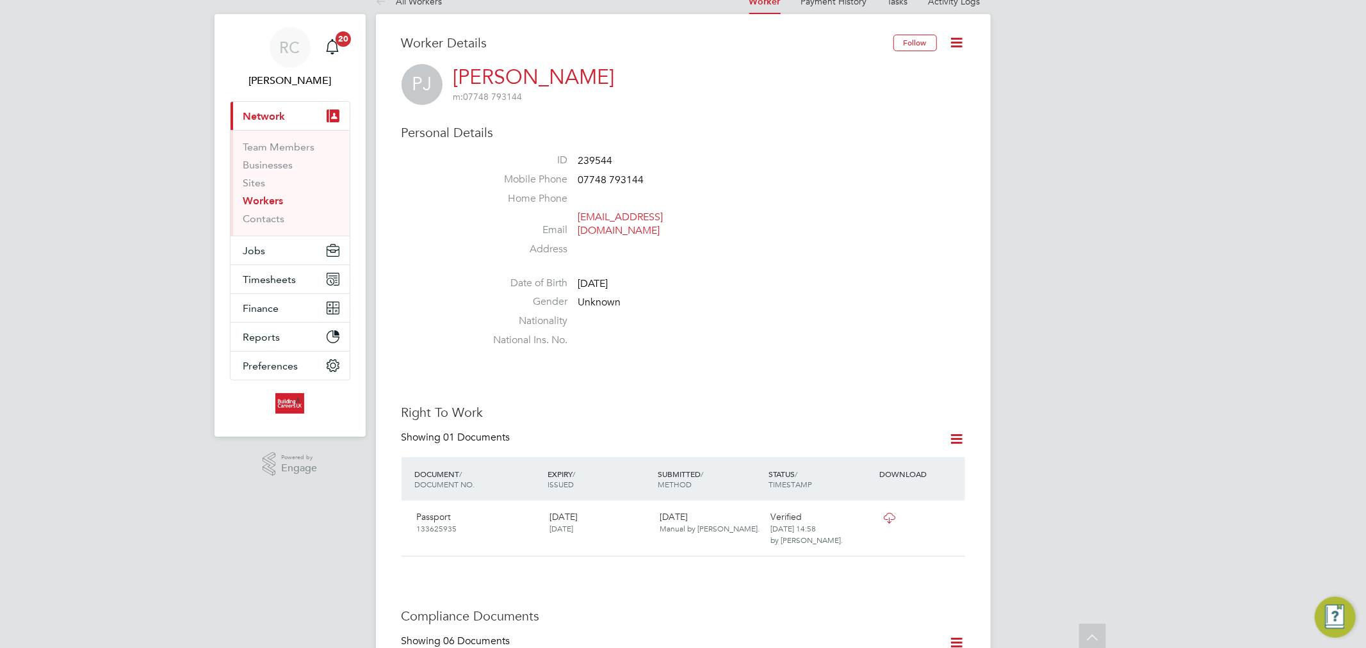
scroll to position [0, 0]
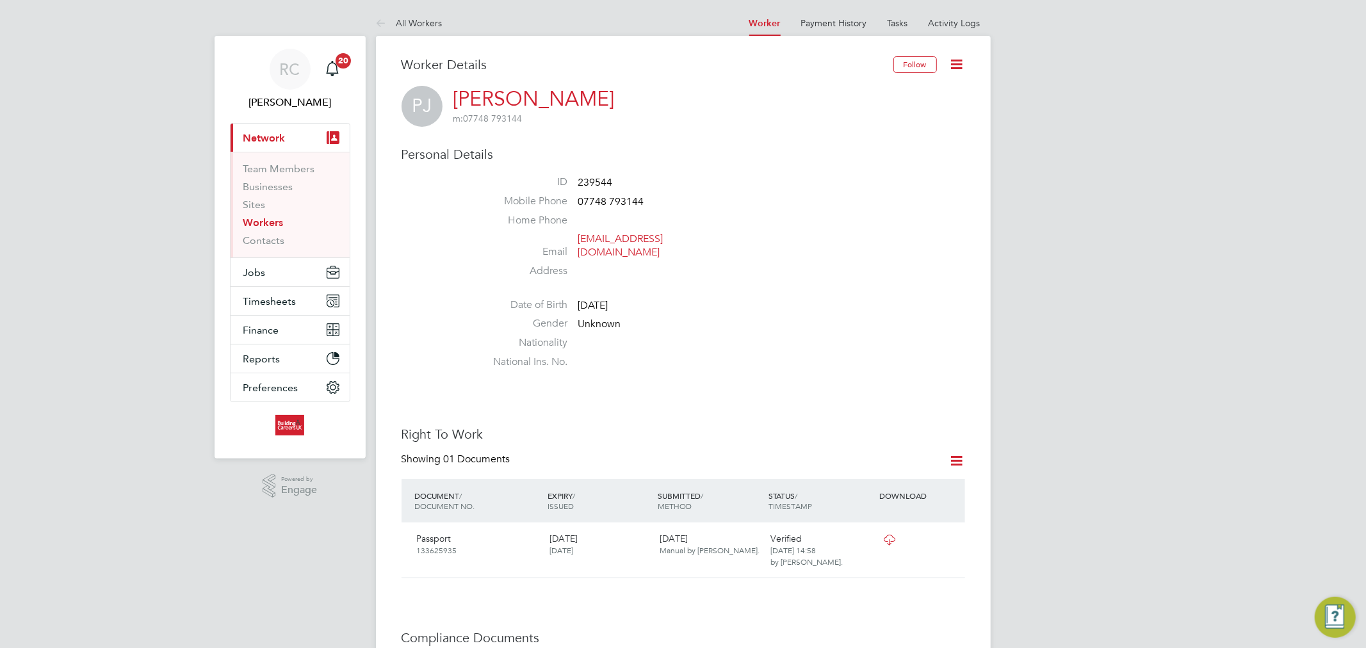
click at [957, 65] on icon at bounding box center [957, 64] width 16 height 16
click at [849, 149] on li "Edit Personal Details e" at bounding box center [884, 149] width 160 height 18
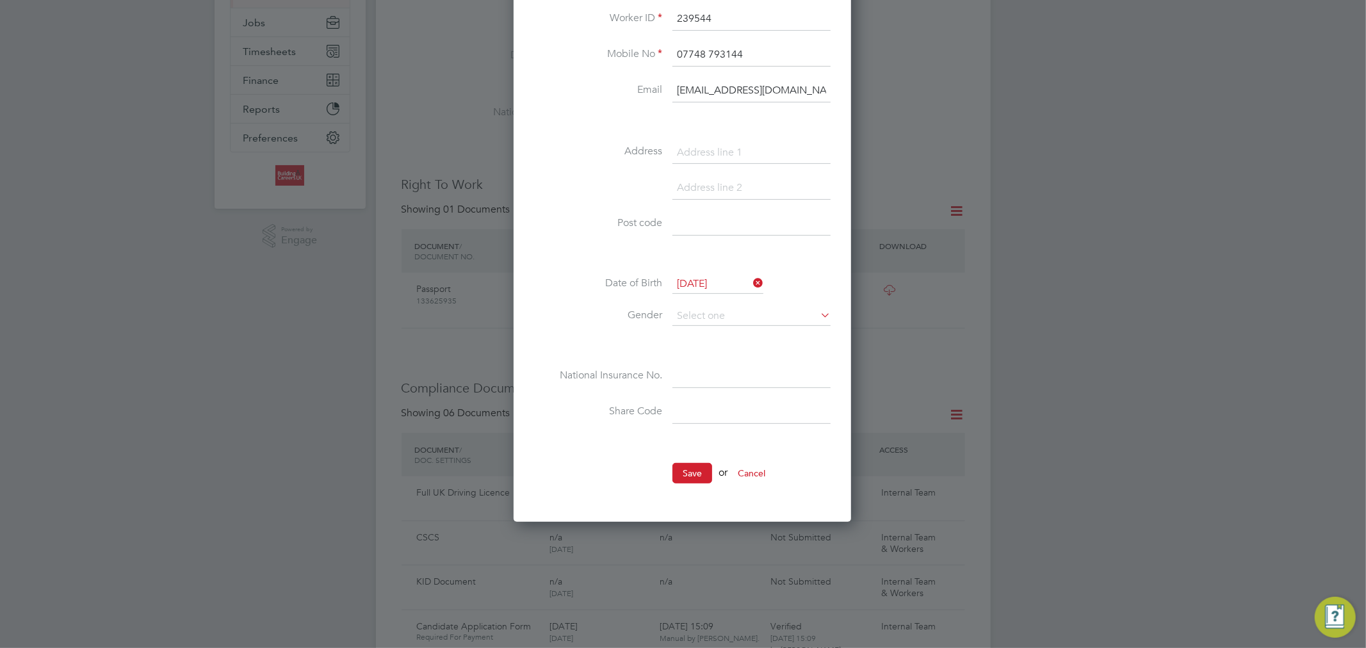
scroll to position [356, 0]
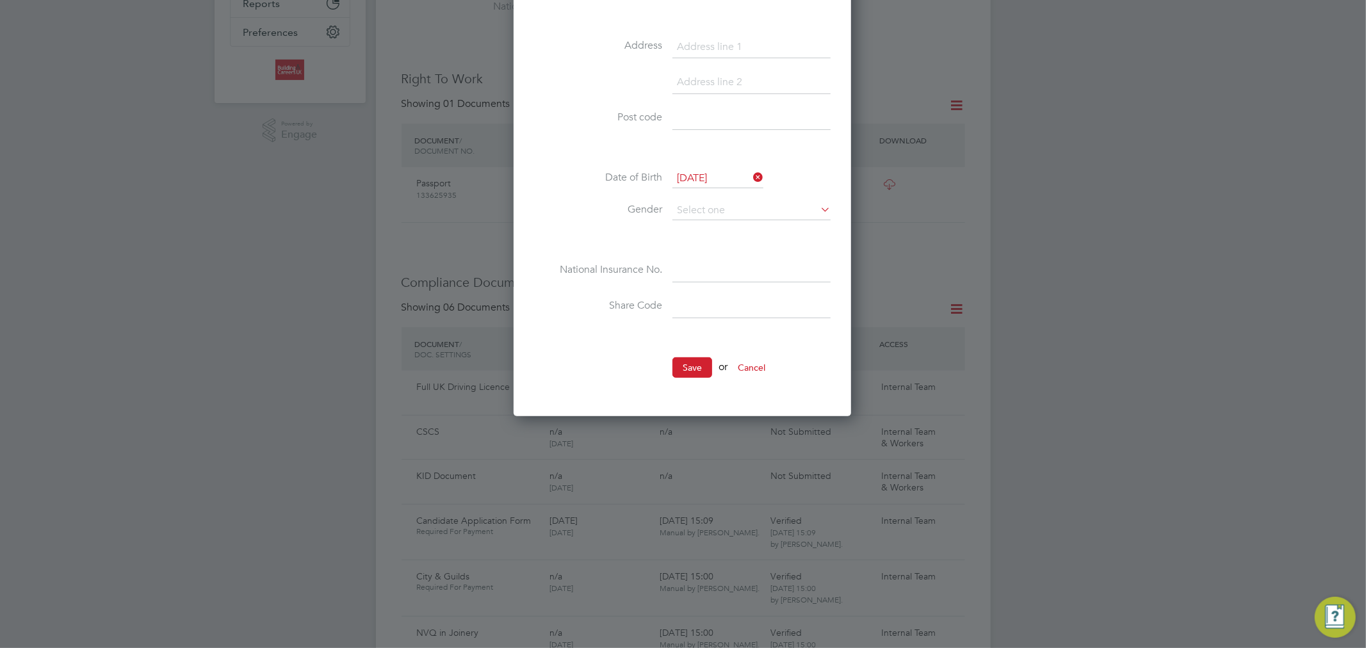
click at [703, 275] on input at bounding box center [752, 270] width 158 height 23
paste input "NI: JG 36 47 65 B"
drag, startPoint x: 696, startPoint y: 267, endPoint x: 655, endPoint y: 270, distance: 41.1
click at [655, 270] on li "National Insurance No. NI: JG 36 47 65 B" at bounding box center [682, 277] width 297 height 36
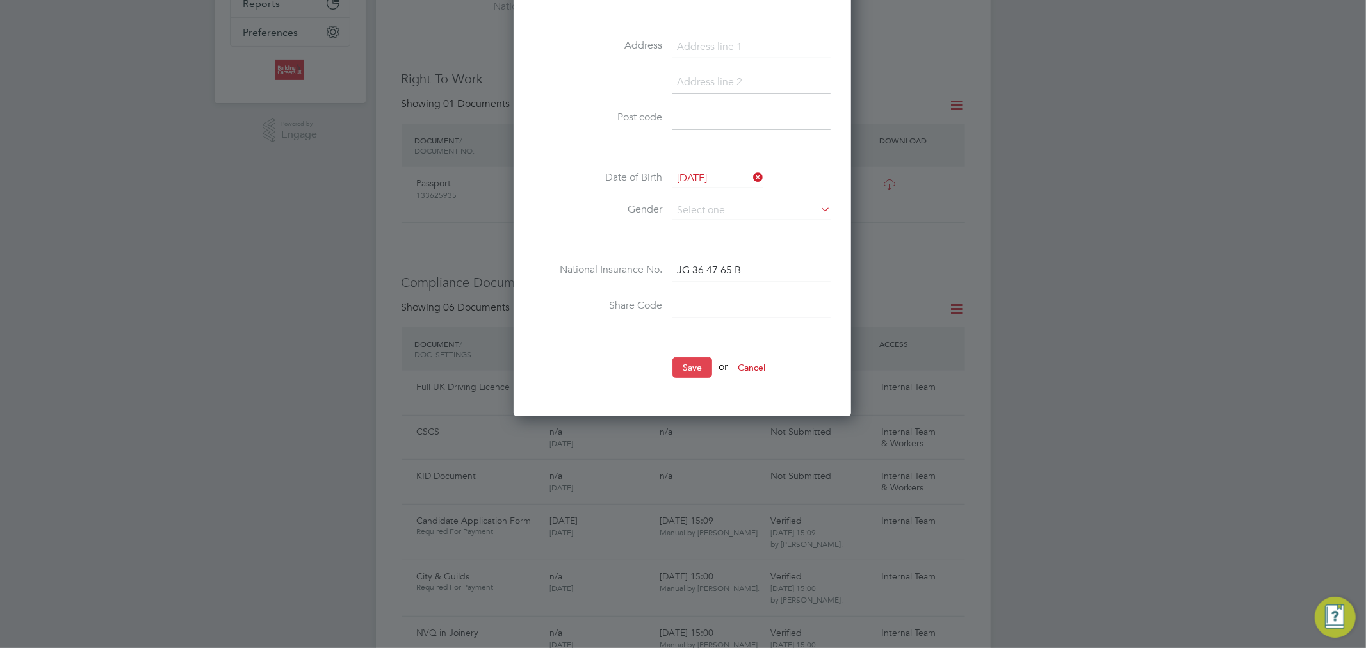
type input "JG 36 47 65 B"
click at [695, 359] on button "Save" at bounding box center [693, 367] width 40 height 20
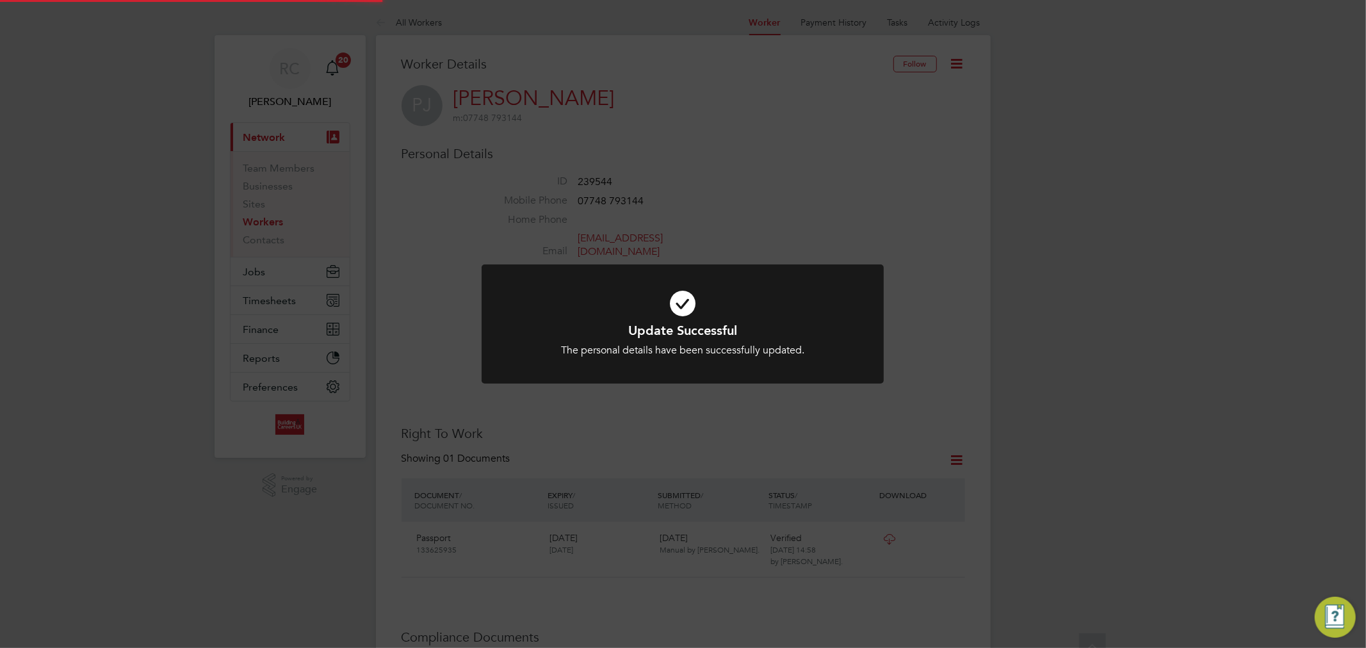
scroll to position [0, 0]
click at [680, 311] on icon at bounding box center [682, 304] width 333 height 50
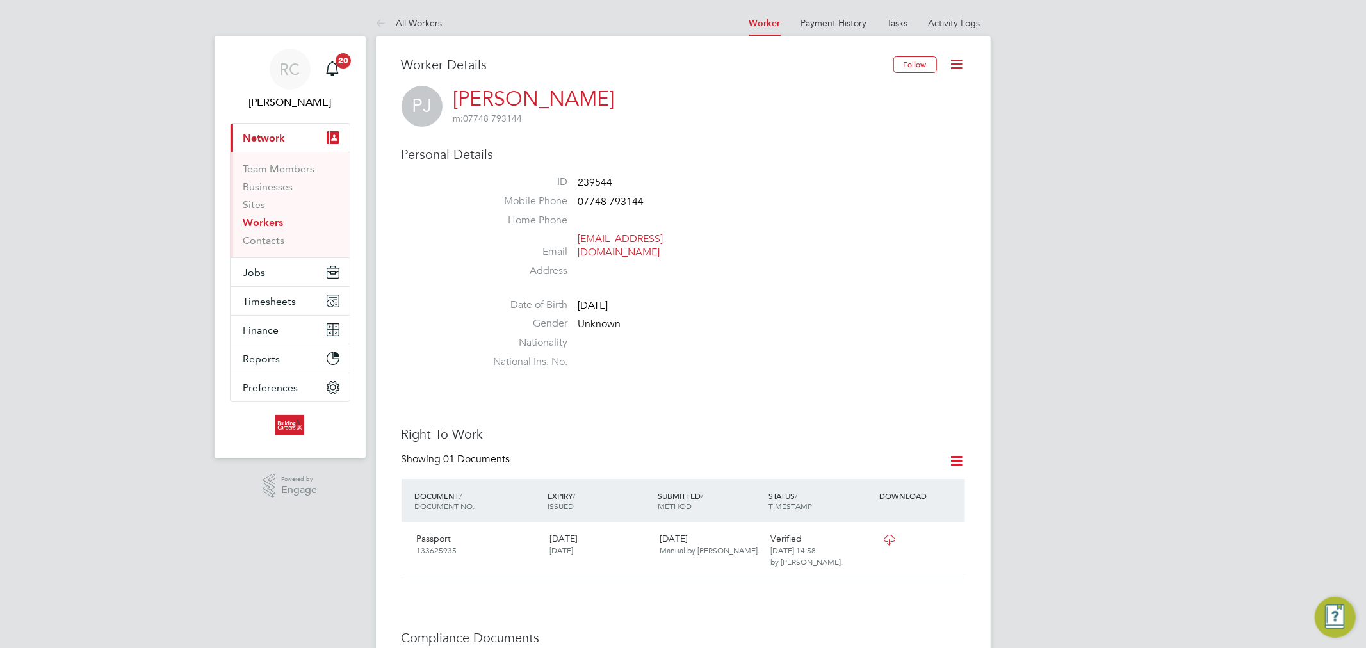
click at [962, 65] on icon at bounding box center [957, 64] width 16 height 16
click at [842, 144] on li "Edit Personal Details e" at bounding box center [884, 149] width 160 height 18
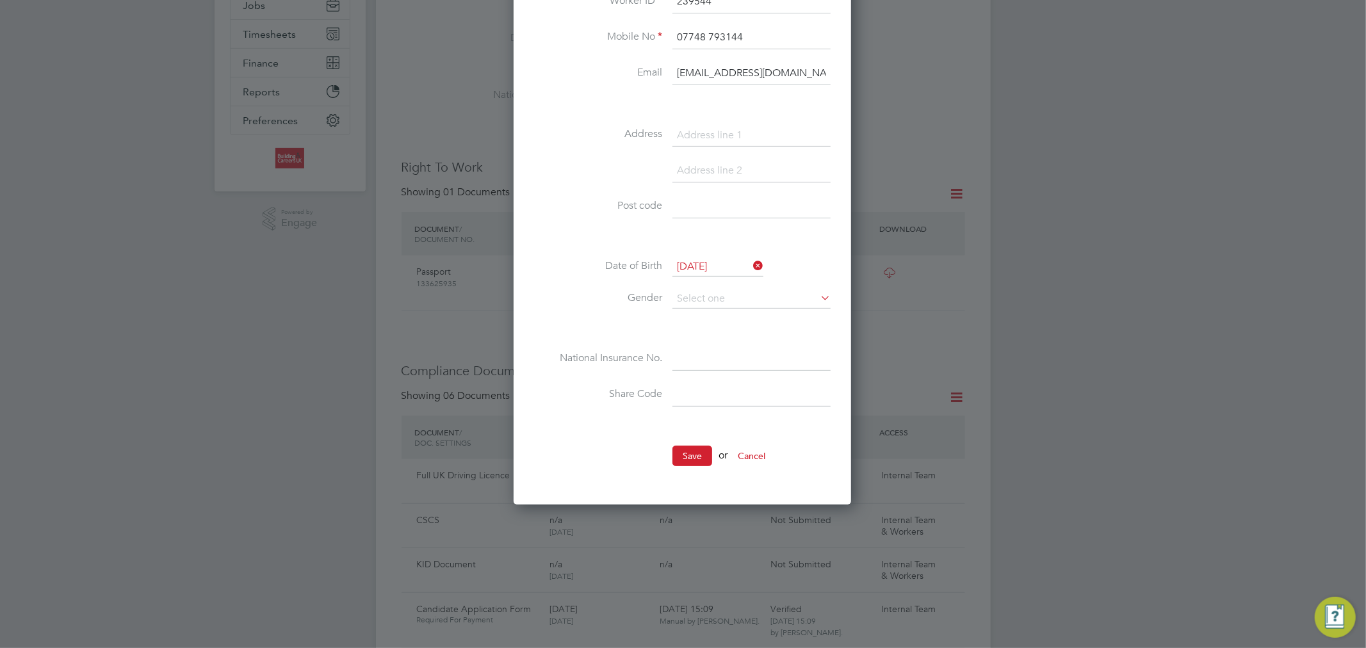
scroll to position [284, 0]
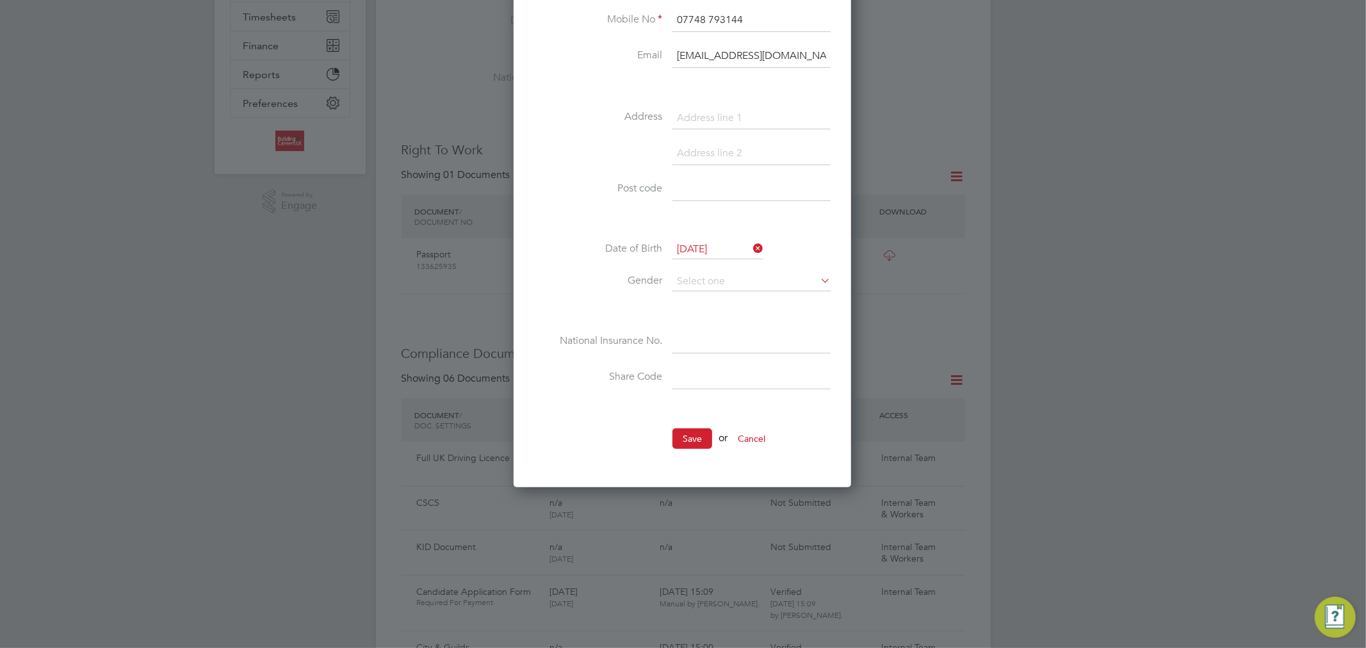
click at [707, 334] on input at bounding box center [752, 342] width 158 height 23
paste input "NI: JG 36 47 65 B"
drag, startPoint x: 694, startPoint y: 341, endPoint x: 656, endPoint y: 341, distance: 37.8
click at [656, 341] on li "National Insurance No. NI: JG 36 47 65 B" at bounding box center [682, 349] width 297 height 36
type input "JG 36 47 65 B"
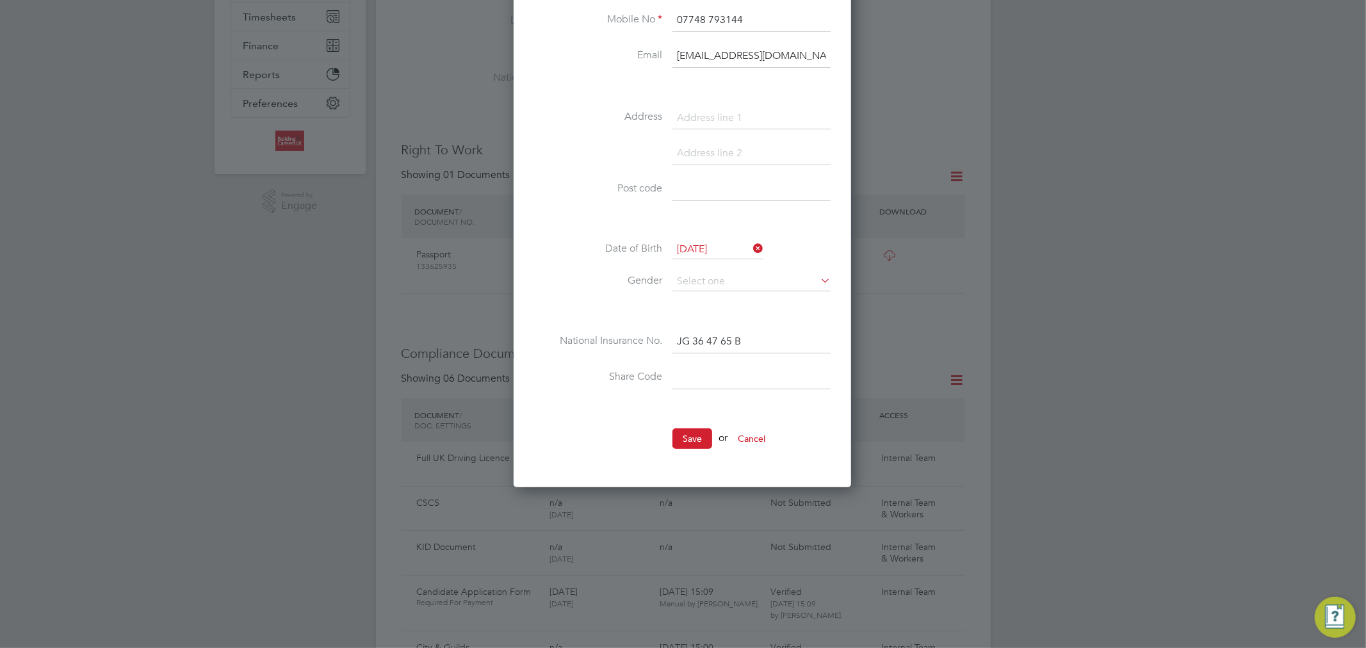
click at [626, 370] on label "Share Code" at bounding box center [598, 376] width 128 height 13
click at [702, 438] on button "Save" at bounding box center [693, 439] width 40 height 20
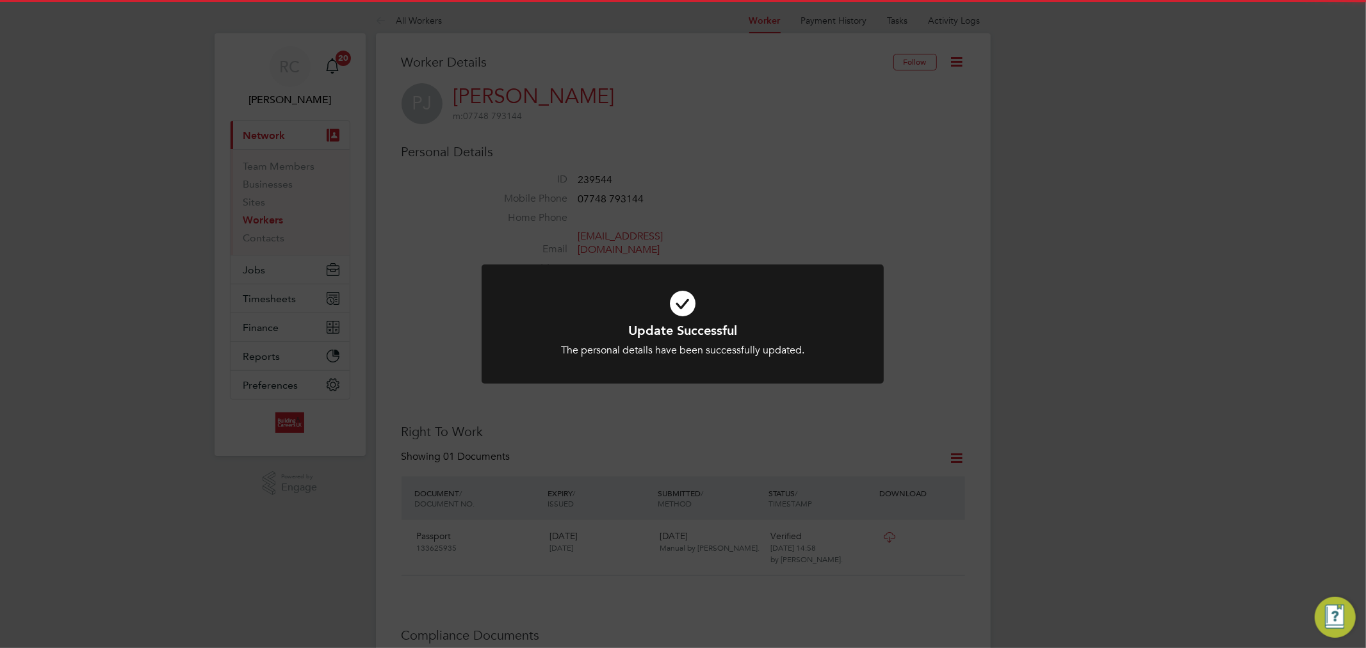
scroll to position [0, 0]
click at [685, 309] on icon at bounding box center [682, 304] width 333 height 50
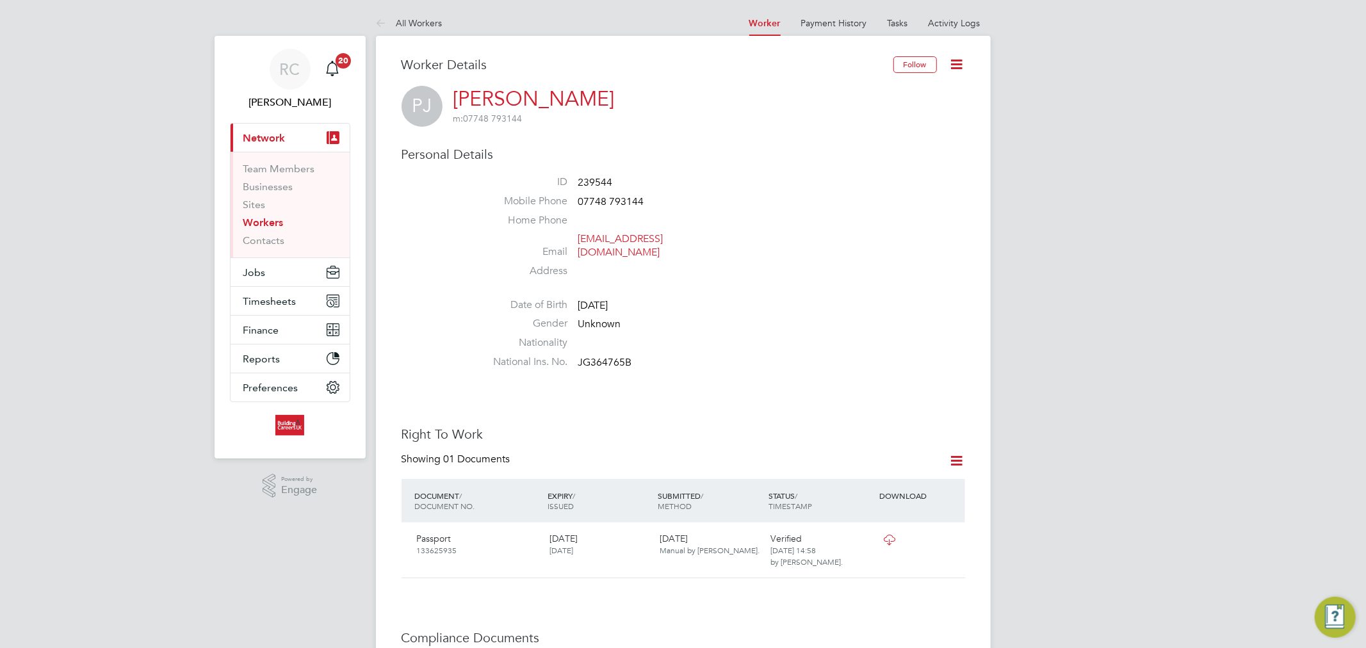
click at [618, 356] on span "JG364765B" at bounding box center [605, 362] width 54 height 13
copy span "JG364765B"
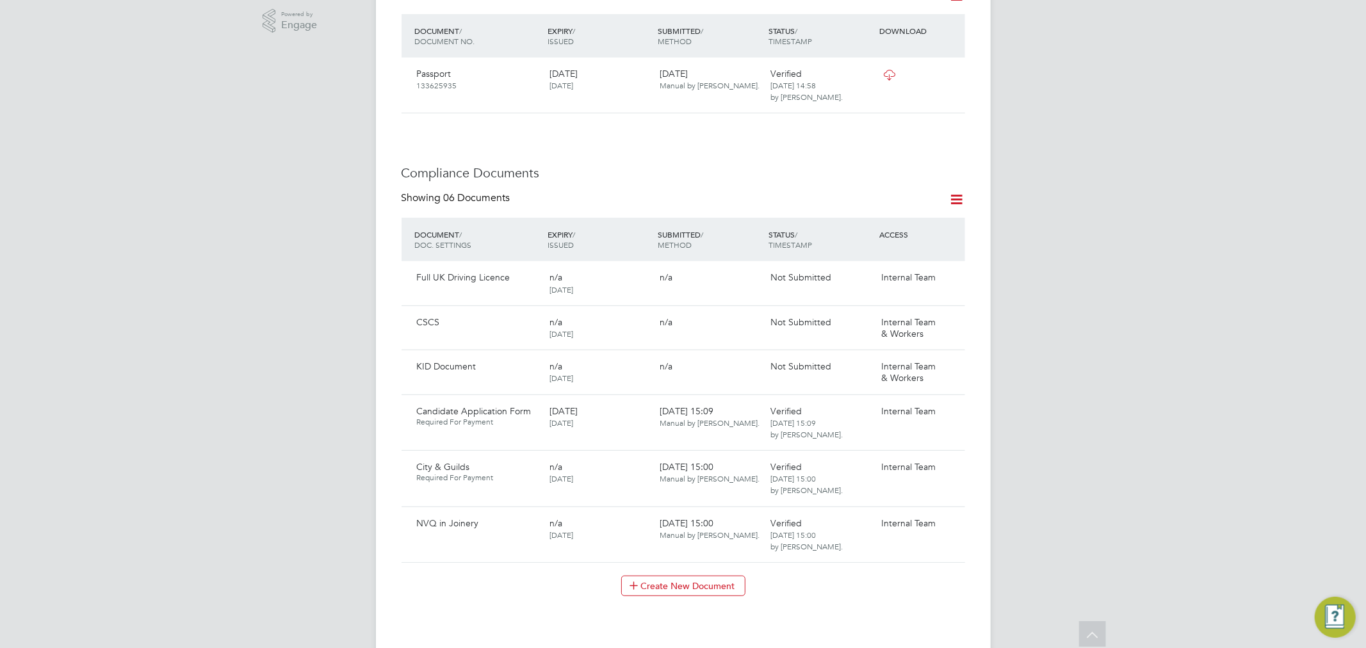
scroll to position [569, 0]
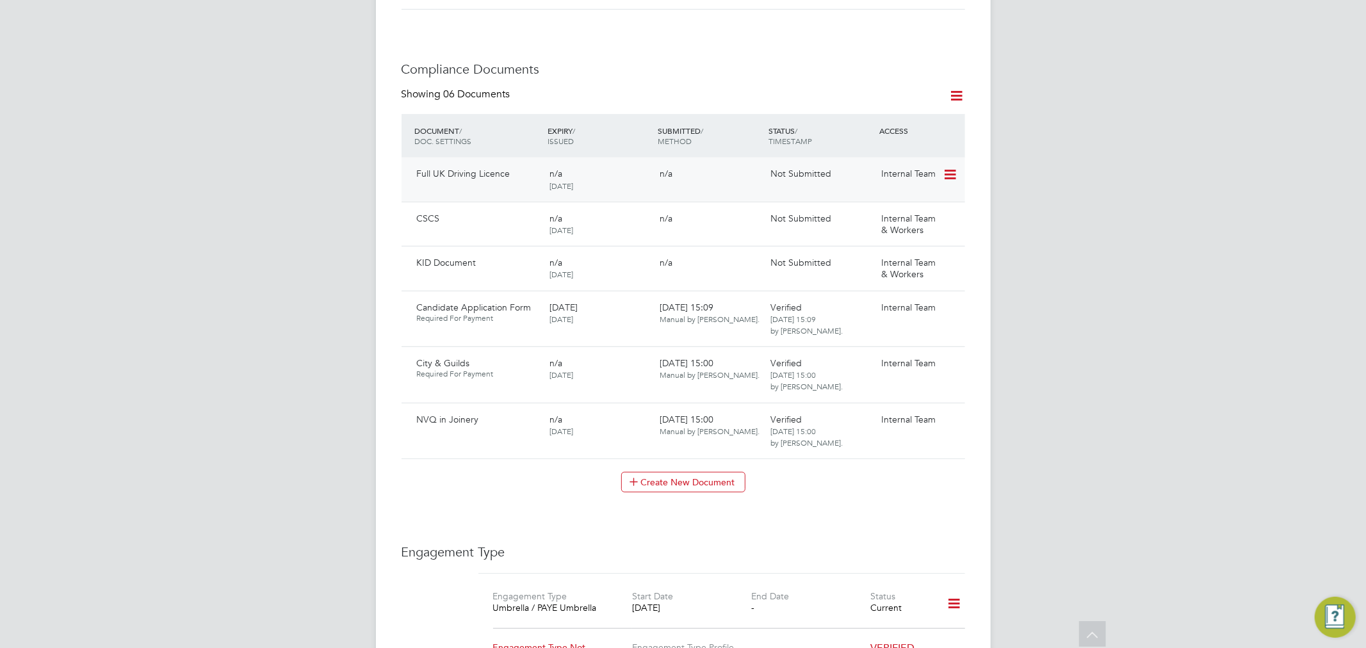
click at [951, 167] on icon at bounding box center [949, 174] width 13 height 15
click at [917, 210] on li "Submit Document" at bounding box center [910, 210] width 90 height 18
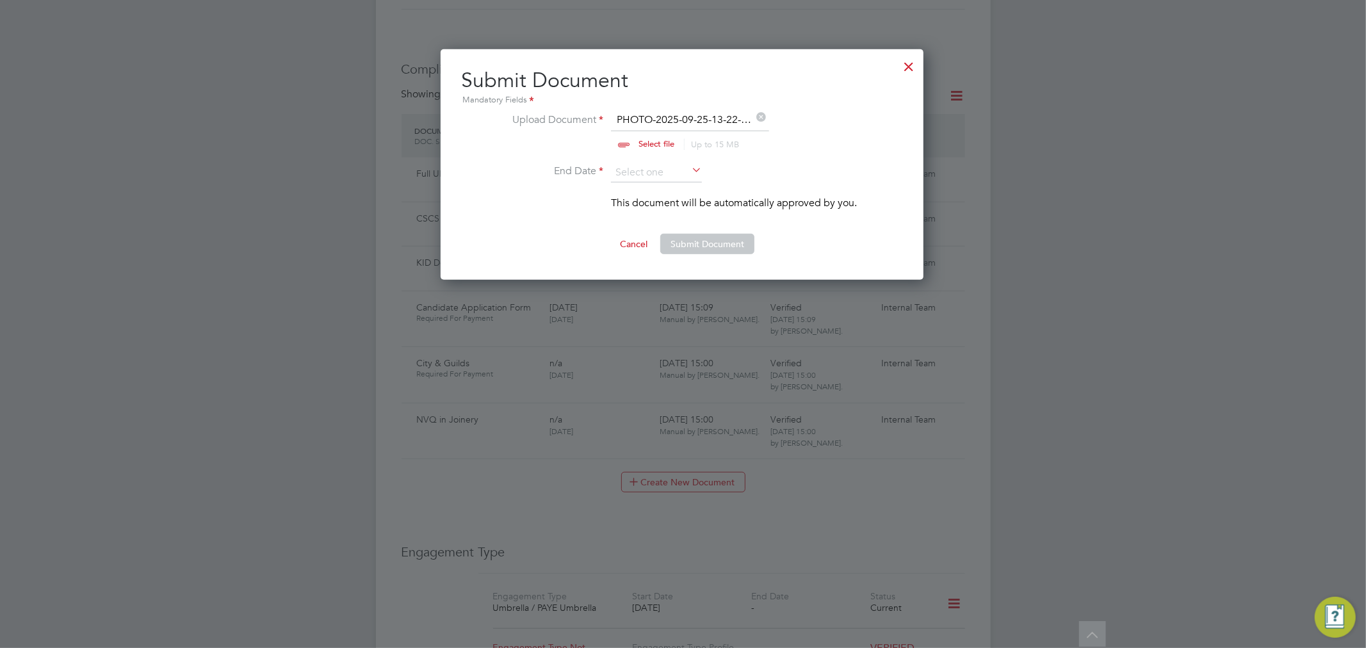
scroll to position [19, 158]
click at [651, 174] on input at bounding box center [656, 172] width 91 height 19
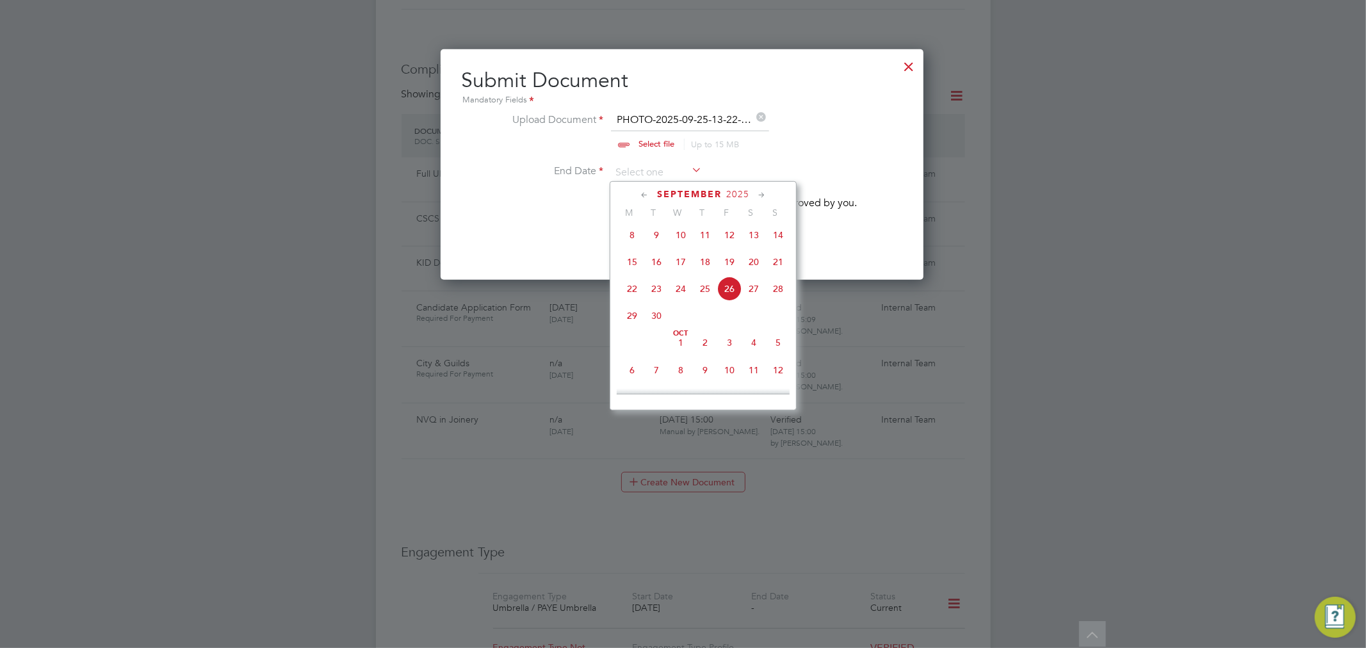
click at [536, 195] on label at bounding box center [555, 201] width 96 height 13
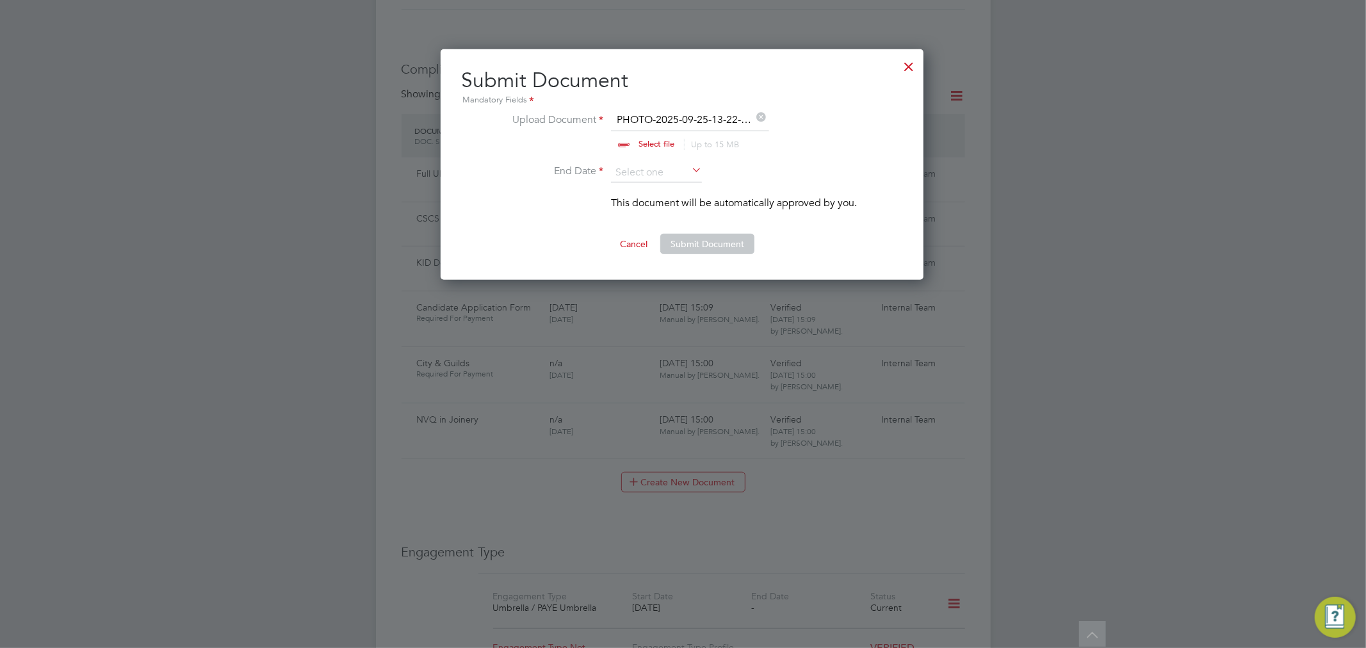
click at [585, 229] on ng-form "Upload Document PHOTO-2025-09-25-13-22-… Select file Up to 15 MB Drop your file…" at bounding box center [682, 183] width 442 height 142
click at [673, 179] on input at bounding box center [656, 172] width 91 height 19
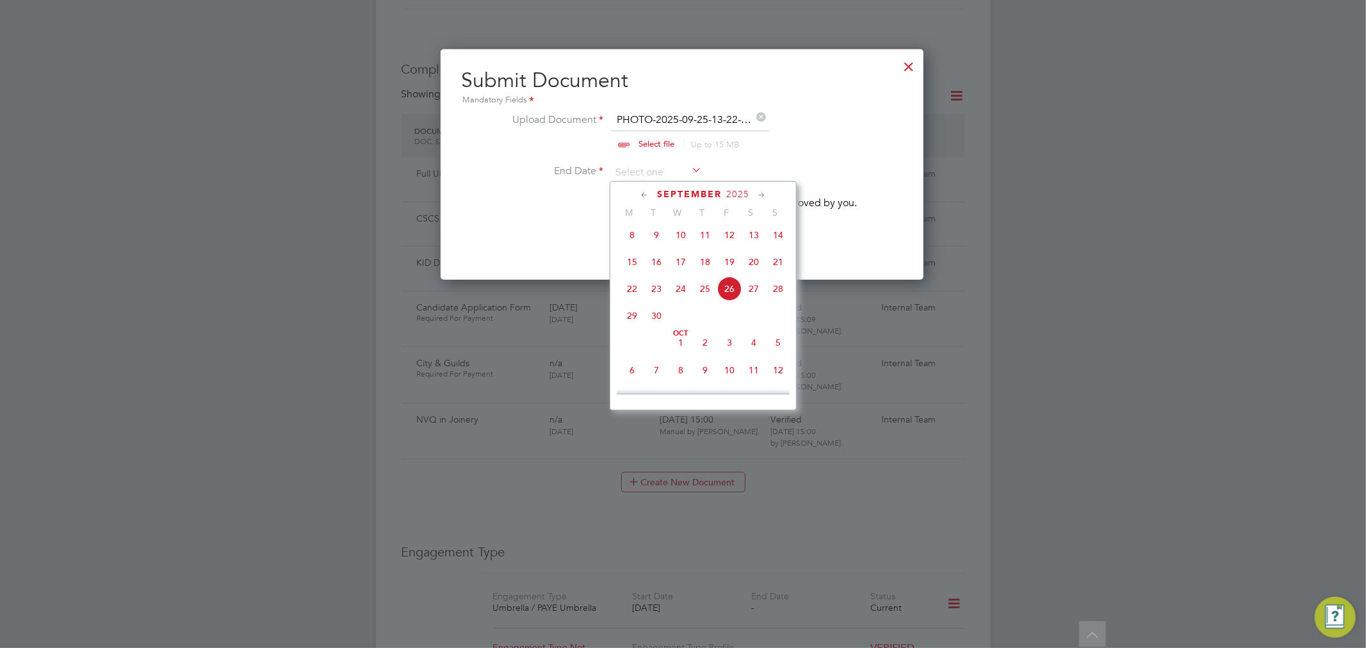
click at [735, 193] on span "2025" at bounding box center [737, 194] width 23 height 11
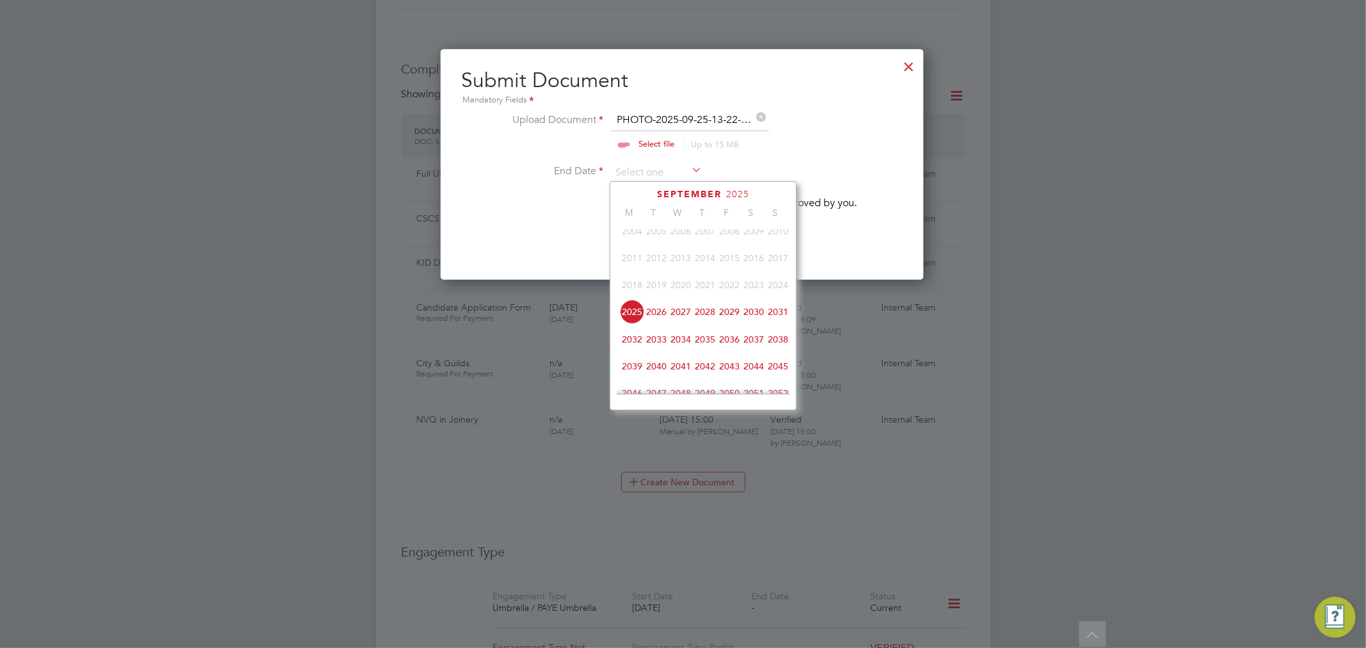
click at [711, 318] on span "2028" at bounding box center [705, 312] width 24 height 24
click at [625, 302] on span "23" at bounding box center [632, 298] width 24 height 24
type input "23 Oct 2028"
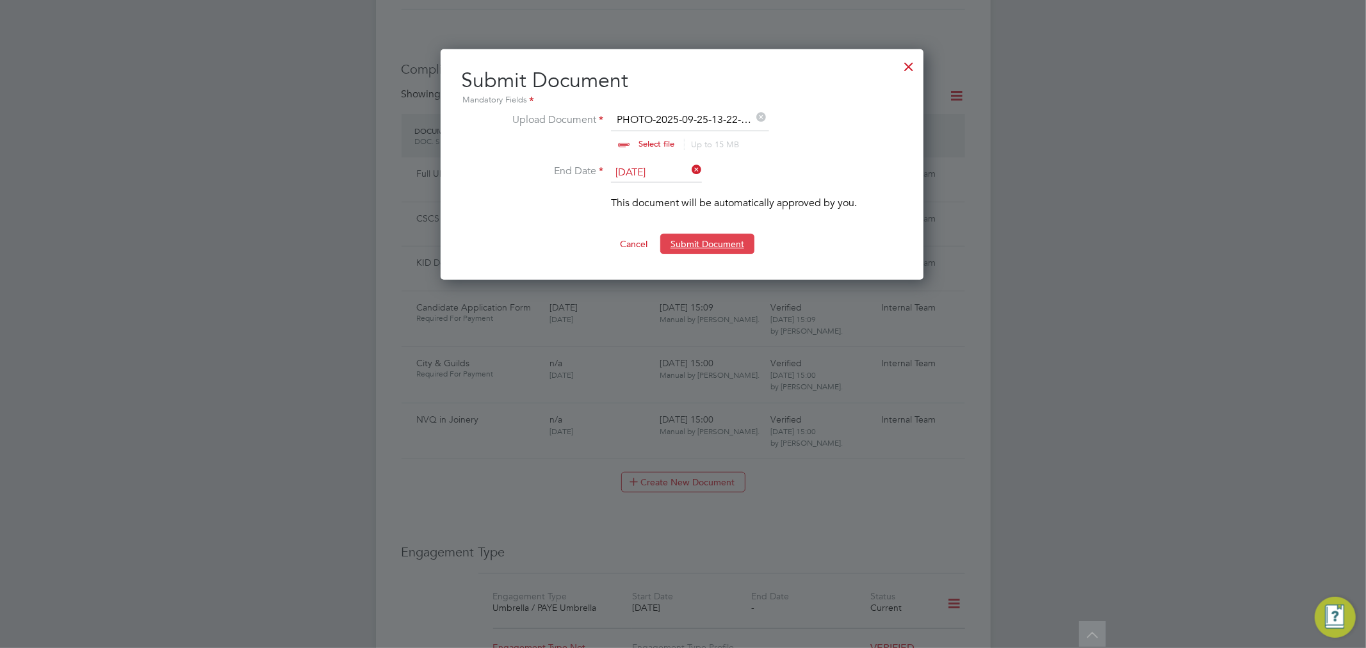
click at [707, 248] on button "Submit Document" at bounding box center [707, 244] width 94 height 20
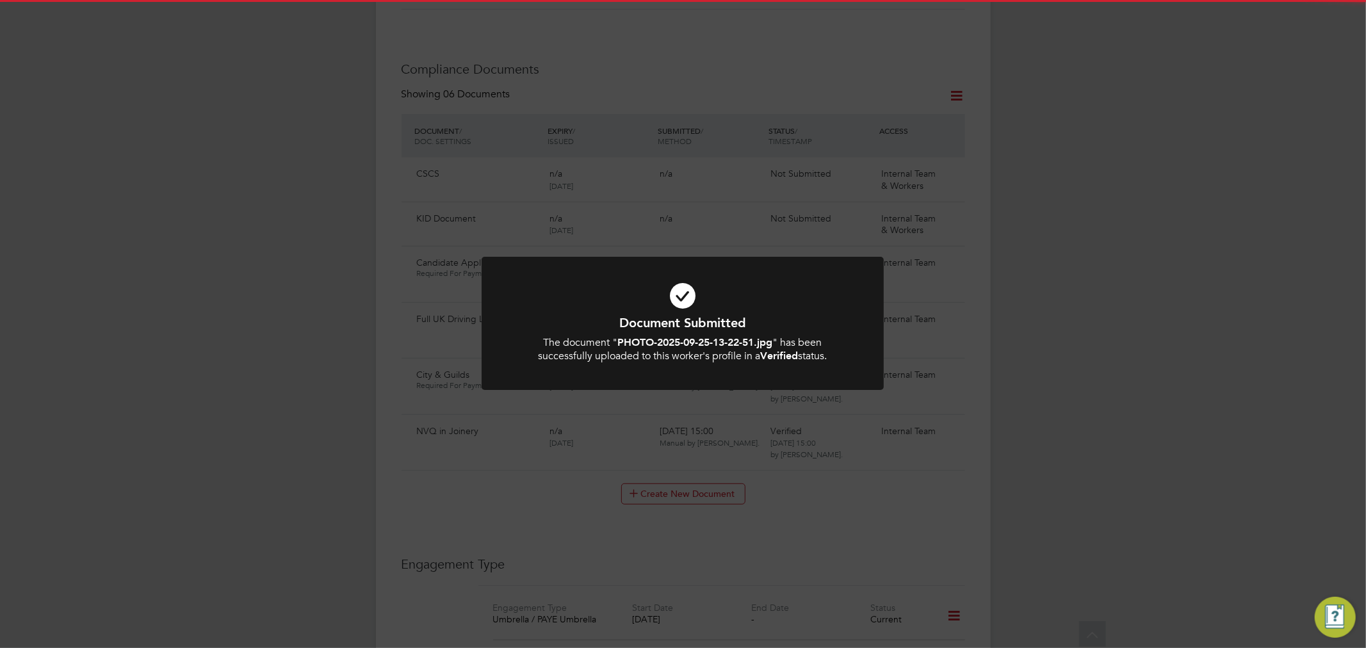
click at [678, 305] on icon at bounding box center [682, 296] width 333 height 50
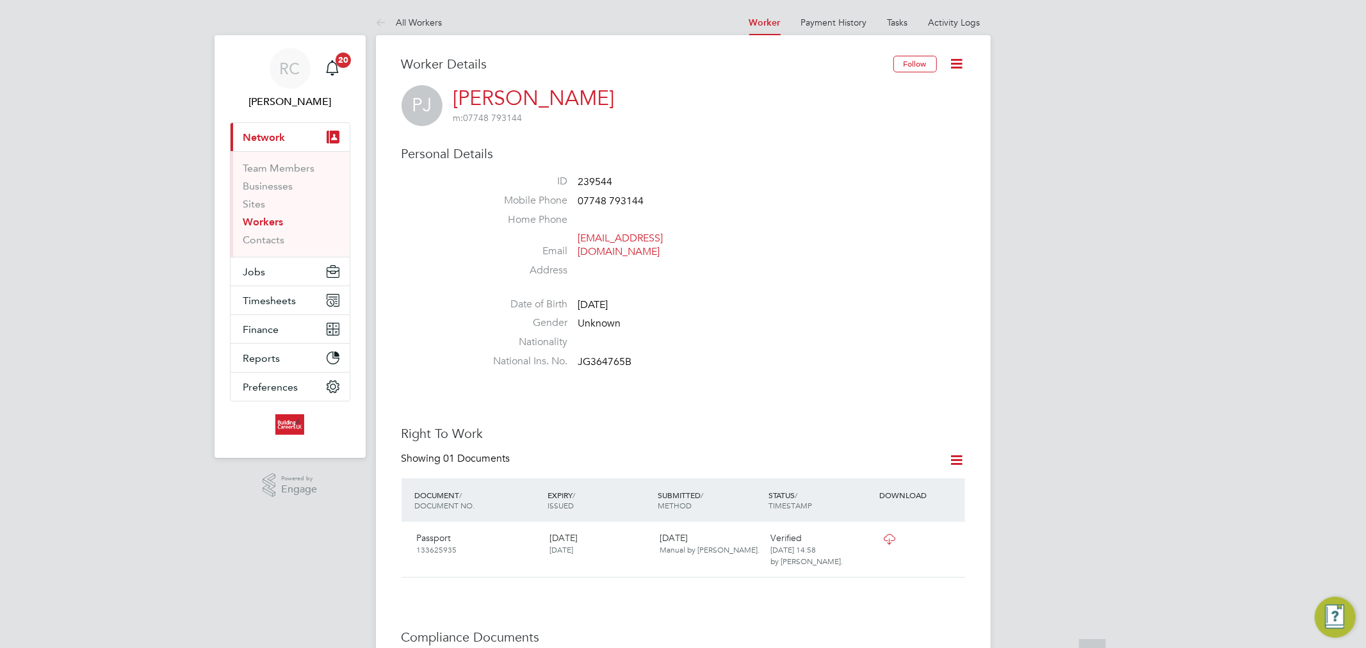
scroll to position [0, 0]
